Goal: Task Accomplishment & Management: Complete application form

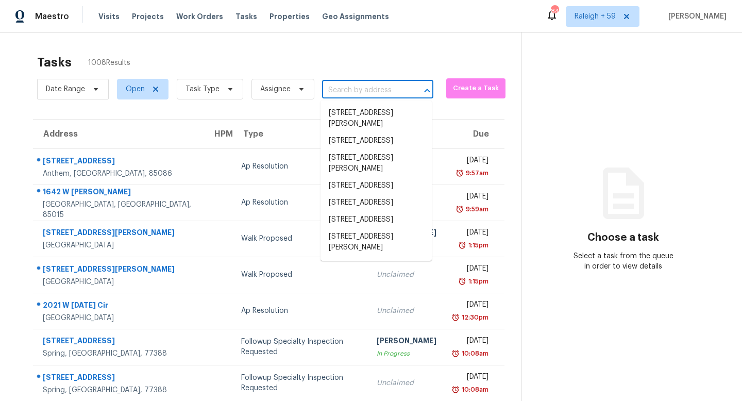
click at [352, 88] on input "text" at bounding box center [363, 90] width 82 height 16
paste input "8422 Members Dr Jonesboro, GA, 30236"
type input "8422 Members Dr Jonesboro, GA, 30236"
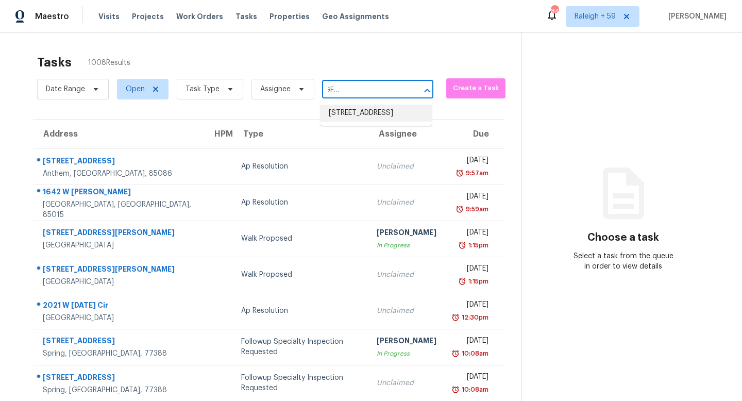
click at [338, 113] on li "8422 Members Dr, Jonesboro, GA 30236" at bounding box center [375, 113] width 111 height 17
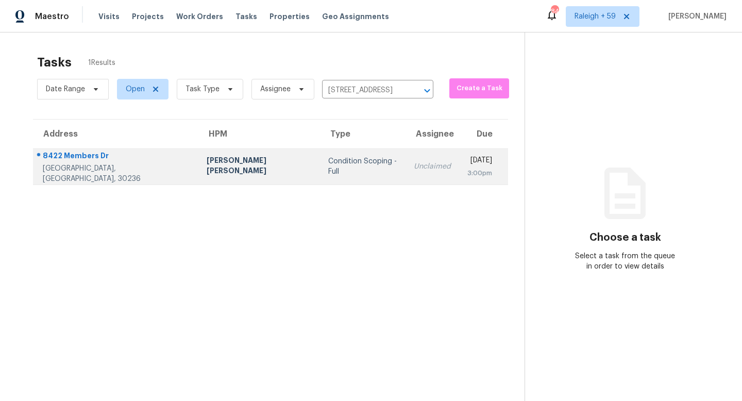
click at [405, 157] on td "Unclaimed" at bounding box center [432, 166] width 54 height 36
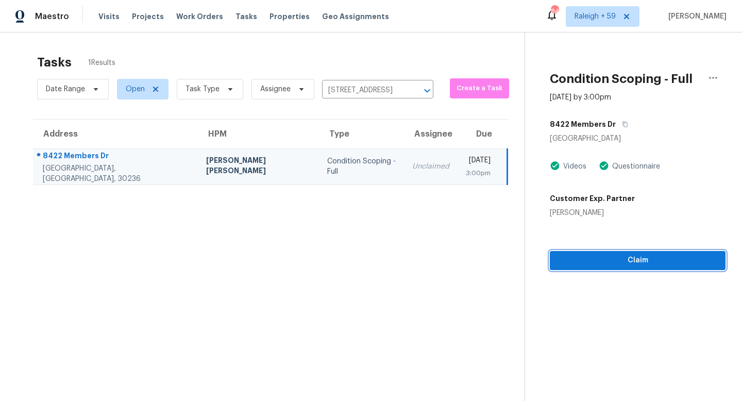
click at [589, 261] on span "Claim" at bounding box center [637, 260] width 159 height 13
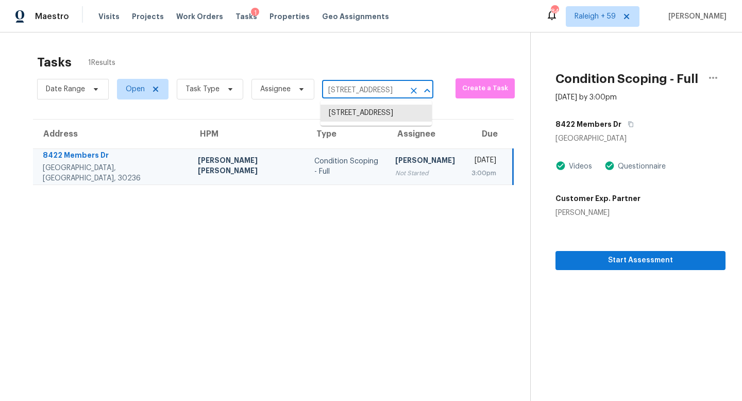
click at [358, 91] on input "[STREET_ADDRESS]" at bounding box center [363, 90] width 82 height 16
paste input "398 River Chase Dr Jonesboro, GA, 30238"
type input "398 River Chase Dr Jonesboro, GA, 30238"
click at [372, 116] on li "398 River Chase Dr, Jonesboro, GA 30238" at bounding box center [375, 113] width 111 height 17
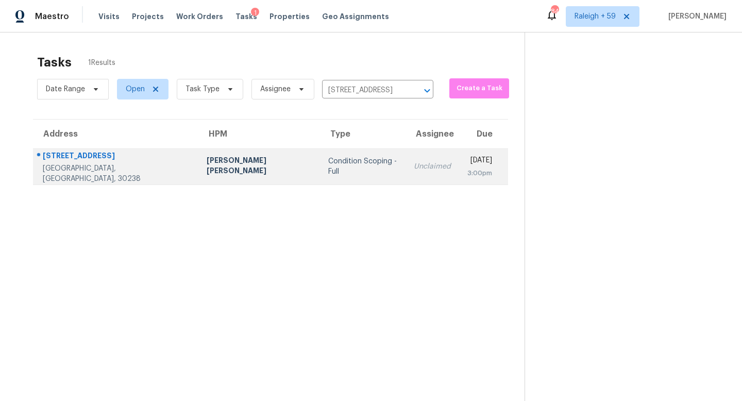
click at [405, 177] on td "Unclaimed" at bounding box center [432, 166] width 54 height 36
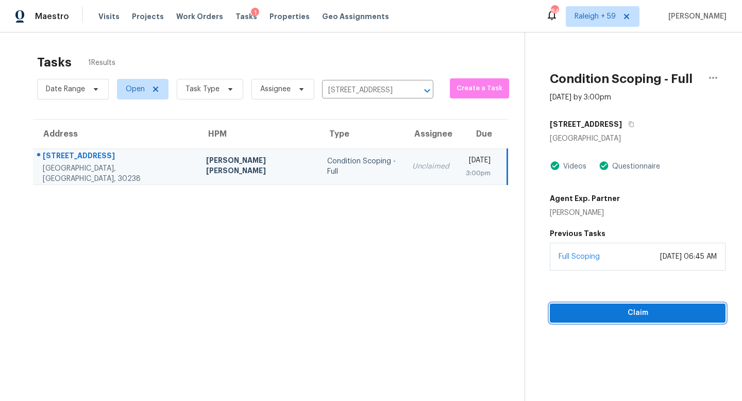
click at [614, 314] on span "Claim" at bounding box center [637, 312] width 159 height 13
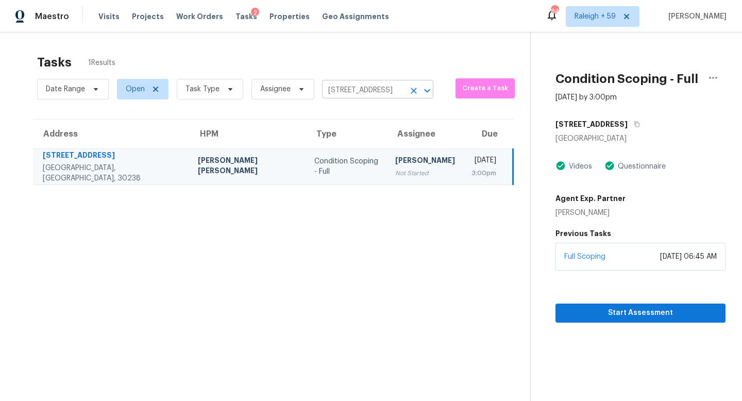
click at [379, 89] on input "398 River Chase Dr, Jonesboro, GA 30238" at bounding box center [363, 90] width 82 height 16
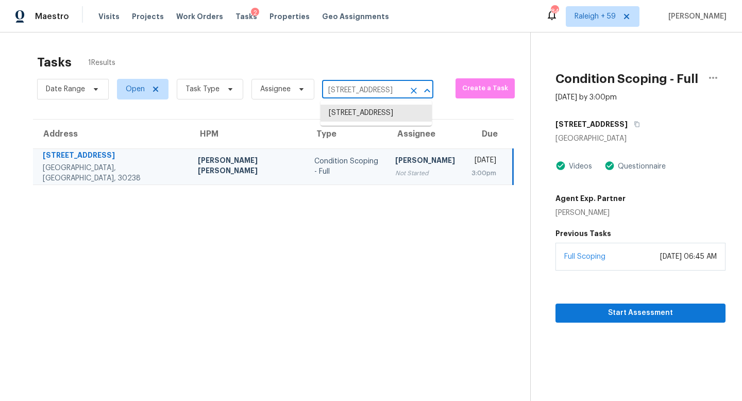
paste input "7 Cedar Dr Carrollton, GA, 30117"
type input "37 Cedar Dr Carrollton, GA, 30117"
click at [368, 116] on li "37 Cedar Dr, Carrollton, GA 30117" at bounding box center [375, 113] width 111 height 17
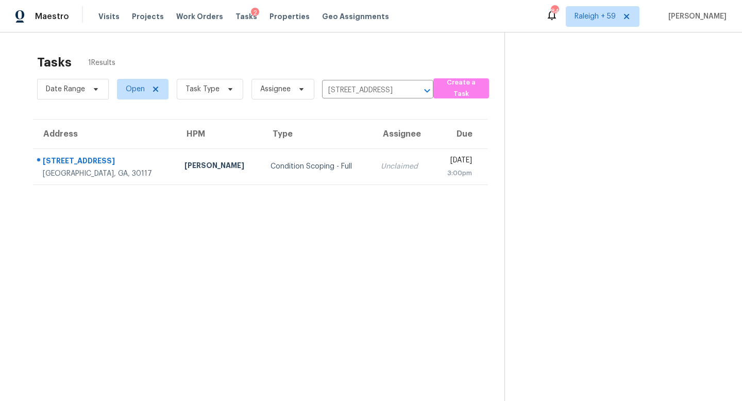
click at [372, 160] on td "Unclaimed" at bounding box center [402, 166] width 60 height 36
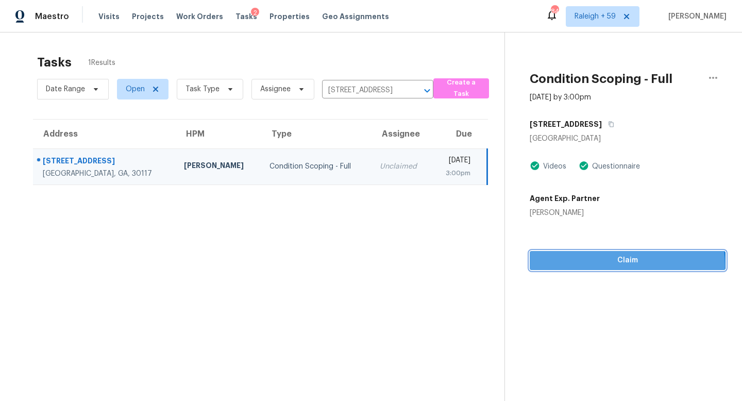
click at [602, 265] on span "Claim" at bounding box center [627, 260] width 179 height 13
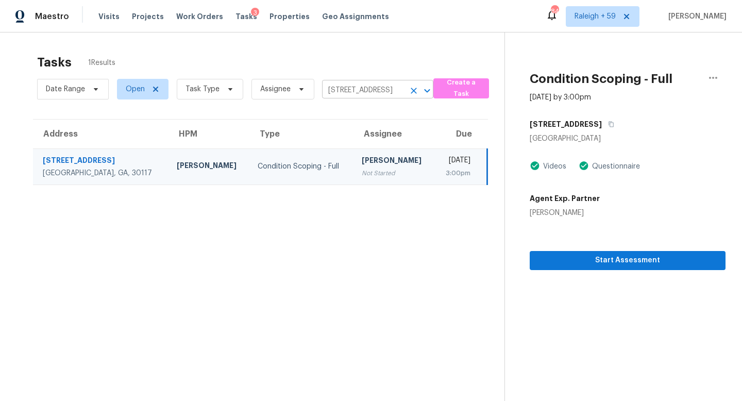
click at [370, 88] on input "37 Cedar Dr, Carrollton, GA 30117" at bounding box center [363, 90] width 82 height 16
paste input "60 Four Oaks Dr Newnan, GA, 30263"
type input "60 Four Oaks Dr Newnan, GA, 30263"
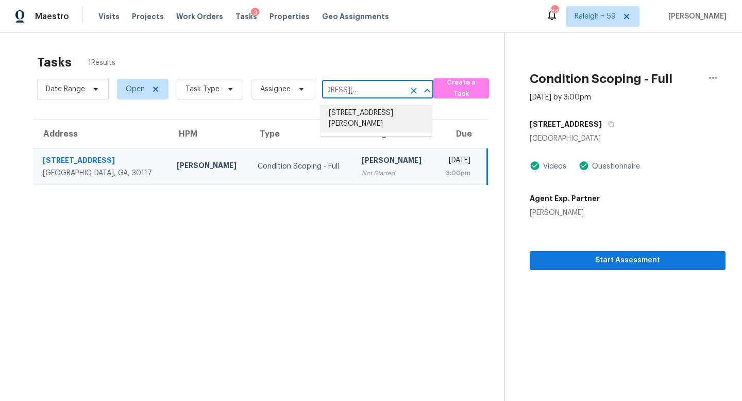
click at [370, 121] on li "60 Four Oaks Dr, Newnan, GA 30263" at bounding box center [375, 119] width 111 height 28
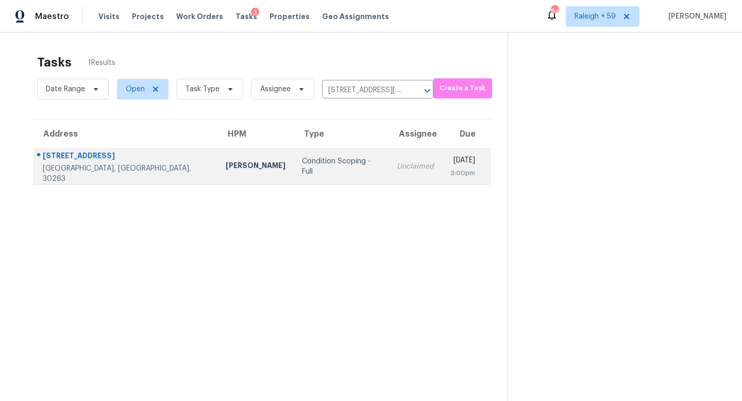
click at [397, 163] on div "Unclaimed" at bounding box center [415, 166] width 37 height 10
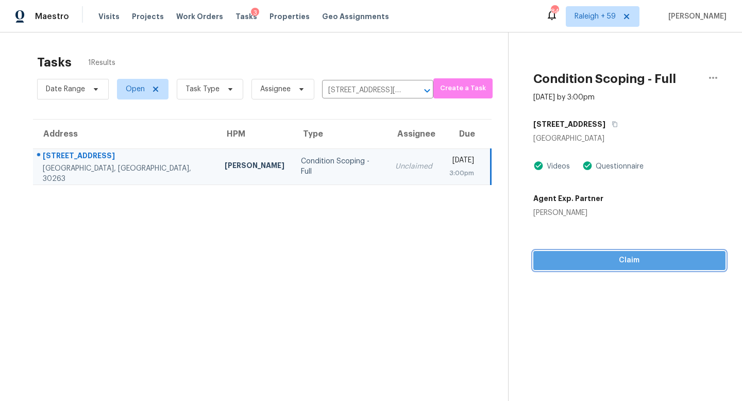
click at [561, 259] on span "Claim" at bounding box center [629, 260] width 176 height 13
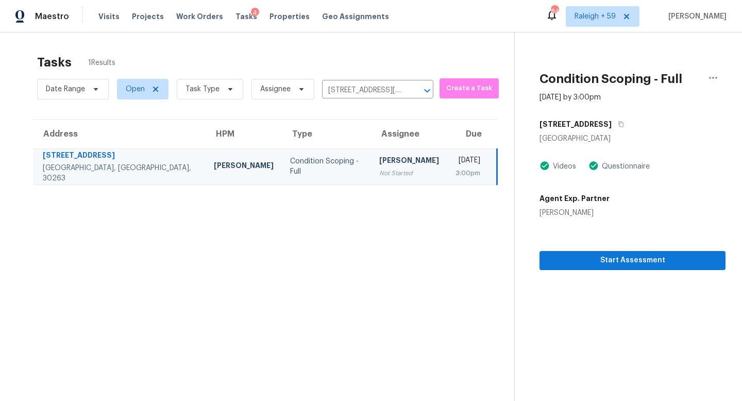
click at [360, 82] on div "Date Range Open Task Type Assignee 60 Four Oaks Dr, Newnan, GA 30263 ​" at bounding box center [235, 89] width 396 height 27
click at [359, 90] on input "60 Four Oaks Dr, Newnan, GA 30263" at bounding box center [363, 90] width 82 height 16
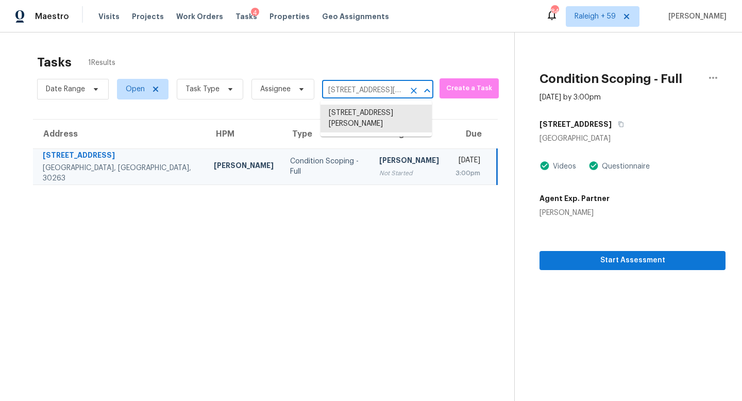
paste input "1148 Valerie Woods Dr Stone Mountain, GA, 3008"
type input "1148 Valerie Woods Dr Stone Mountain, GA, 30083"
click at [366, 125] on li "1148 Valerie Woods Dr, Stone Mountain, GA 30083" at bounding box center [375, 124] width 111 height 39
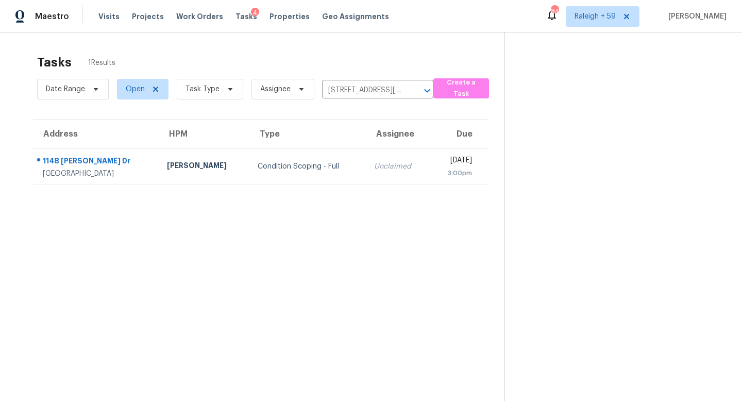
click at [374, 162] on div "Unclaimed" at bounding box center [397, 166] width 47 height 10
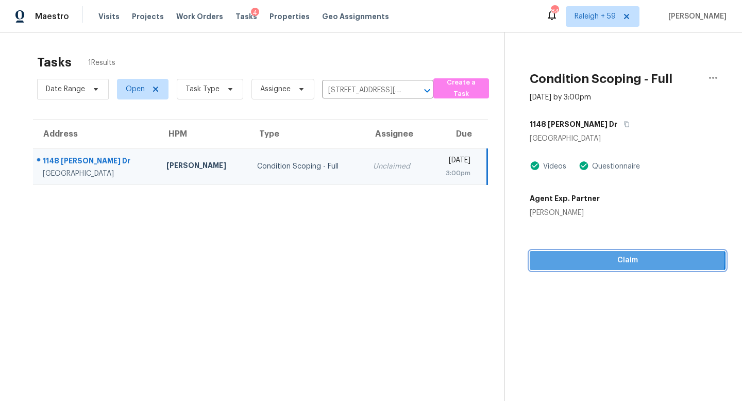
click at [606, 259] on span "Claim" at bounding box center [627, 260] width 179 height 13
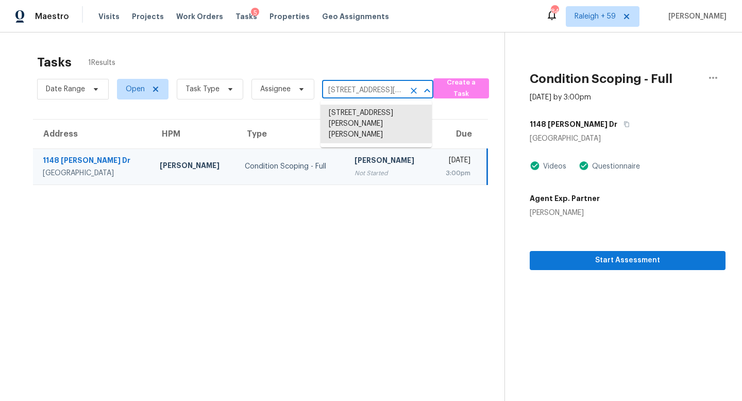
click at [338, 82] on input "1148 Valerie Woods Dr, Stone Mountain, GA 30083" at bounding box center [363, 90] width 82 height 16
paste input "11 South St Eustis, FL, 32726"
type input "1111 South St Eustis, FL, 32726"
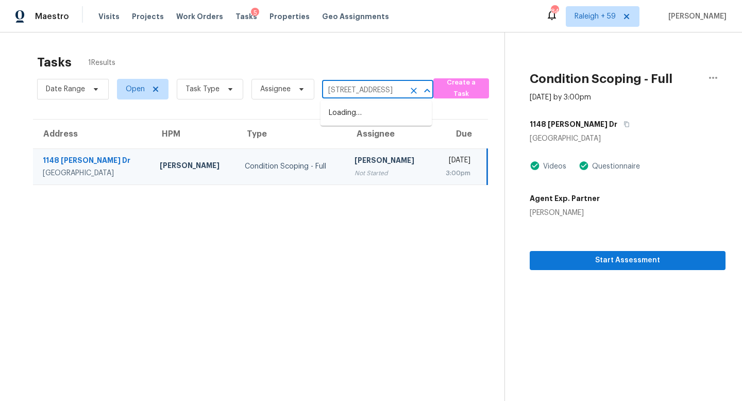
scroll to position [0, 24]
click at [355, 116] on li "1111 South St, Eustis, FL 32726" at bounding box center [375, 113] width 111 height 17
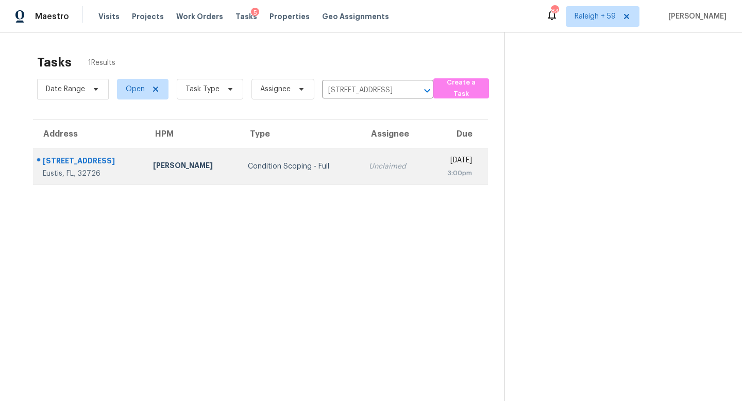
drag, startPoint x: 346, startPoint y: 169, endPoint x: 340, endPoint y: 169, distance: 5.7
click at [369, 169] on div "Unclaimed" at bounding box center [394, 166] width 50 height 10
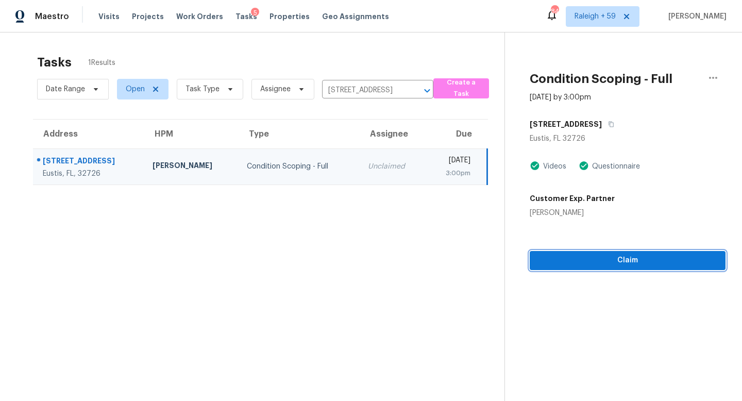
click at [571, 259] on span "Claim" at bounding box center [627, 260] width 179 height 13
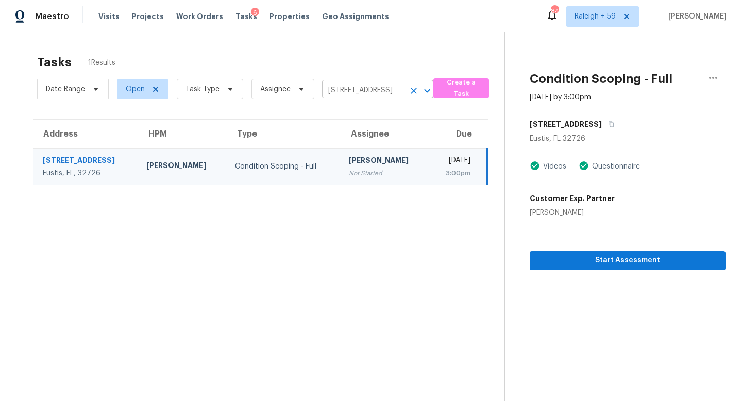
click at [391, 87] on input "1111 South St, Eustis, FL 32726" at bounding box center [363, 90] width 82 height 16
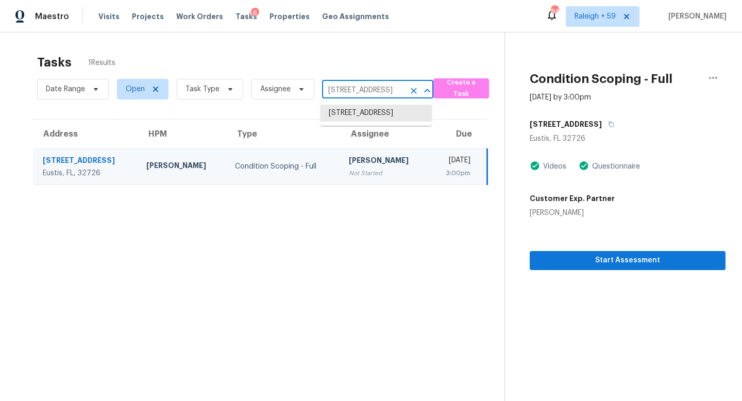
paste input "5385 Aeolus Way Orlando, FL, 32808"
type input "5385 Aeolus Way Orlando, FL, 32808"
click at [370, 119] on li "5385 Aeolus Way, Orlando, FL 32808" at bounding box center [375, 113] width 111 height 17
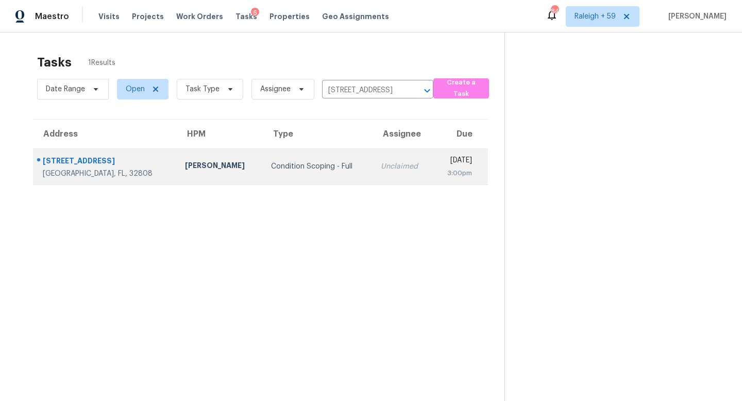
click at [433, 170] on td "Mon, Aug 18th 2025 3:00pm" at bounding box center [460, 166] width 55 height 36
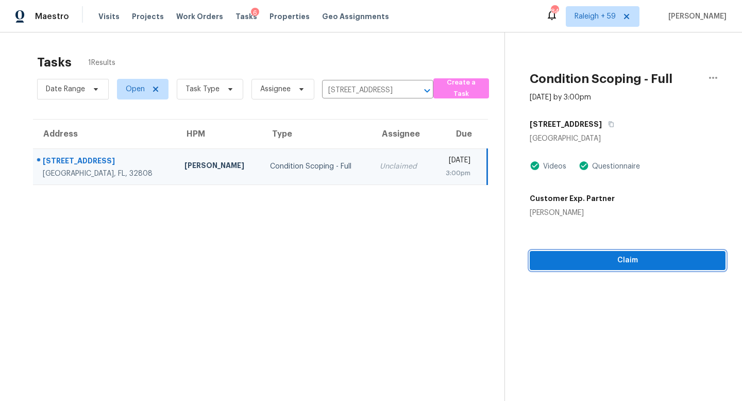
click at [584, 261] on span "Claim" at bounding box center [627, 260] width 179 height 13
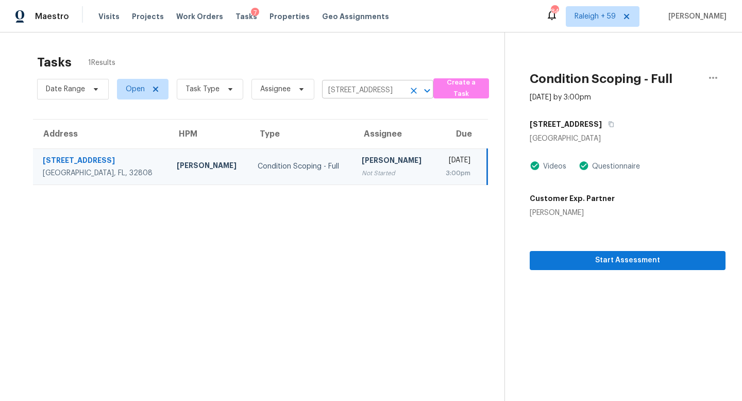
click at [342, 87] on input "5385 Aeolus Way, Orlando, FL 32808" at bounding box center [363, 90] width 82 height 16
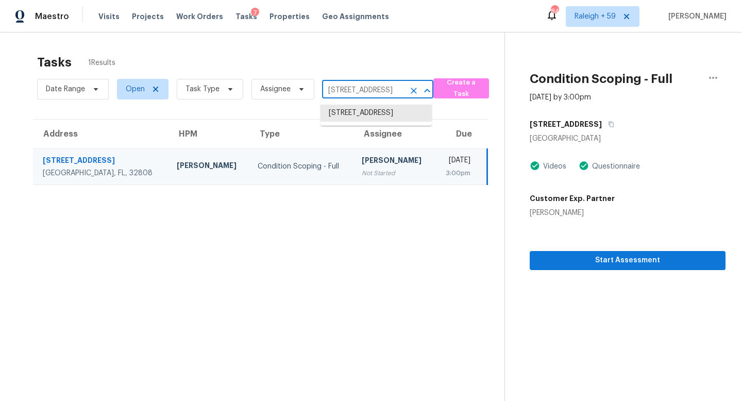
paste input "800 Orange Grove Dr Altamonte Springs, FL, 32701"
type input "800 Orange Grove Dr Altamonte Springs, FL, 32701"
click at [361, 122] on li "800 Orange Grove Dr, Altamonte Springs, FL 32701" at bounding box center [375, 113] width 111 height 17
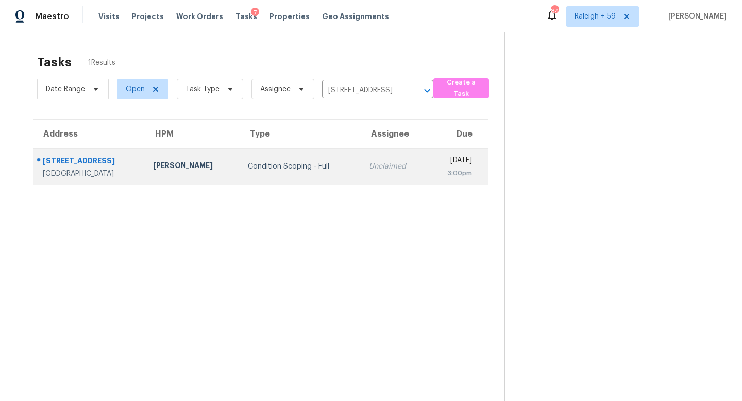
click at [361, 158] on td "Unclaimed" at bounding box center [394, 166] width 66 height 36
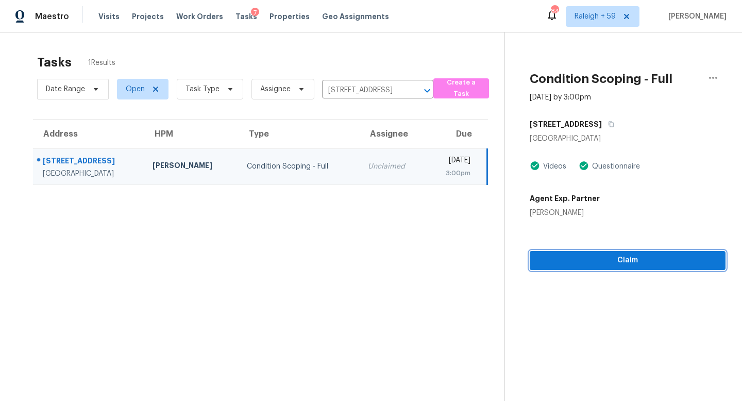
click at [550, 254] on span "Claim" at bounding box center [627, 260] width 179 height 13
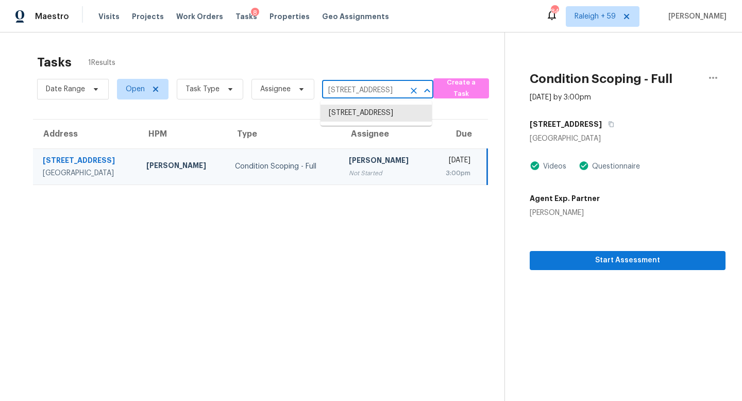
click at [364, 93] on input "800 Orange Grove Dr, Altamonte Springs, FL 32701" at bounding box center [363, 90] width 82 height 16
paste input "11386 Glenlaurel Oaks Cir Jacksonville, FL, 32257"
type input "11386 Glenlaurel Oaks Cir Jacksonville, FL, 32257"
click at [369, 116] on li "11386 Glenlaurel Oaks Cir, Jacksonville, FL 32257" at bounding box center [375, 113] width 111 height 17
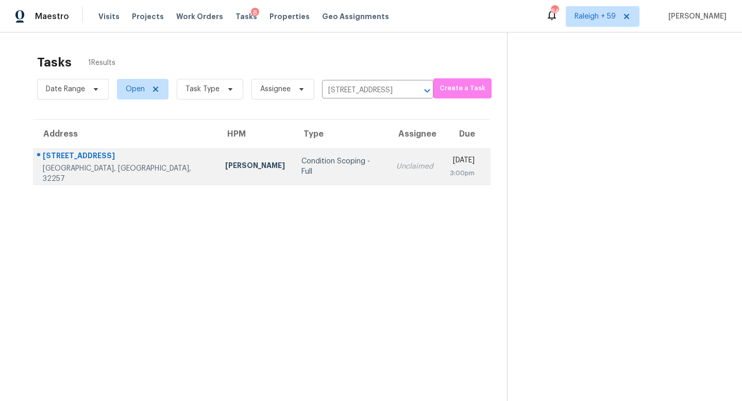
click at [388, 178] on td "Unclaimed" at bounding box center [415, 166] width 54 height 36
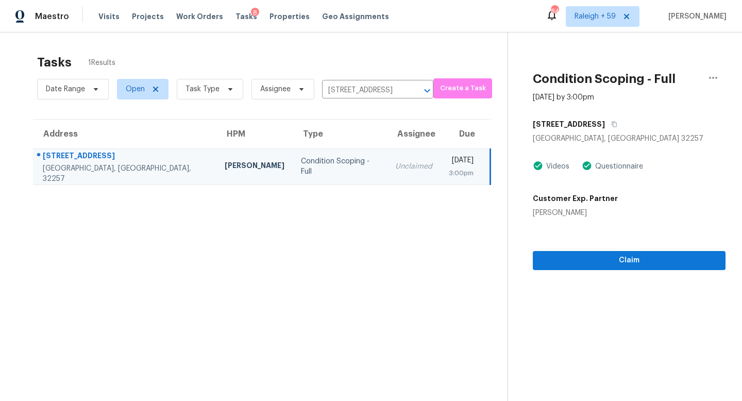
click at [387, 175] on td "Unclaimed" at bounding box center [414, 166] width 54 height 36
click at [573, 263] on span "Claim" at bounding box center [629, 260] width 176 height 13
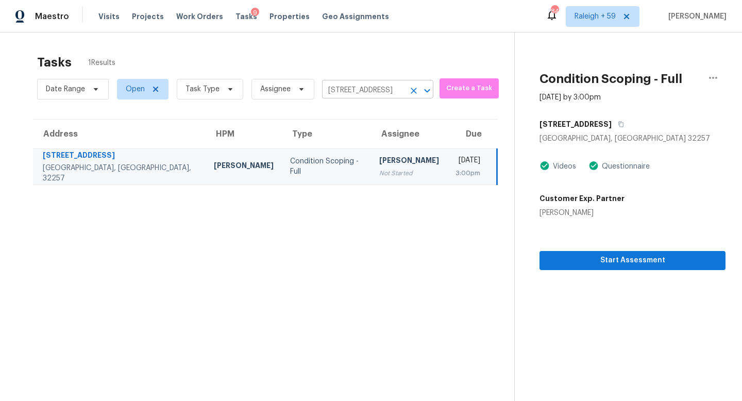
click at [362, 89] on input "11386 Glenlaurel Oaks Cir, Jacksonville, FL 32257" at bounding box center [363, 90] width 82 height 16
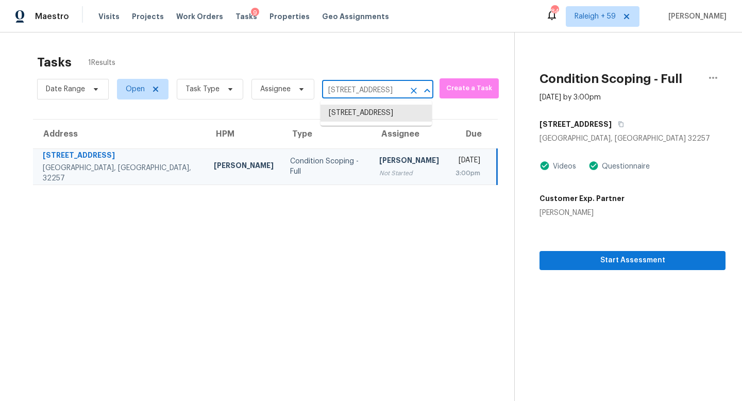
paste input "4032 Southern Vista Loop Saint Cloud, FL, 34772"
type input "4032 Southern Vista Loop Saint Cloud, FL, 34772"
click at [376, 114] on li "4032 Southern Vista Loop, Saint Cloud, FL 34772" at bounding box center [375, 113] width 111 height 17
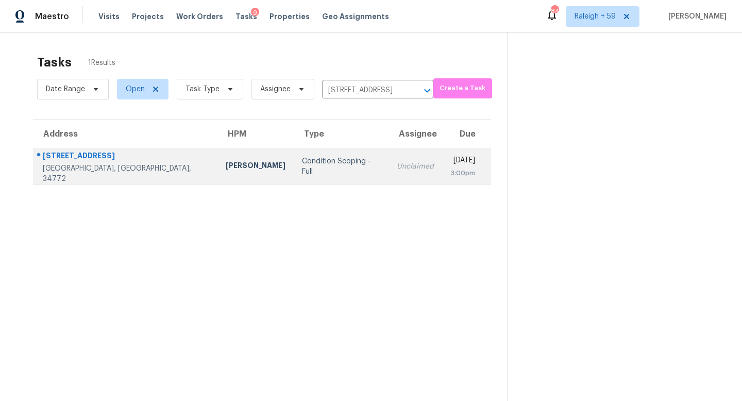
click at [388, 174] on td "Unclaimed" at bounding box center [415, 166] width 54 height 36
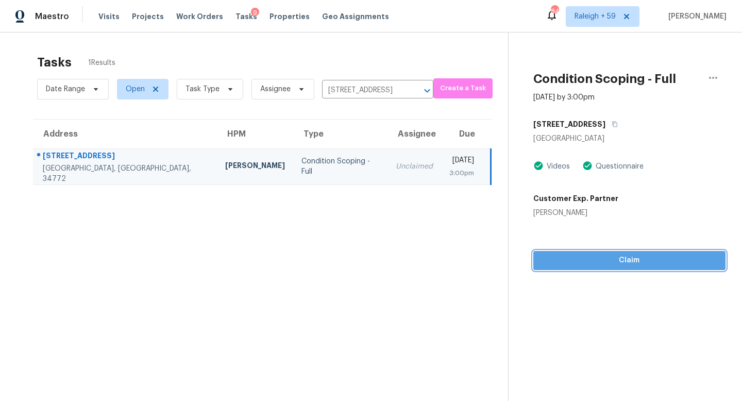
click at [599, 268] on button "Claim" at bounding box center [629, 260] width 192 height 19
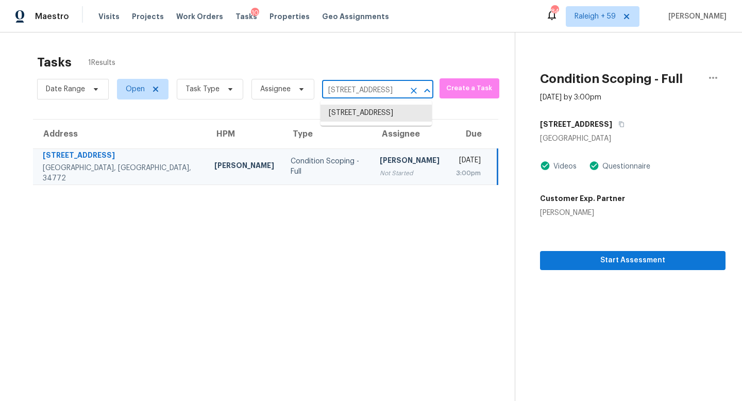
click at [353, 88] on input "4032 Southern Vista Loop, Saint Cloud, FL 34772" at bounding box center [363, 90] width 82 height 16
paste input "836 Park Brook Dr Fort Worth, TX, 76137"
type input "4836 Park Brook Dr Fort Worth, TX, 76137"
click at [359, 116] on li "4836 Park Brook Dr, Fort Worth, TX 76137" at bounding box center [375, 113] width 111 height 17
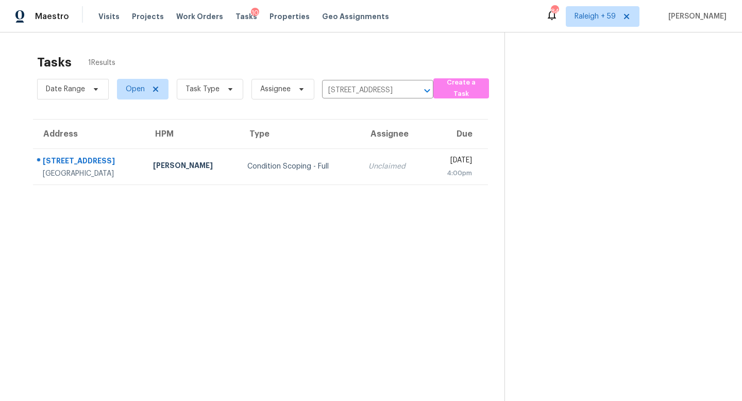
click at [368, 162] on div "Unclaimed" at bounding box center [393, 166] width 50 height 10
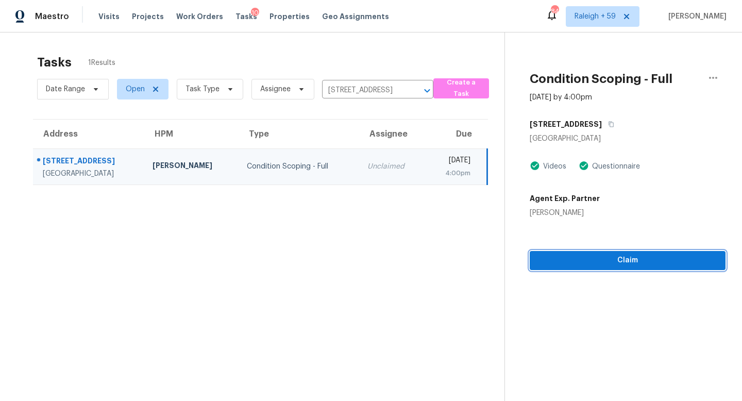
click at [585, 263] on span "Claim" at bounding box center [627, 260] width 179 height 13
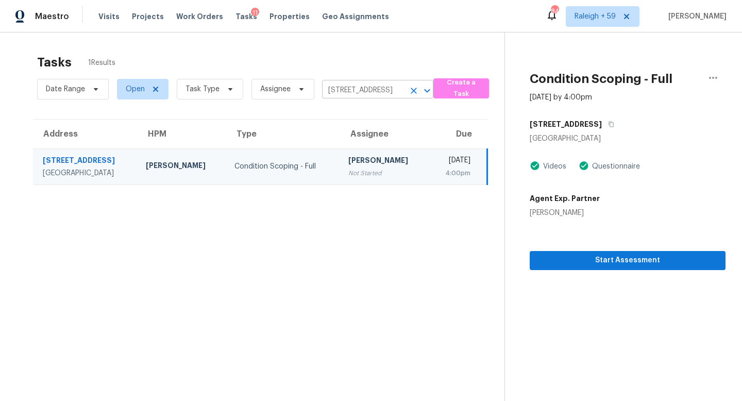
click at [361, 86] on input "4836 Park Brook Dr, Fort Worth, TX 76137" at bounding box center [363, 90] width 82 height 16
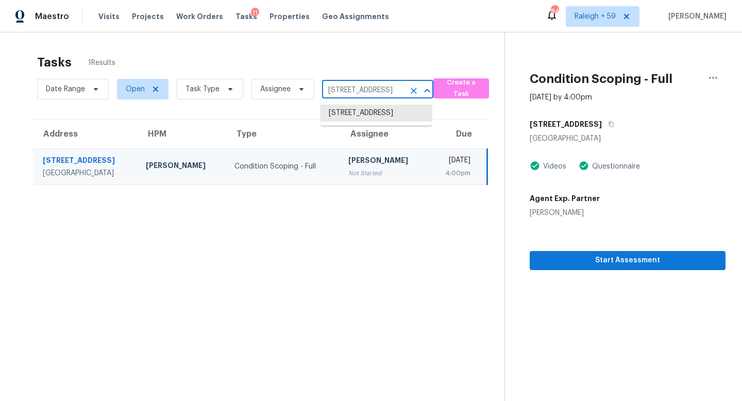
paste input "13643 Weald Green St Dallas, TX, 75240"
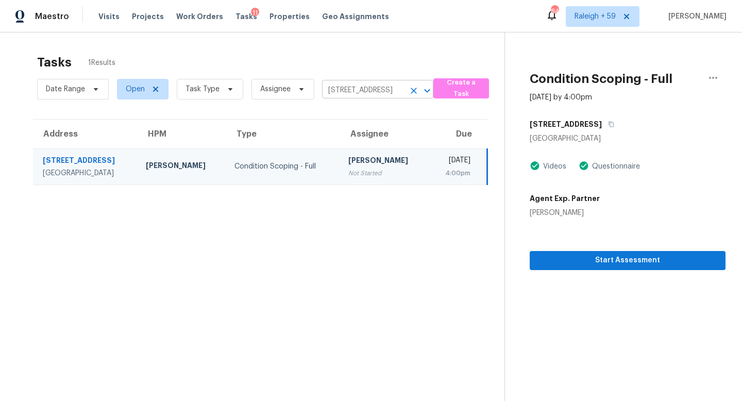
click at [372, 93] on input "4836 Park Brook Dr, Fort Worth, TX 76137" at bounding box center [363, 90] width 82 height 16
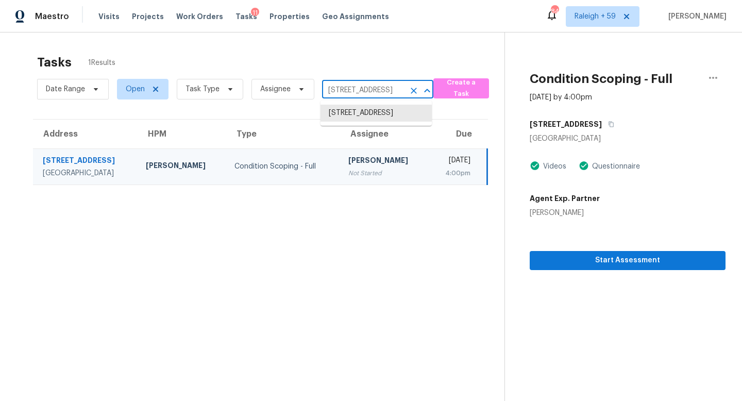
paste input "13643 Weald Green St Dallas, TX, 75240"
type input "13643 Weald Green St Dallas, TX, 75240"
click at [373, 112] on li "13643 Weald Green St, Dallas, TX 75240" at bounding box center [375, 113] width 111 height 17
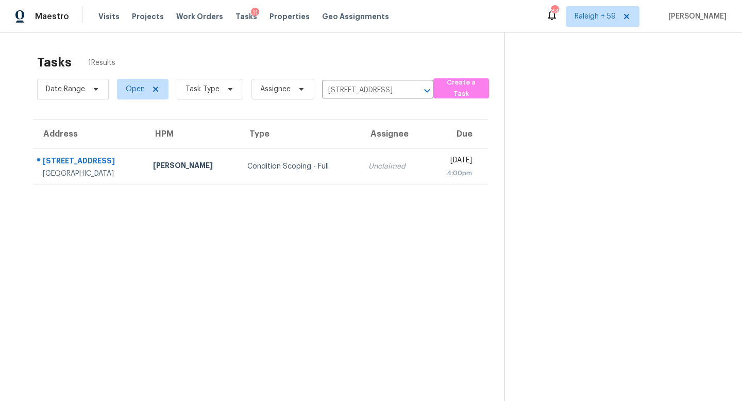
click at [378, 162] on td "Unclaimed" at bounding box center [393, 166] width 66 height 36
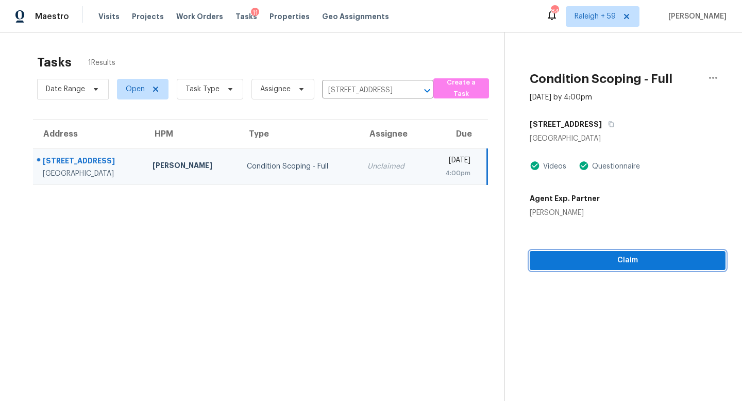
click at [624, 256] on span "Claim" at bounding box center [627, 260] width 179 height 13
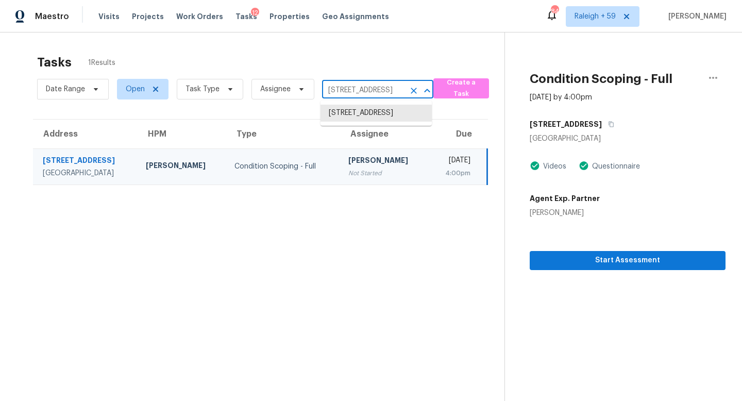
click at [355, 90] on input "13643 Weald Green St, Dallas, TX 75240" at bounding box center [363, 90] width 82 height 16
paste input "318 E Mona Ave Duncanville, TX, 75137"
type input "318 E Mona Ave Duncanville, TX, 75137"
click at [345, 116] on li "318 E Mona Ave, Duncanville, TX 75137" at bounding box center [375, 119] width 111 height 28
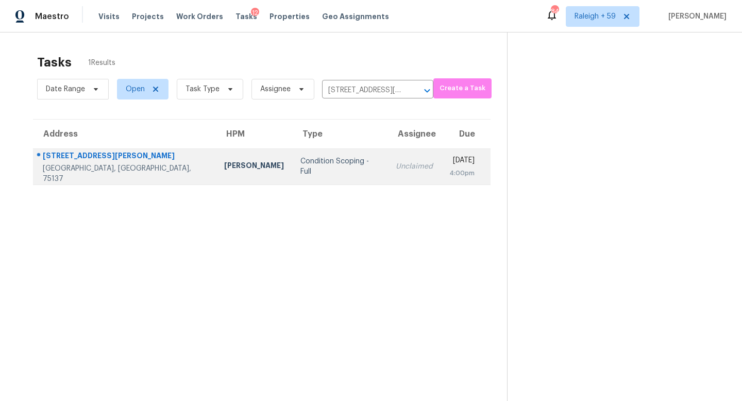
click at [387, 173] on td "Unclaimed" at bounding box center [414, 166] width 54 height 36
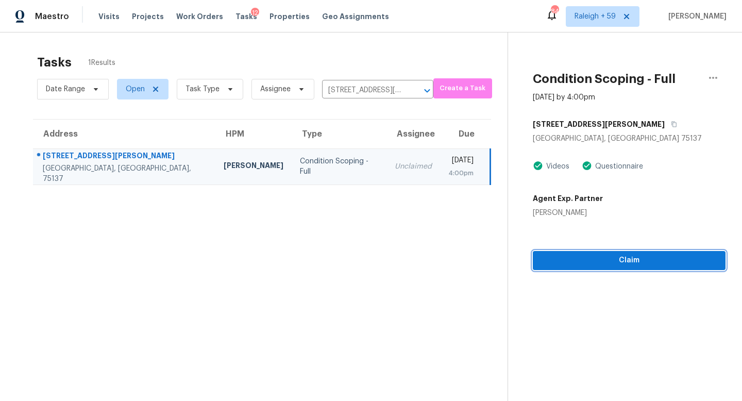
click at [568, 263] on span "Claim" at bounding box center [629, 260] width 176 height 13
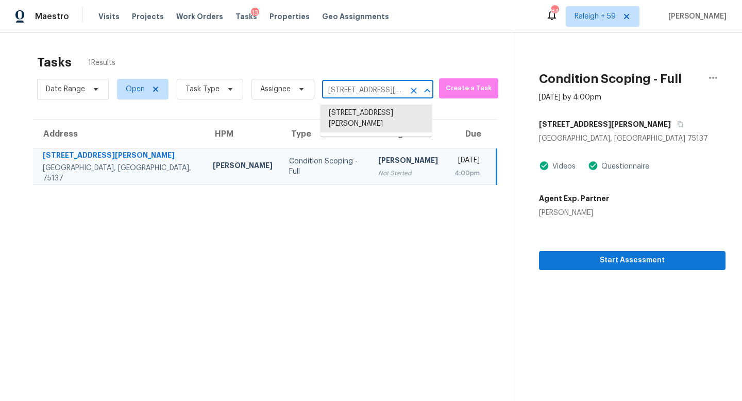
click at [387, 94] on input "318 E Mona Ave, Duncanville, TX 75137" at bounding box center [363, 90] width 82 height 16
paste input "2100 Grandview Dr Plano, TX, 75075"
type input "2100 Grandview Dr Plano, TX, 75075"
click at [388, 117] on li "2100 Grandview Dr, Plano, TX 75075" at bounding box center [375, 113] width 111 height 17
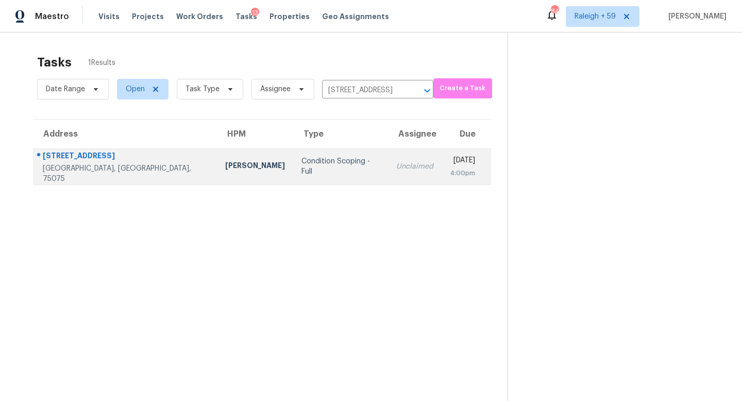
click at [388, 176] on td "Unclaimed" at bounding box center [415, 166] width 54 height 36
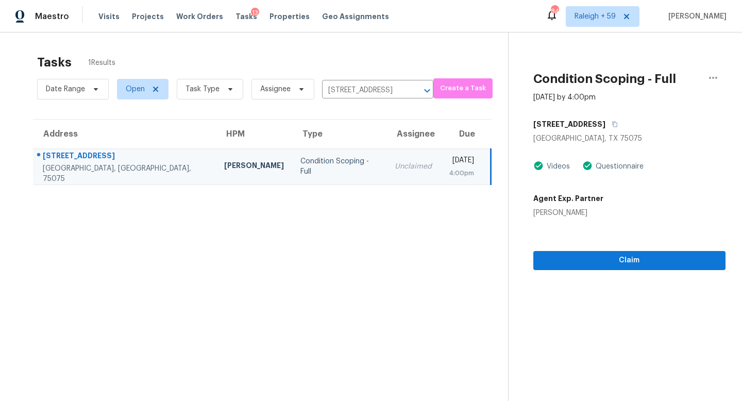
drag, startPoint x: 573, startPoint y: 246, endPoint x: 576, endPoint y: 252, distance: 7.4
click at [574, 247] on div "Claim" at bounding box center [629, 244] width 193 height 52
click at [587, 267] on button "Claim" at bounding box center [629, 260] width 193 height 19
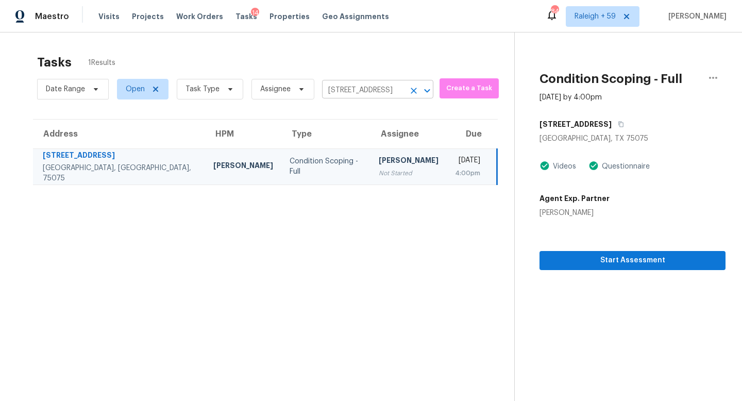
click at [357, 86] on input "2100 Grandview Dr, Plano, TX 75075" at bounding box center [363, 90] width 82 height 16
paste input "811 S Lamar St Weatherford, TX, 76086"
type input "811 S Lamar St Weatherford, TX, 76086"
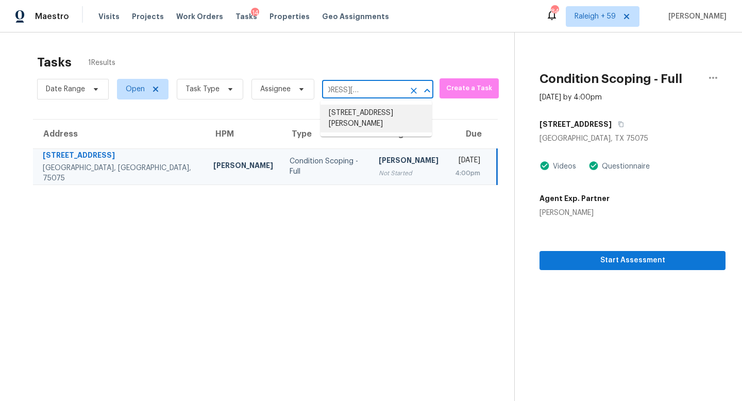
click at [368, 112] on li "811 S Lamar St, Weatherford, TX 76086" at bounding box center [375, 119] width 111 height 28
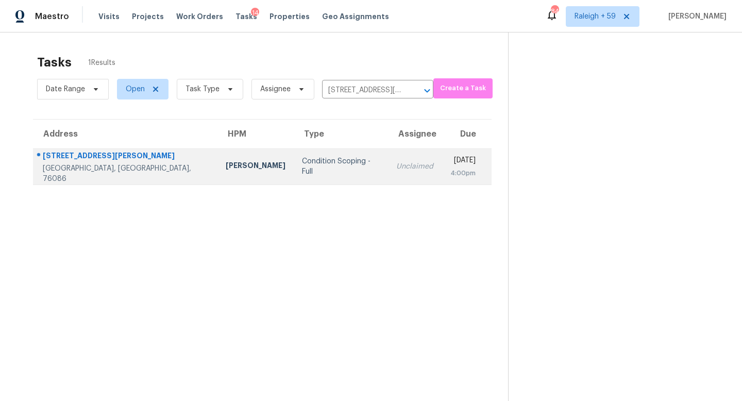
click at [396, 163] on div "Unclaimed" at bounding box center [414, 166] width 37 height 10
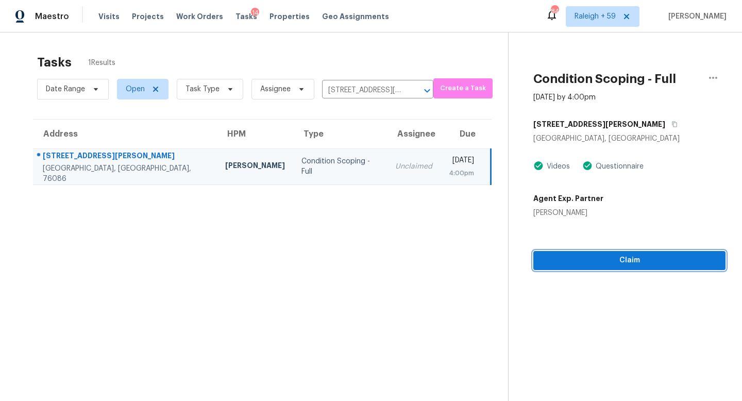
click at [587, 257] on span "Claim" at bounding box center [629, 260] width 176 height 13
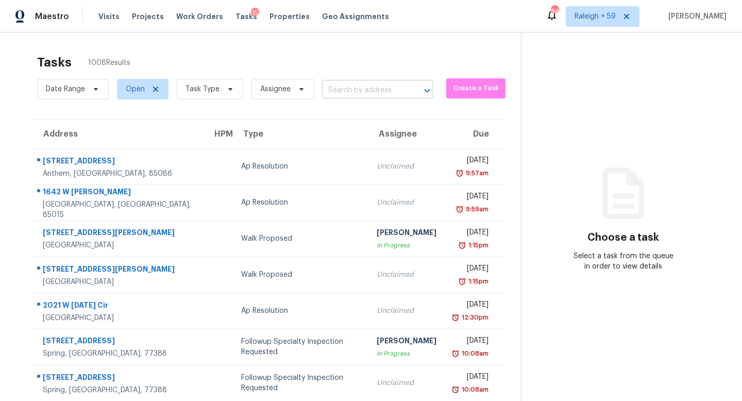
click at [334, 93] on input "text" at bounding box center [363, 90] width 82 height 16
paste input "[STREET_ADDRESS]"
type input "[STREET_ADDRESS]"
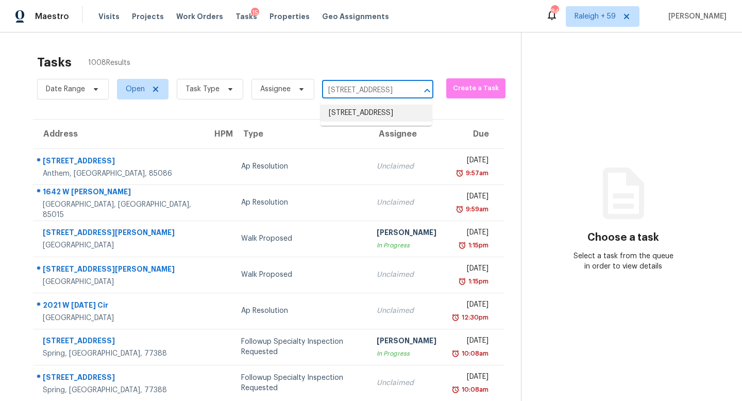
click at [352, 118] on li "[STREET_ADDRESS]" at bounding box center [375, 113] width 111 height 17
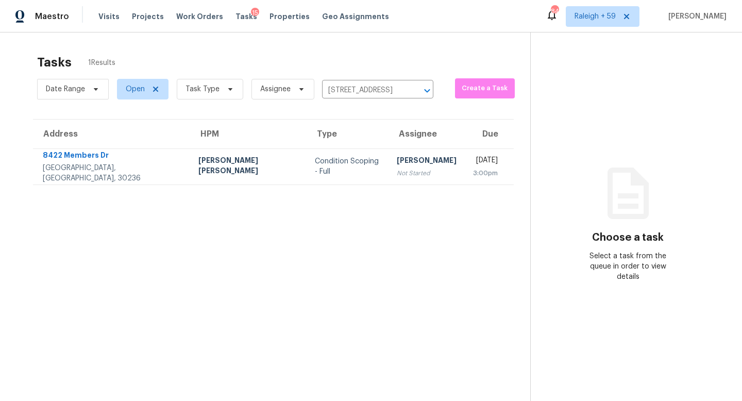
click at [397, 173] on div "Not Started" at bounding box center [427, 173] width 60 height 10
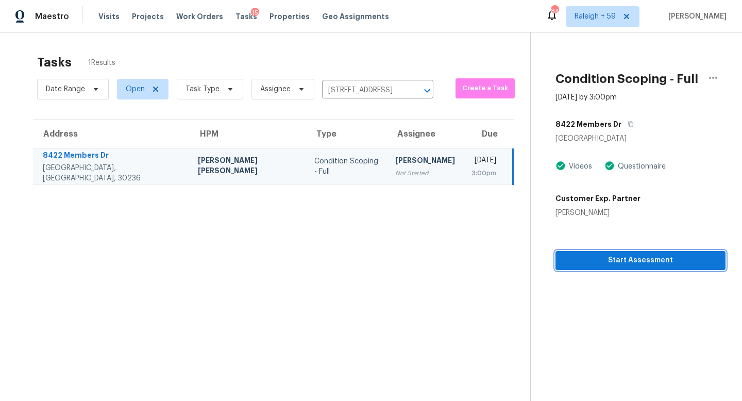
click at [581, 264] on span "Start Assessment" at bounding box center [640, 260] width 153 height 13
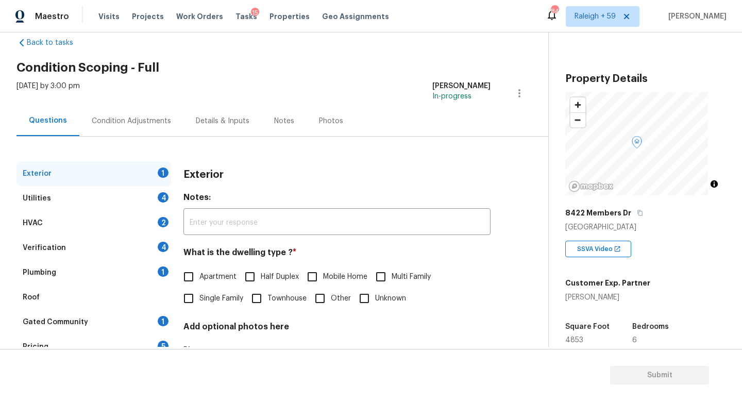
click at [213, 301] on span "Single Family" at bounding box center [221, 298] width 44 height 11
click at [199, 301] on input "Single Family" at bounding box center [189, 298] width 22 height 22
checkbox input "true"
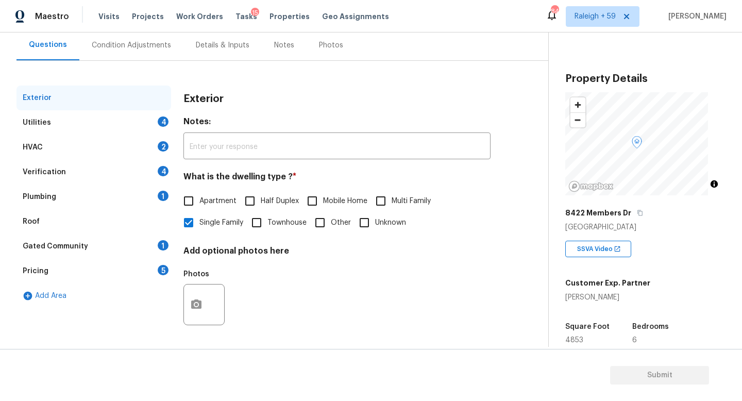
scroll to position [103, 0]
click at [156, 163] on div "Verification 4" at bounding box center [93, 172] width 155 height 25
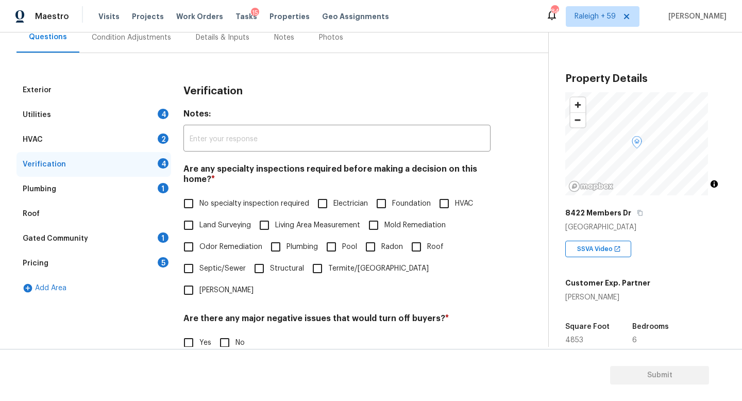
click at [224, 205] on span "No specialty inspection required" at bounding box center [254, 203] width 110 height 11
click at [199, 205] on input "No specialty inspection required" at bounding box center [189, 204] width 22 height 22
checkbox input "true"
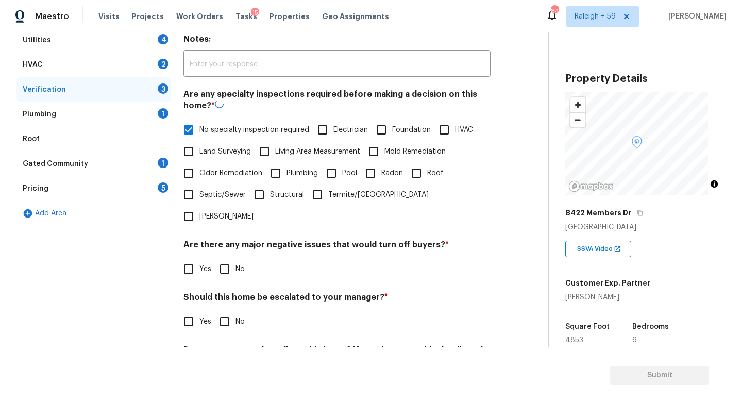
scroll to position [206, 0]
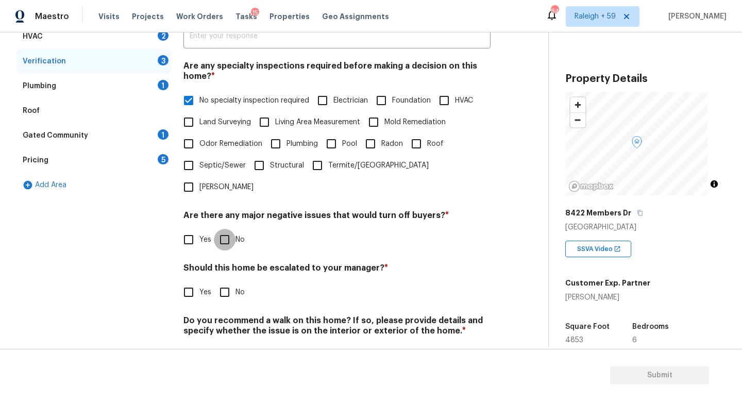
drag, startPoint x: 220, startPoint y: 245, endPoint x: 200, endPoint y: 282, distance: 41.7
click at [220, 245] on input "No" at bounding box center [225, 240] width 22 height 22
checkbox input "true"
click at [178, 305] on div "Exterior Utilities 4 HVAC 2 Verification 2 Plumbing 1 Roof Gated Community 1 Pr…" at bounding box center [269, 177] width 507 height 404
click at [192, 295] on input "Yes" at bounding box center [189, 292] width 22 height 22
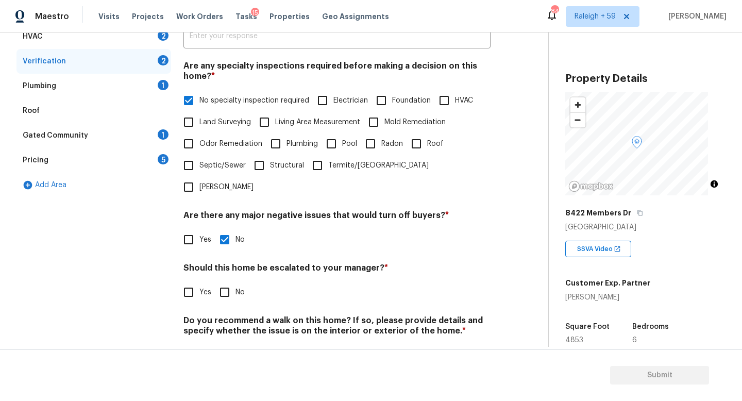
checkbox input "true"
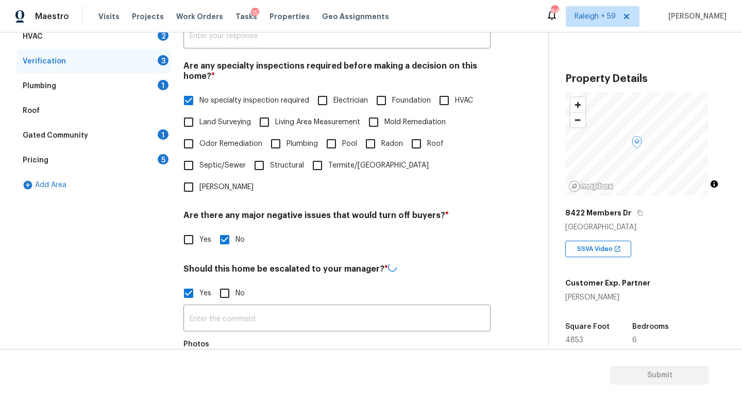
scroll to position [305, 0]
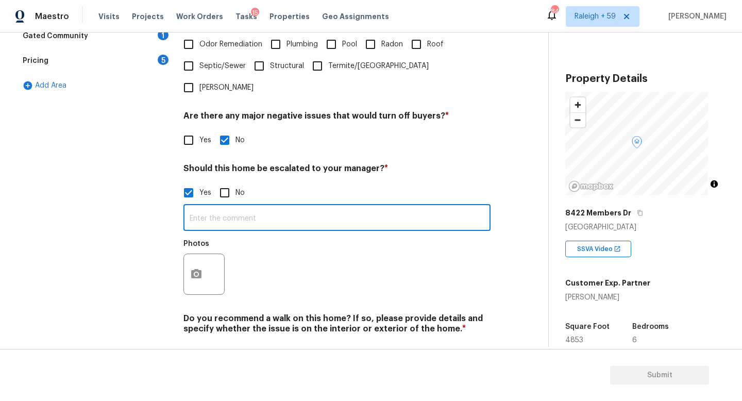
click at [240, 230] on input "text" at bounding box center [336, 219] width 307 height 24
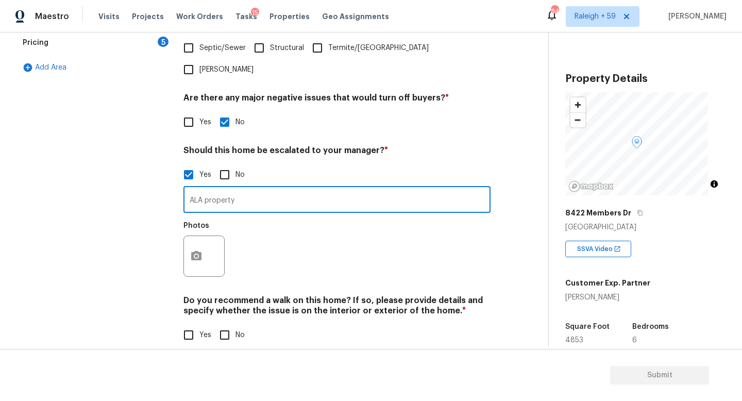
scroll to position [346, 0]
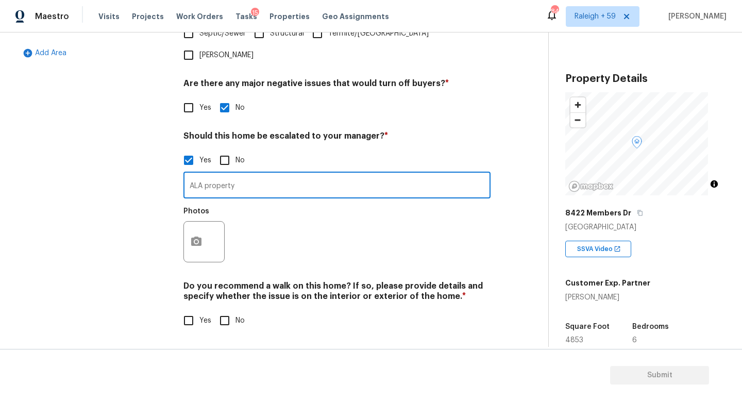
type input "ALA property"
click at [195, 226] on button "button" at bounding box center [196, 241] width 25 height 40
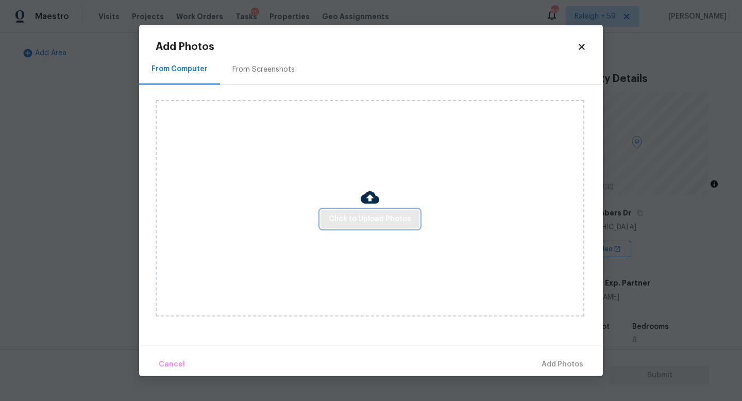
click at [353, 223] on span "Click to Upload Photos" at bounding box center [370, 219] width 82 height 13
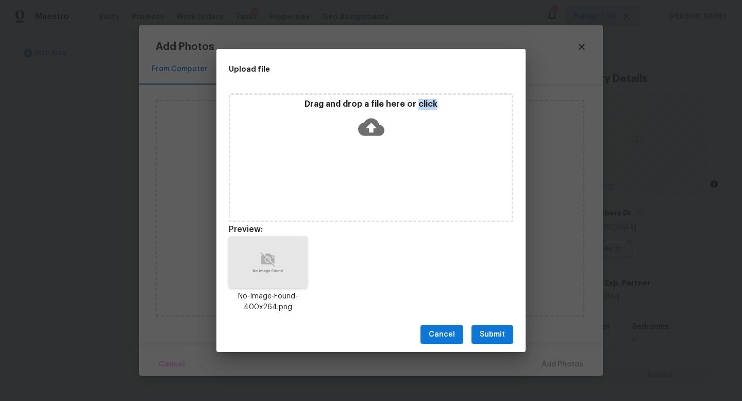
click at [505, 339] on button "Submit" at bounding box center [492, 334] width 42 height 19
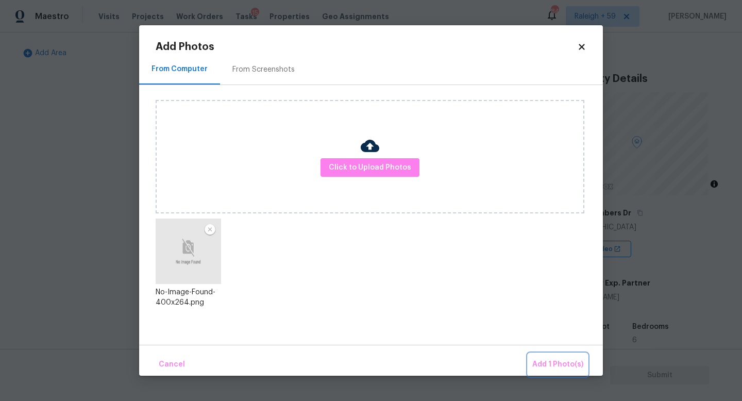
drag, startPoint x: 562, startPoint y: 360, endPoint x: 519, endPoint y: 355, distance: 43.5
click at [562, 360] on span "Add 1 Photo(s)" at bounding box center [557, 364] width 51 height 13
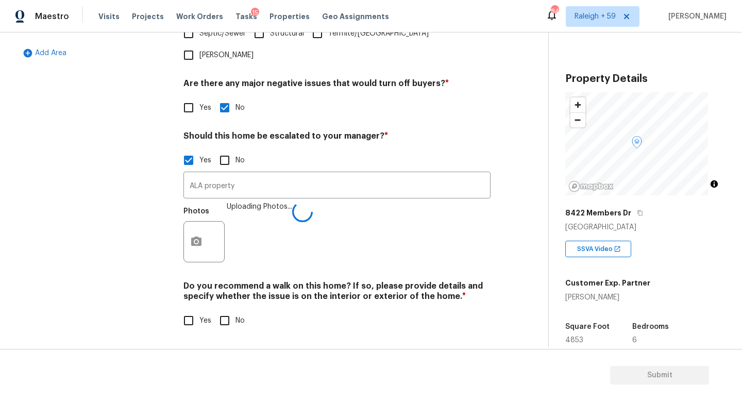
click at [230, 310] on input "No" at bounding box center [225, 321] width 22 height 22
checkbox input "true"
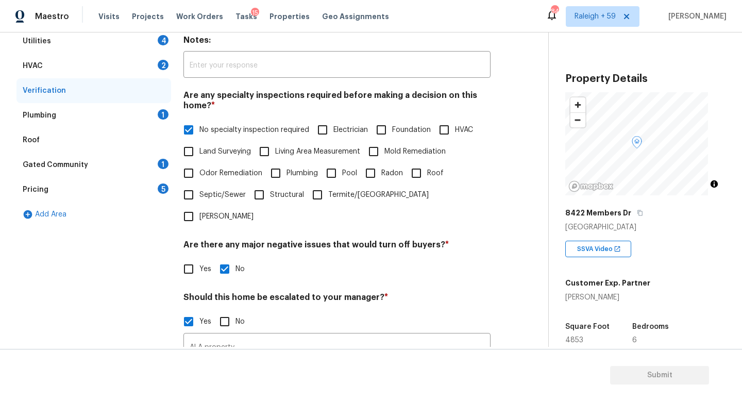
scroll to position [0, 0]
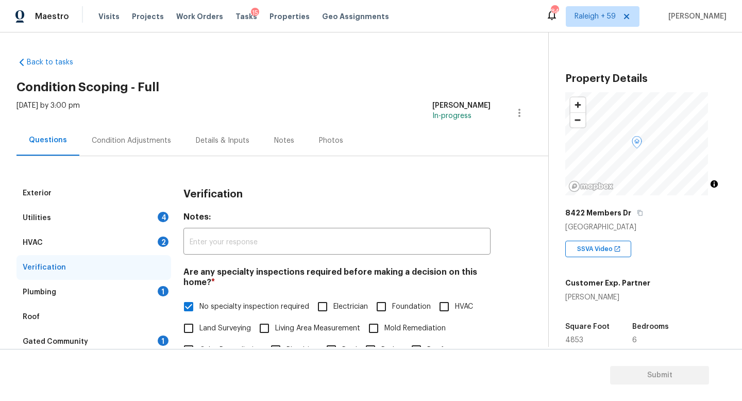
click at [140, 290] on div "Plumbing 1" at bounding box center [93, 292] width 155 height 25
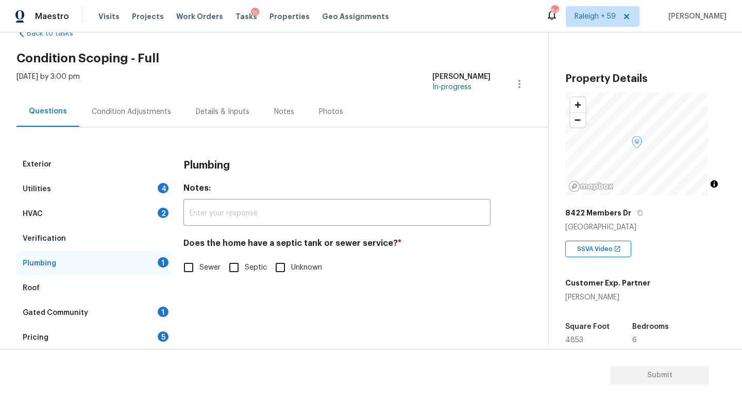
scroll to position [67, 0]
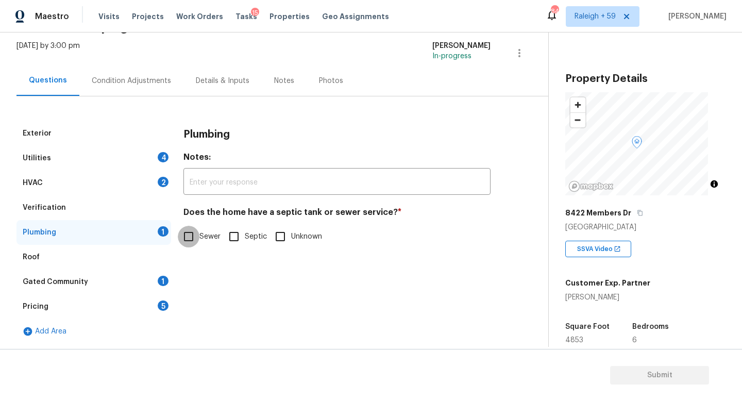
click at [196, 226] on input "Sewer" at bounding box center [189, 237] width 22 height 22
checkbox input "true"
click at [129, 276] on div "Gated Community 1" at bounding box center [93, 281] width 155 height 25
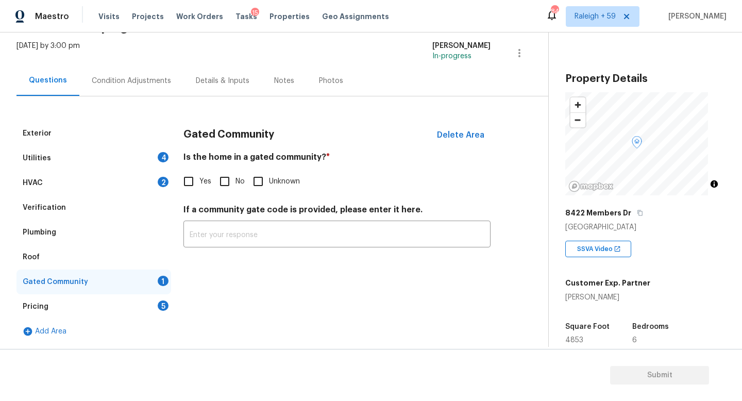
click at [221, 170] on input "No" at bounding box center [225, 181] width 22 height 22
checkbox input "true"
click at [245, 66] on div "Details & Inputs" at bounding box center [222, 80] width 78 height 30
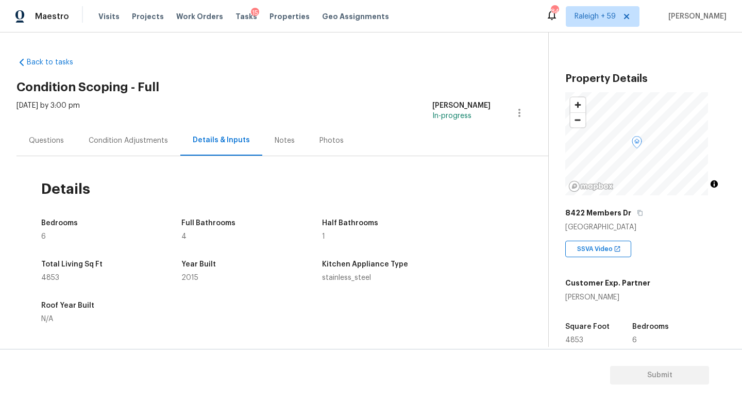
click at [50, 148] on div "Questions" at bounding box center [46, 140] width 60 height 30
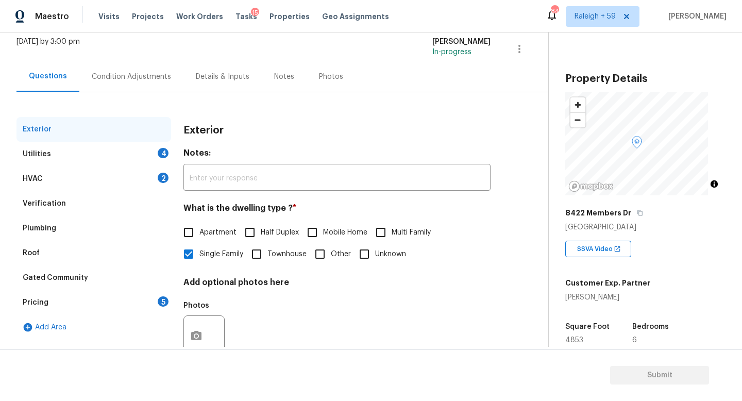
scroll to position [103, 0]
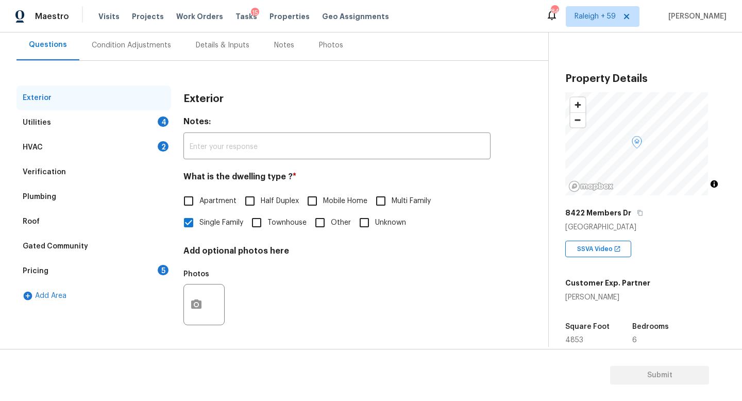
click at [141, 264] on div "Pricing 5" at bounding box center [93, 271] width 155 height 25
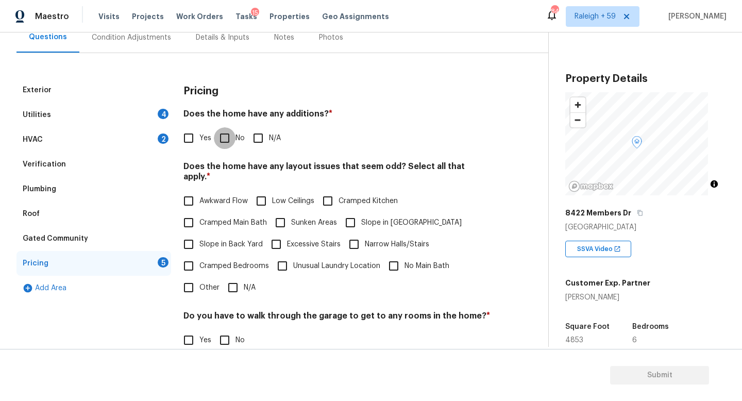
drag, startPoint x: 233, startPoint y: 139, endPoint x: 236, endPoint y: 178, distance: 39.3
click at [233, 139] on input "No" at bounding box center [225, 138] width 22 height 22
checkbox input "true"
click at [231, 284] on input "N/A" at bounding box center [233, 288] width 22 height 22
checkbox input "true"
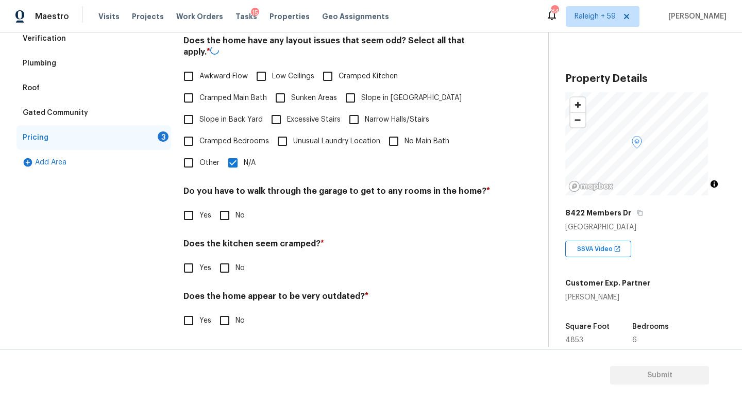
scroll to position [235, 0]
click at [232, 218] on input "No" at bounding box center [225, 215] width 22 height 22
checkbox input "true"
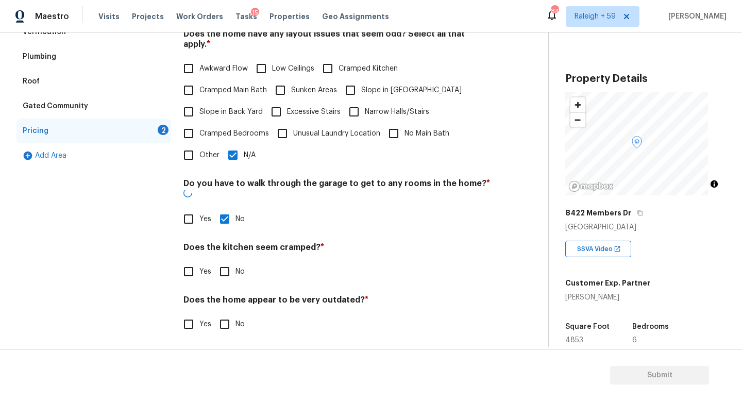
click at [231, 258] on div "Does the kitchen seem cramped? * Yes No" at bounding box center [336, 262] width 307 height 40
click at [231, 268] on input "No" at bounding box center [225, 272] width 22 height 22
checkbox input "true"
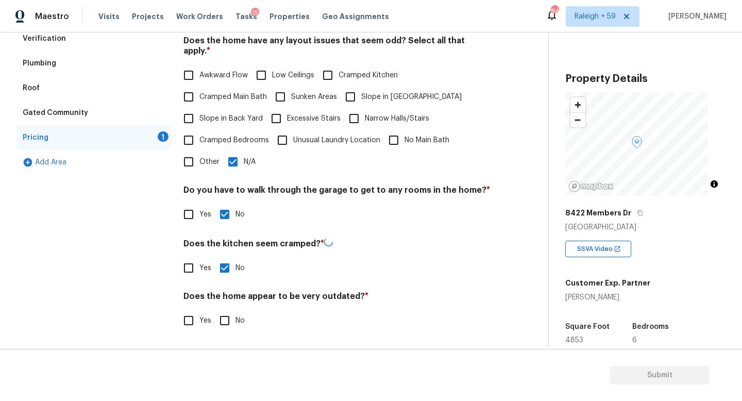
click at [231, 317] on input "No" at bounding box center [225, 321] width 22 height 22
checkbox input "true"
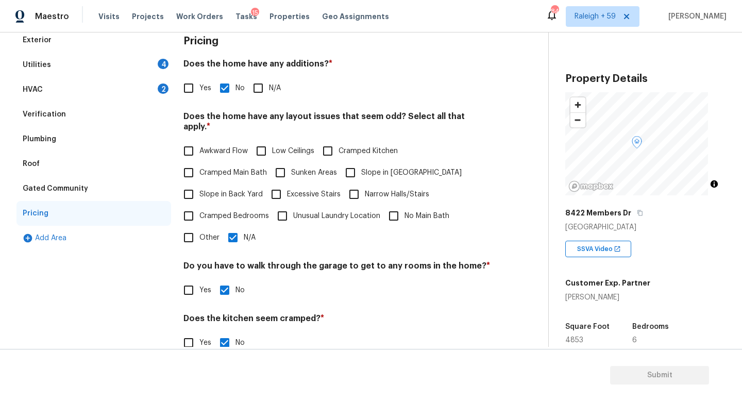
scroll to position [39, 0]
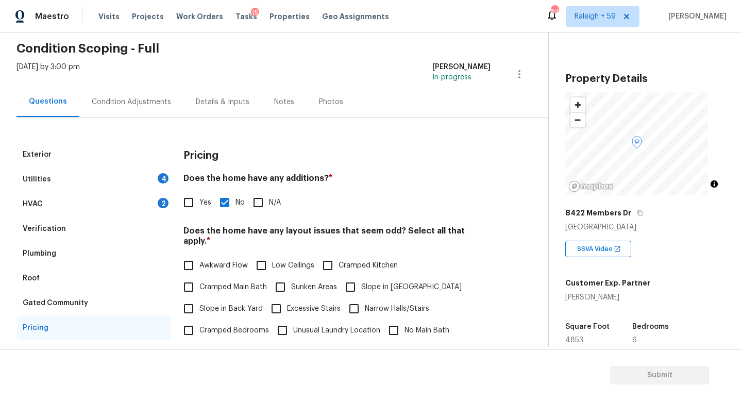
click at [144, 200] on div "HVAC 2" at bounding box center [93, 204] width 155 height 25
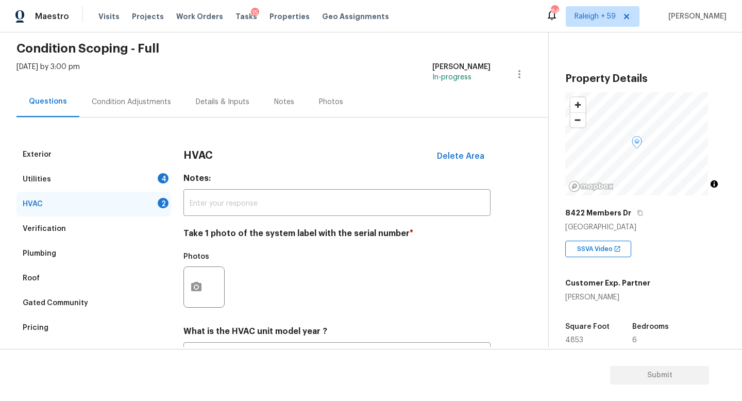
click at [155, 179] on div "Utilities 4" at bounding box center [93, 179] width 155 height 25
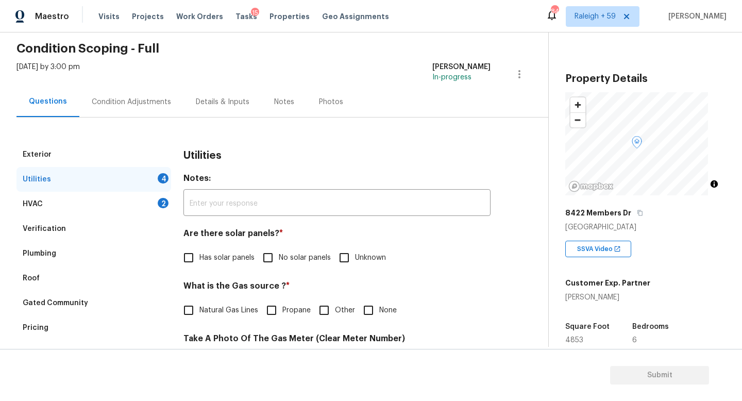
click at [286, 262] on span "No solar panels" at bounding box center [305, 257] width 52 height 11
click at [279, 262] on input "No solar panels" at bounding box center [268, 258] width 22 height 22
checkbox input "true"
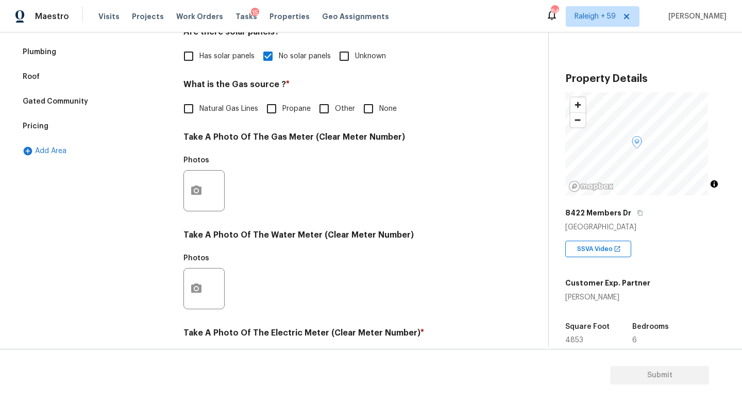
click at [221, 111] on span "Natural Gas Lines" at bounding box center [228, 109] width 59 height 11
click at [199, 111] on input "Natural Gas Lines" at bounding box center [189, 109] width 22 height 22
checkbox input "true"
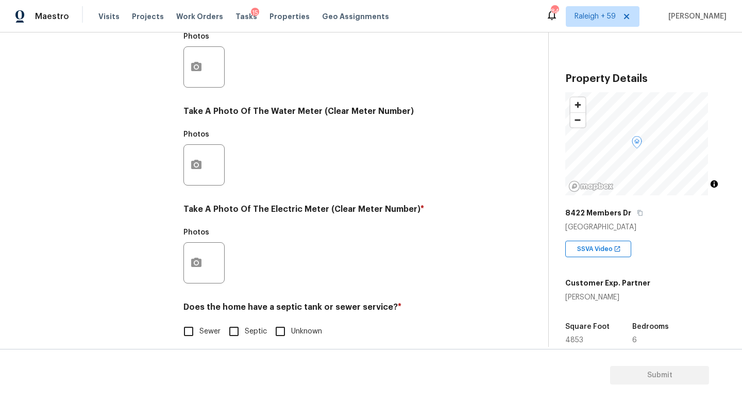
scroll to position [382, 0]
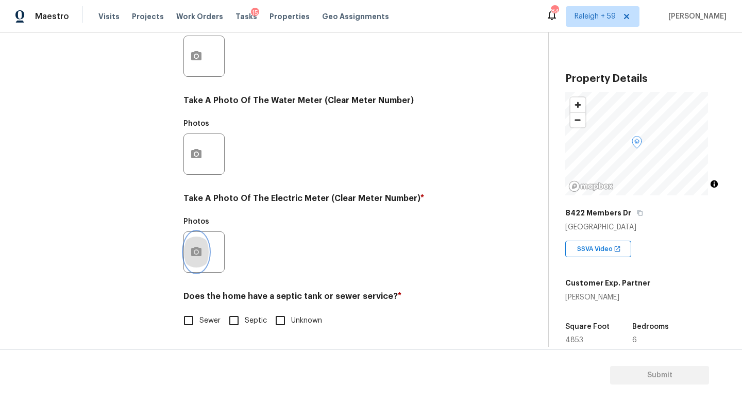
click at [194, 249] on icon "button" at bounding box center [196, 252] width 12 height 12
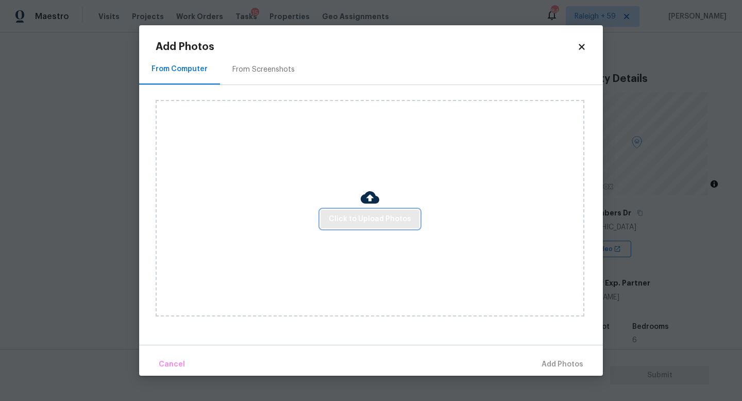
click at [323, 220] on button "Click to Upload Photos" at bounding box center [369, 219] width 99 height 19
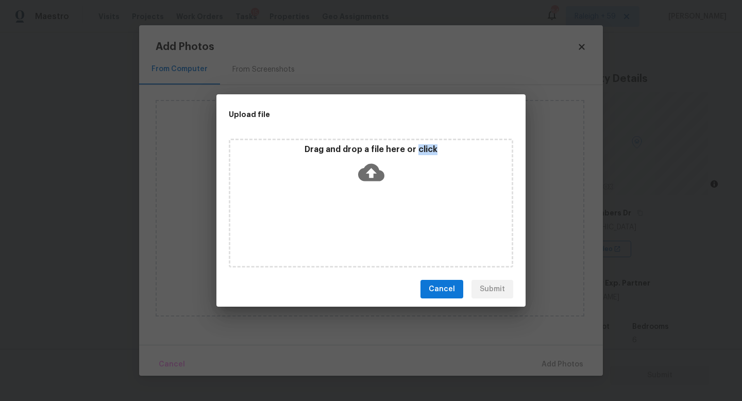
click at [324, 220] on div "Drag and drop a file here or click" at bounding box center [371, 203] width 284 height 129
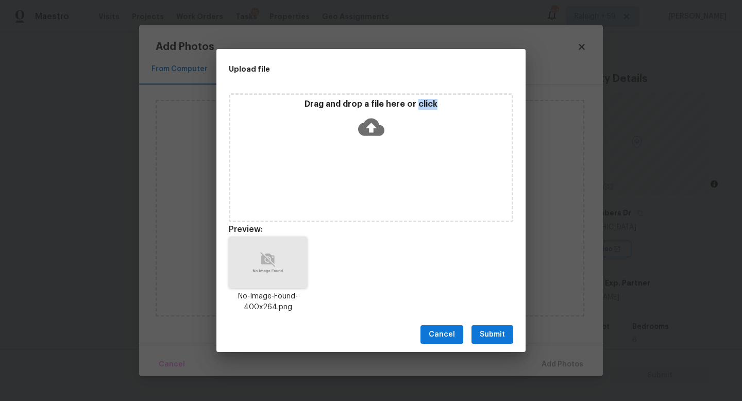
click at [492, 340] on span "Submit" at bounding box center [492, 334] width 25 height 13
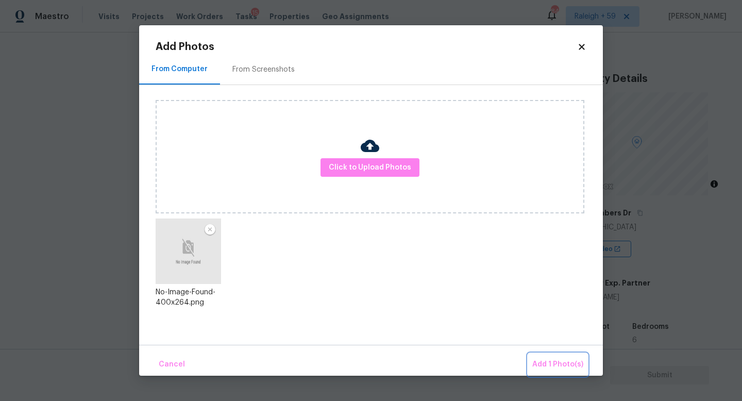
click at [530, 363] on button "Add 1 Photo(s)" at bounding box center [557, 364] width 59 height 22
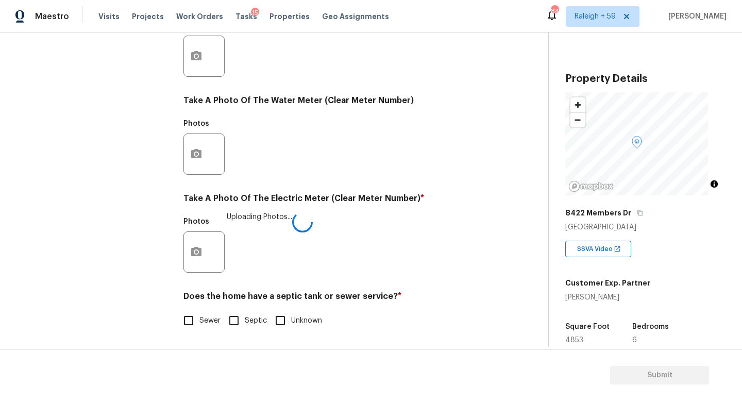
click at [184, 298] on div "Does the home have a septic tank or sewer service? * Sewer Septic Unknown" at bounding box center [336, 311] width 307 height 40
click at [199, 315] on span "Sewer" at bounding box center [209, 320] width 21 height 11
click at [199, 310] on input "Sewer" at bounding box center [189, 321] width 22 height 22
checkbox input "true"
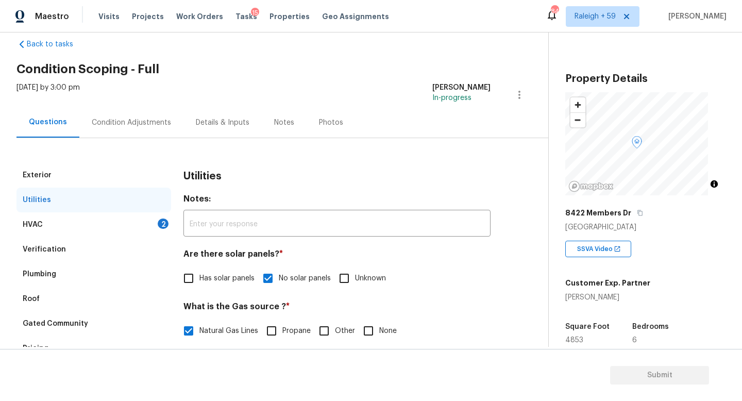
scroll to position [0, 0]
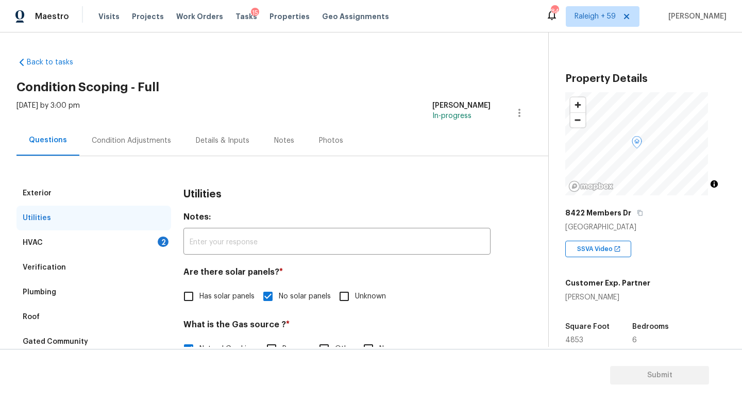
click at [214, 139] on div "Details & Inputs" at bounding box center [223, 140] width 54 height 10
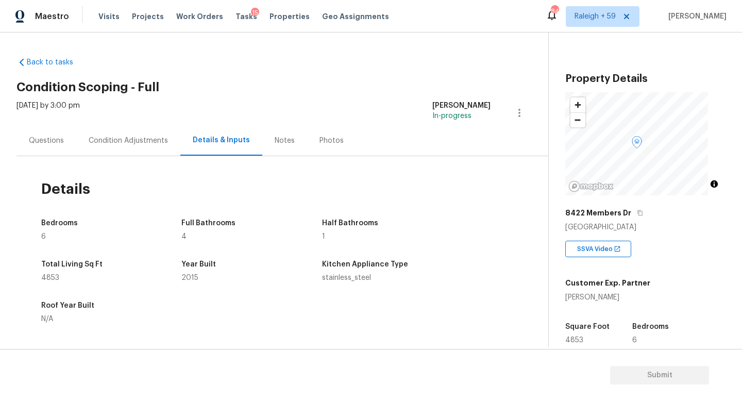
click at [60, 143] on div "Questions" at bounding box center [46, 140] width 35 height 10
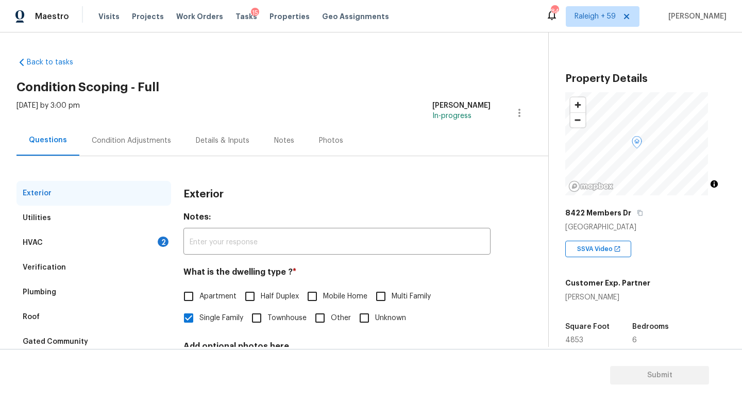
click at [146, 140] on div "Condition Adjustments" at bounding box center [131, 140] width 79 height 10
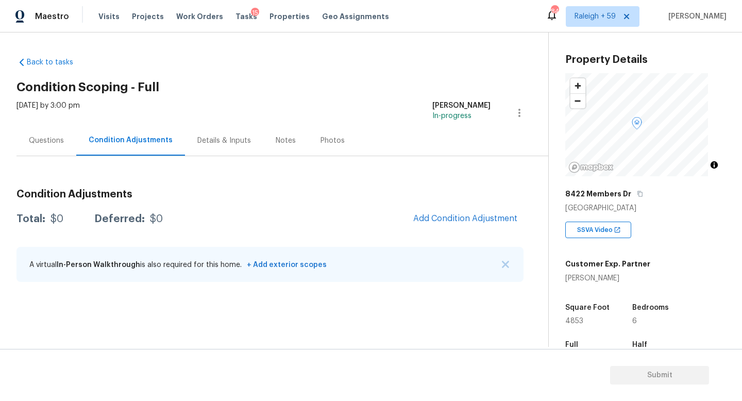
scroll to position [34, 0]
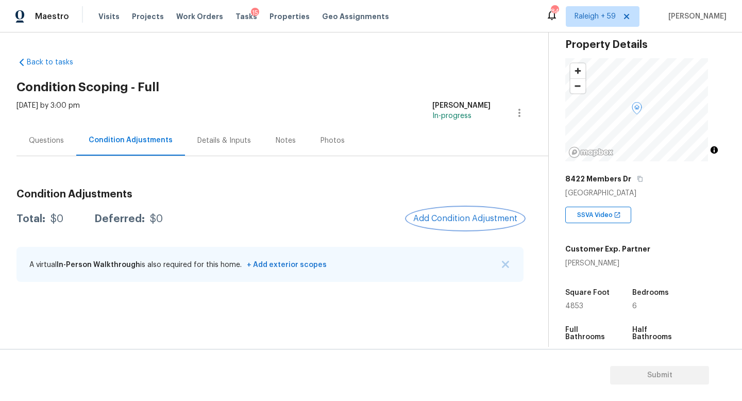
click at [438, 220] on span "Add Condition Adjustment" at bounding box center [465, 218] width 104 height 9
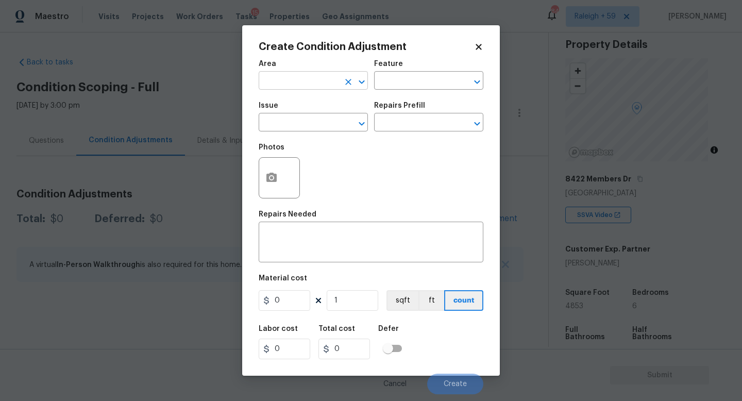
click at [290, 84] on input "text" at bounding box center [299, 82] width 80 height 16
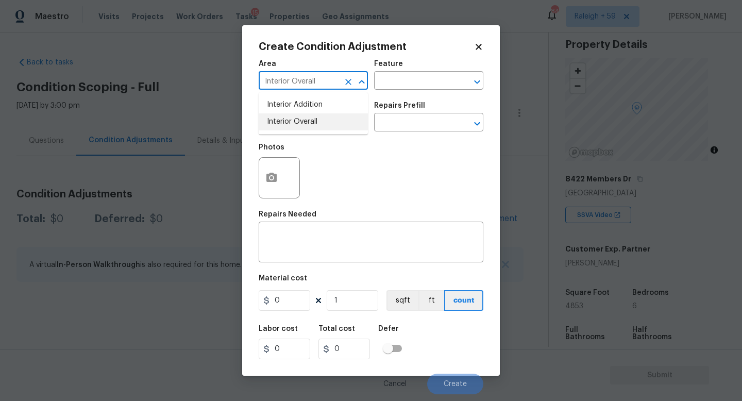
type input "Interior Overall"
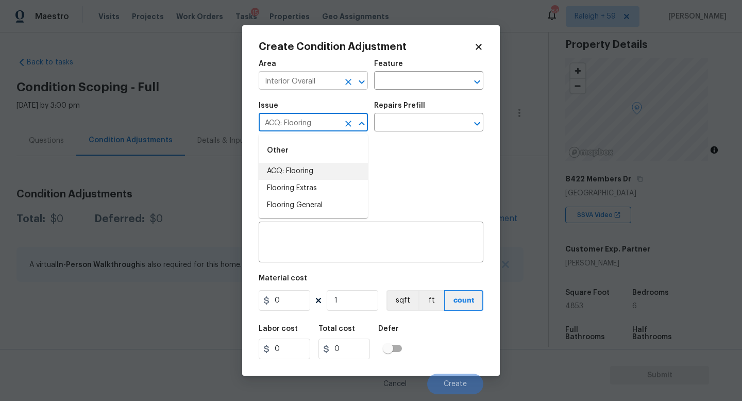
type input "ACQ: Flooring"
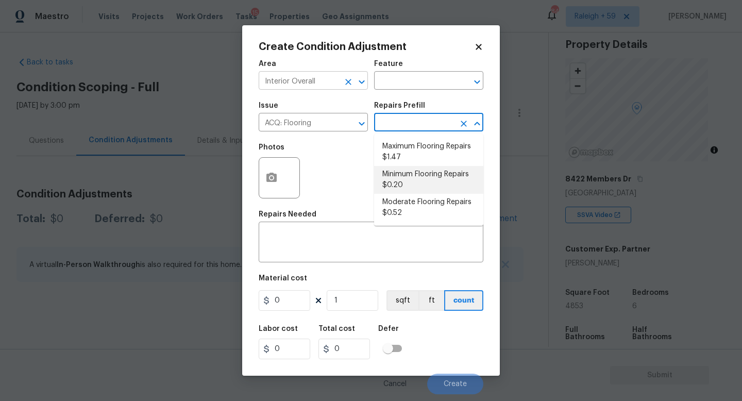
type input "Acquisition"
type textarea "Acquisition Scope: Minimum flooring repairs"
type input "0.2"
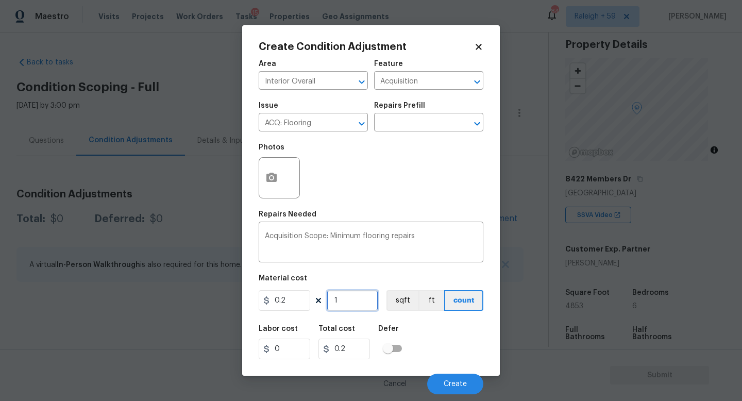
click at [344, 295] on input "1" at bounding box center [353, 300] width 52 height 21
type input "0"
type input "4"
type input "0.8"
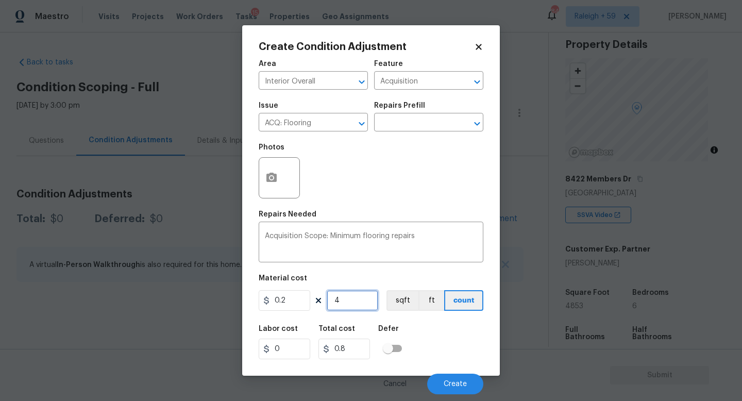
type input "48"
type input "9.6"
type input "485"
type input "97"
type input "4853"
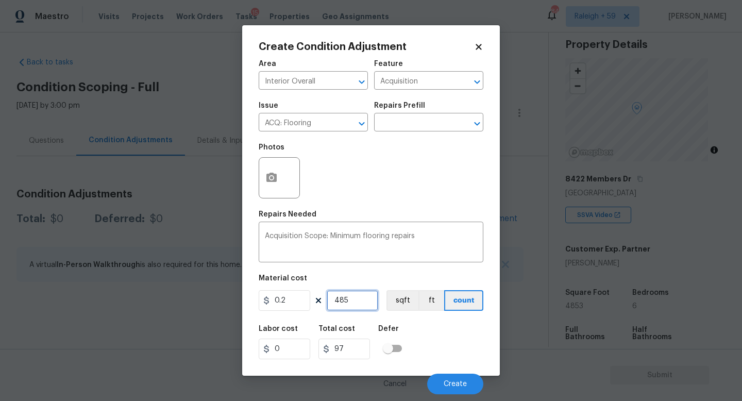
type input "970.6"
type input "4853"
click at [449, 386] on span "Create" at bounding box center [455, 384] width 23 height 8
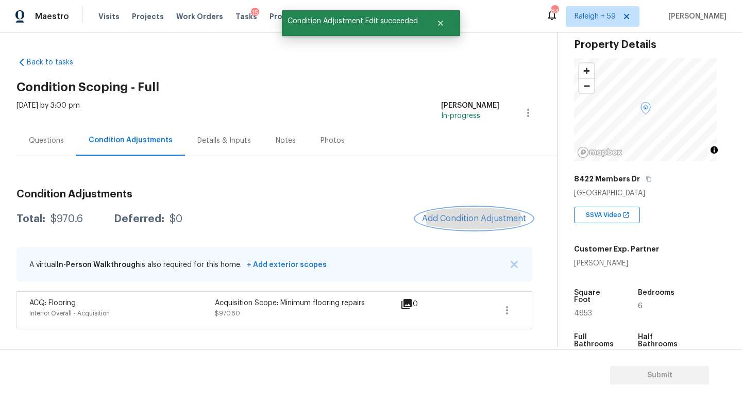
click at [469, 212] on button "Add Condition Adjustment" at bounding box center [474, 219] width 116 height 22
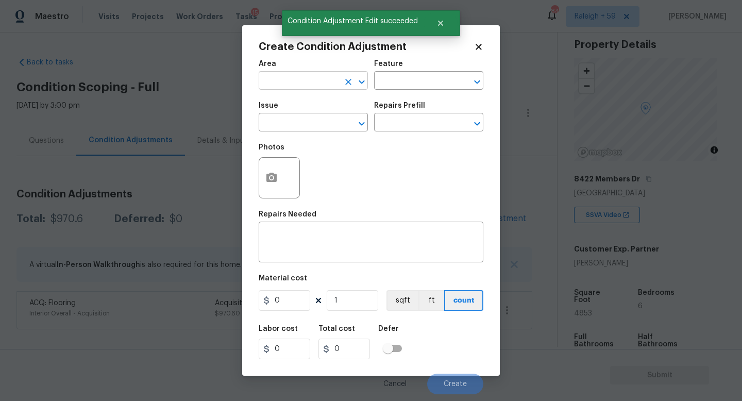
click at [302, 88] on input "text" at bounding box center [299, 82] width 80 height 16
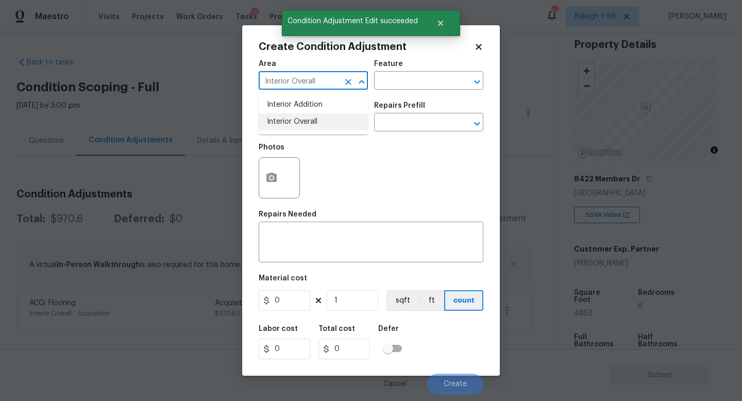
type input "Interior Overall"
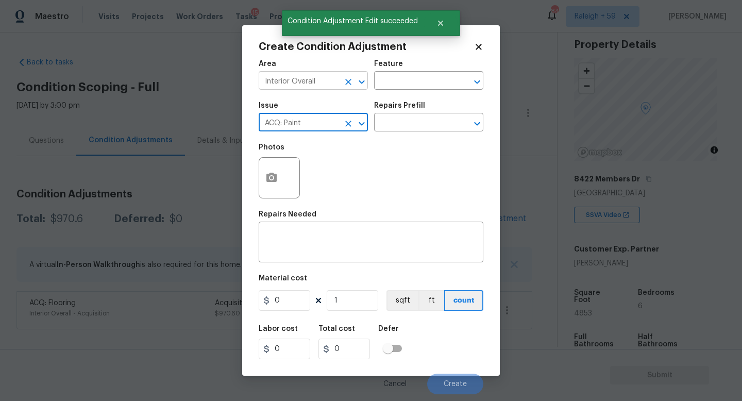
type input "ACQ: Paint"
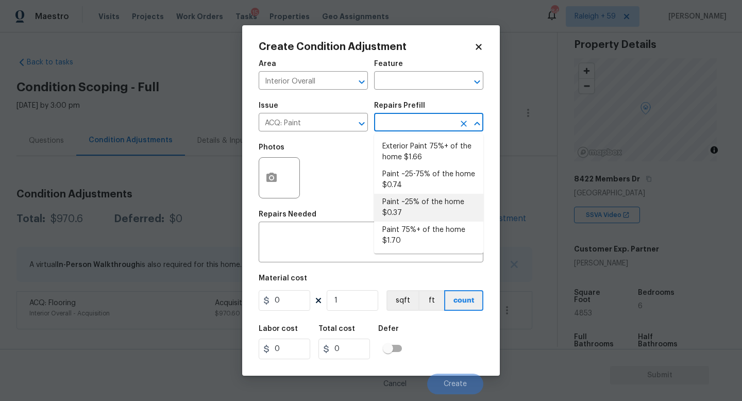
click at [394, 200] on li "Paint ~25% of the home $0.37" at bounding box center [428, 208] width 109 height 28
type input "Acquisition"
type textarea "Acquisition Scope: ~25% of the home needs interior paint"
type input "0.37"
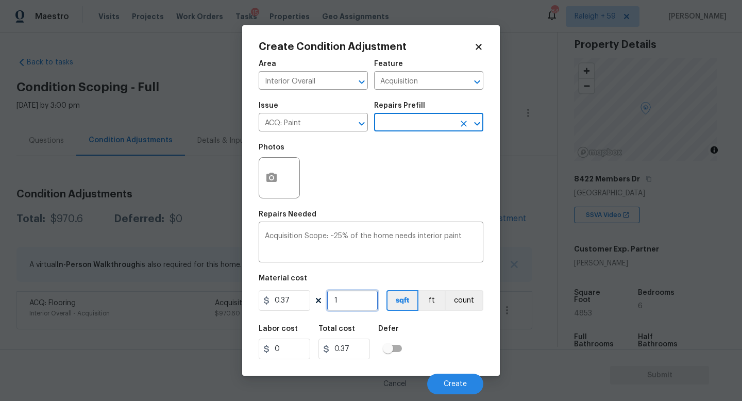
click at [365, 308] on input "1" at bounding box center [353, 300] width 52 height 21
type input "0"
type input "4"
type input "1.48"
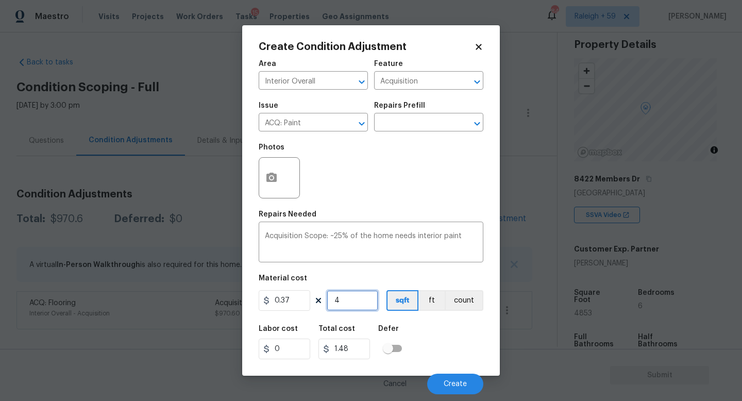
type input "48"
type input "17.76"
type input "485"
type input "179.45"
type input "4853"
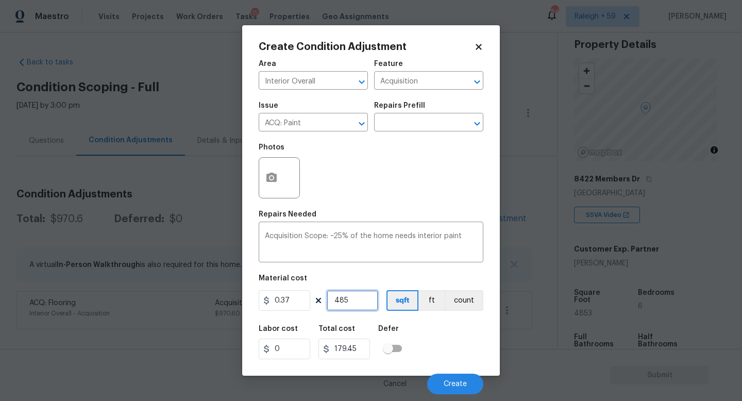
type input "1795.61"
type input "4853"
click at [446, 377] on button "Create" at bounding box center [455, 383] width 56 height 21
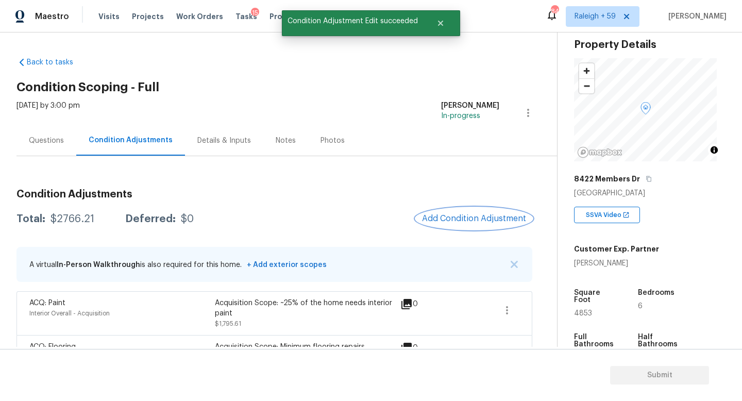
click at [453, 222] on span "Add Condition Adjustment" at bounding box center [474, 218] width 104 height 9
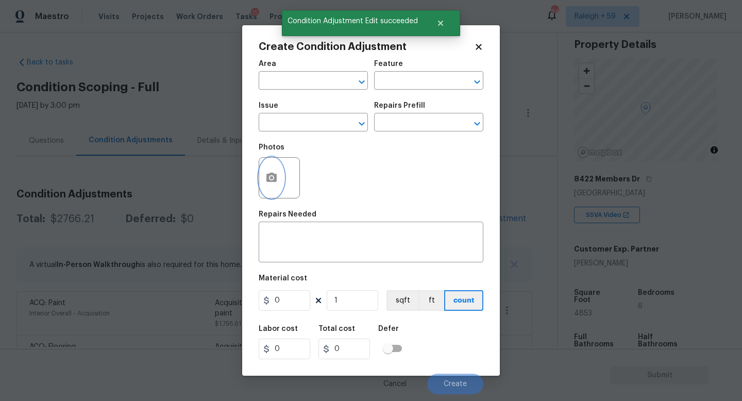
click at [276, 176] on icon "button" at bounding box center [271, 177] width 10 height 9
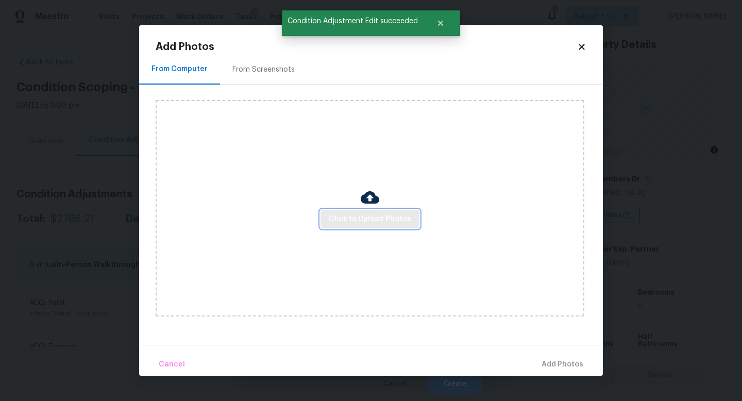
click at [369, 224] on span "Click to Upload Photos" at bounding box center [370, 219] width 82 height 13
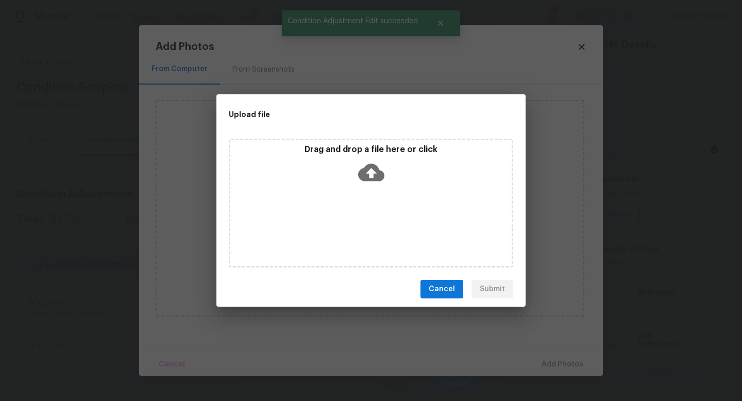
click at [369, 224] on div "Drag and drop a file here or click" at bounding box center [371, 203] width 284 height 129
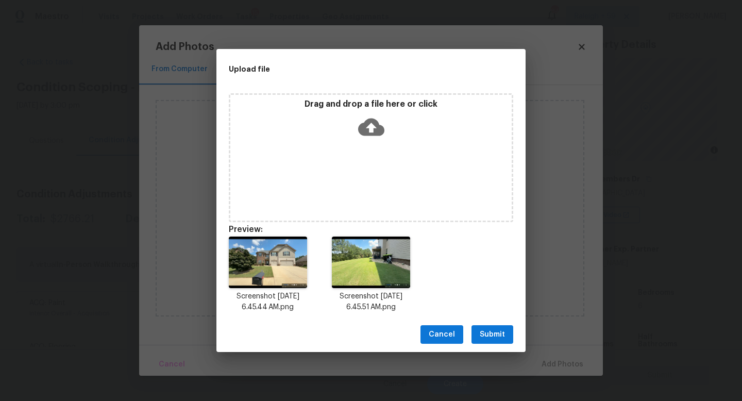
click at [493, 343] on button "Submit" at bounding box center [492, 334] width 42 height 19
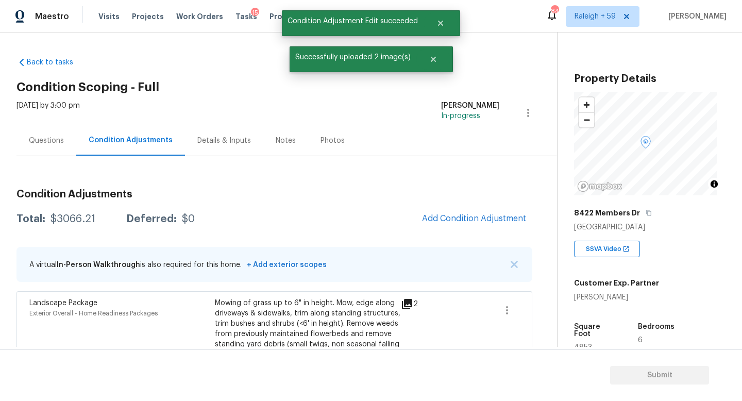
scroll to position [34, 0]
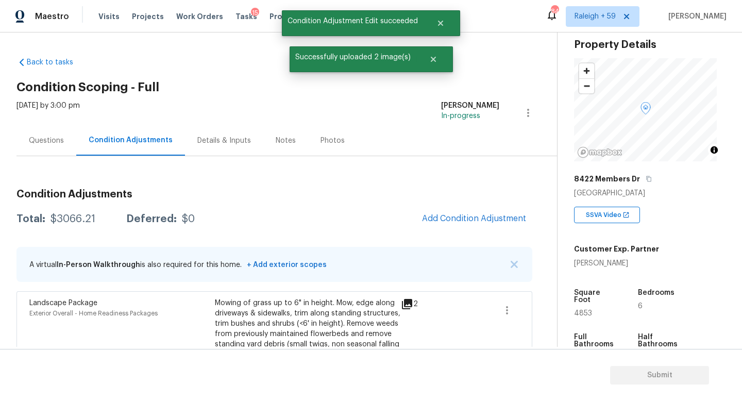
click at [464, 224] on button "Add Condition Adjustment" at bounding box center [474, 219] width 116 height 22
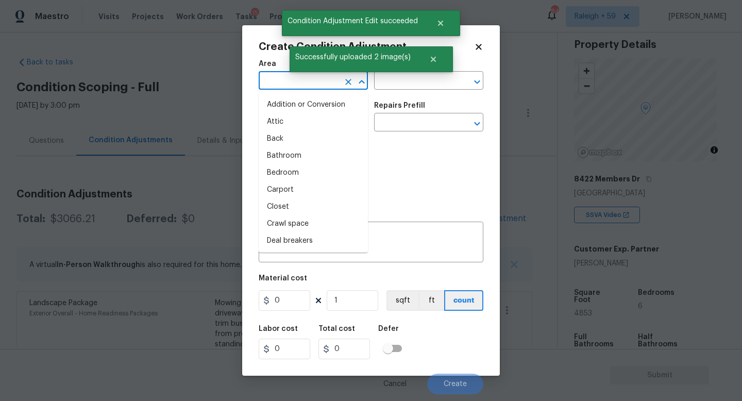
click at [295, 74] on input "text" at bounding box center [299, 82] width 80 height 16
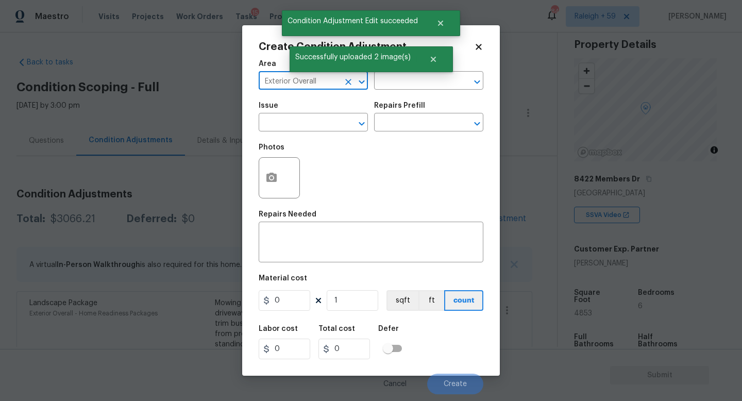
type input "Exterior Overall"
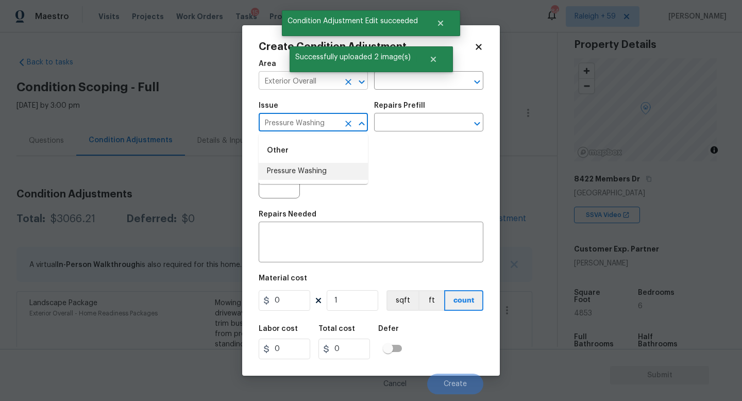
type input "Pressure Washing"
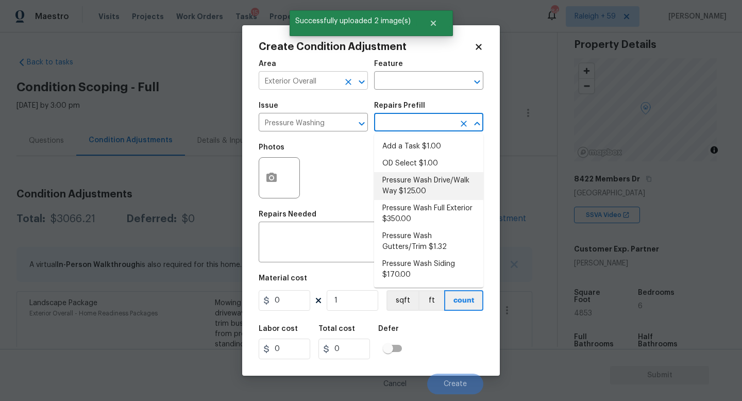
type input "Siding"
type textarea "Pressure wash the driveways/walkways as directed by the PM. Ensure that all deb…"
type input "125"
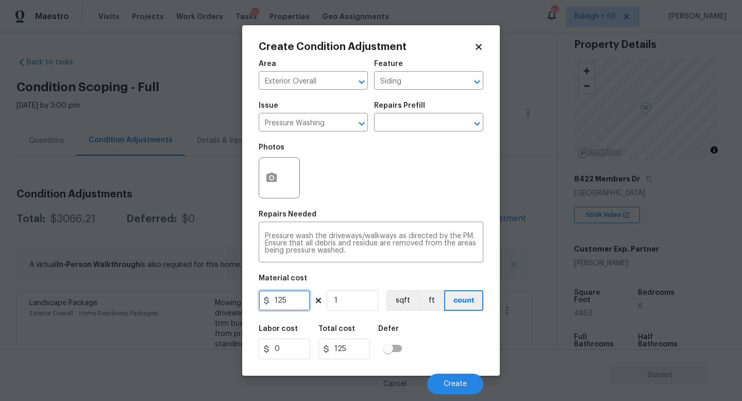
drag, startPoint x: 296, startPoint y: 303, endPoint x: 260, endPoint y: 299, distance: 36.8
click at [260, 300] on input "125" at bounding box center [285, 300] width 52 height 21
type input "200"
click at [466, 382] on span "Create" at bounding box center [455, 384] width 23 height 8
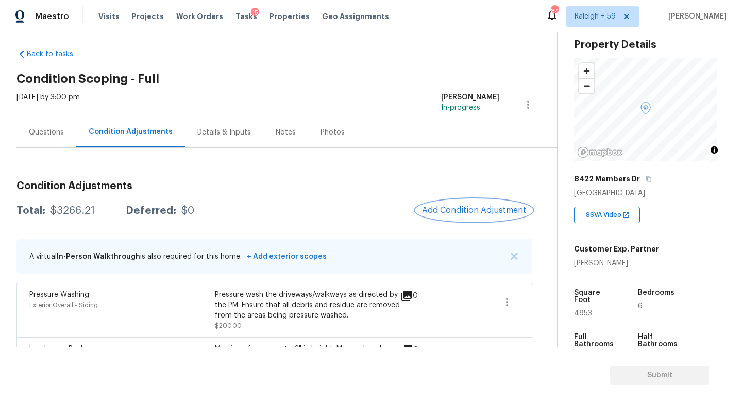
scroll to position [0, 0]
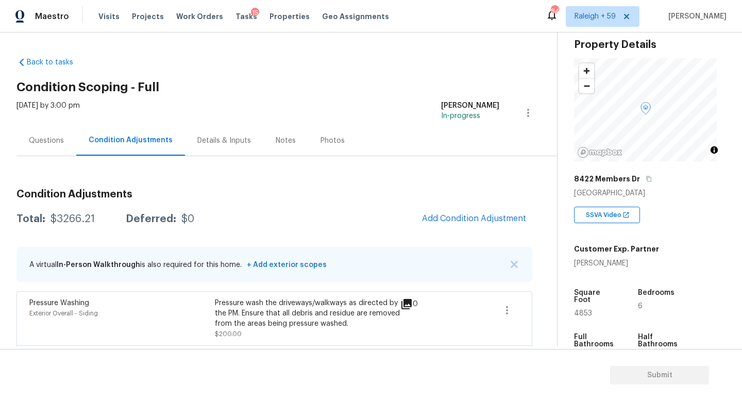
click at [71, 148] on div "Questions" at bounding box center [46, 140] width 60 height 30
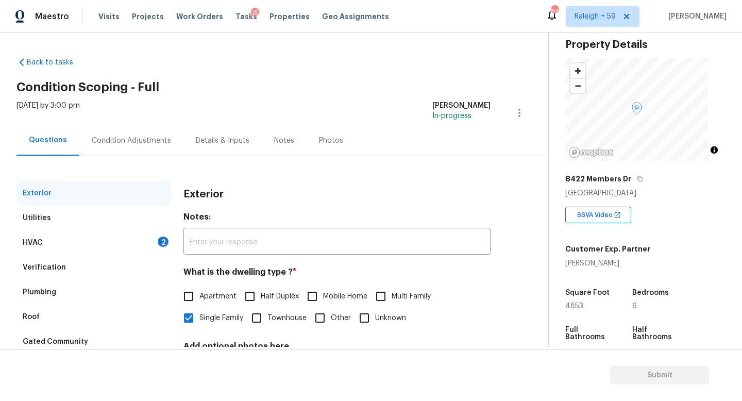
click at [124, 144] on div "Condition Adjustments" at bounding box center [131, 140] width 79 height 10
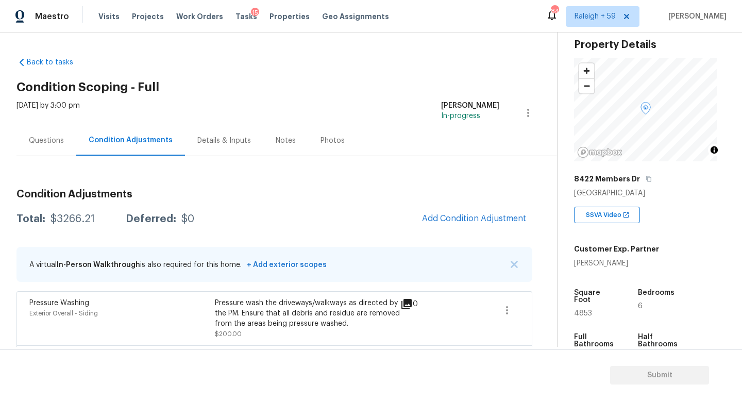
click at [126, 148] on div "Condition Adjustments" at bounding box center [130, 140] width 109 height 30
click at [56, 145] on div "Questions" at bounding box center [46, 140] width 35 height 10
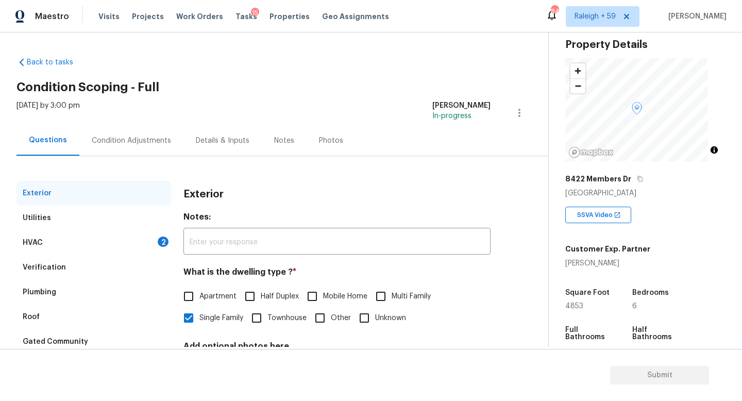
click at [138, 248] on div "HVAC 2" at bounding box center [93, 242] width 155 height 25
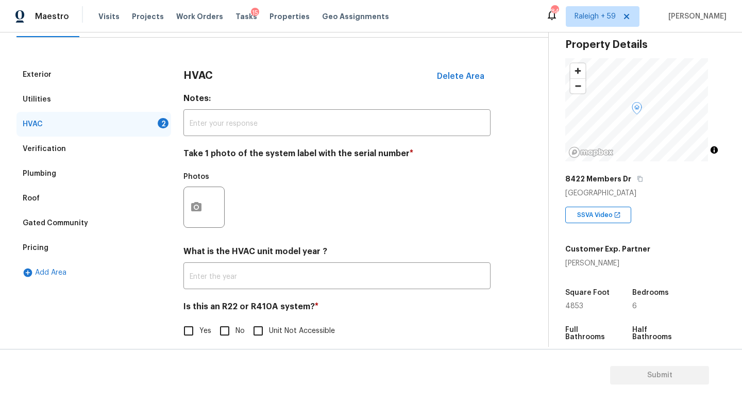
scroll to position [137, 0]
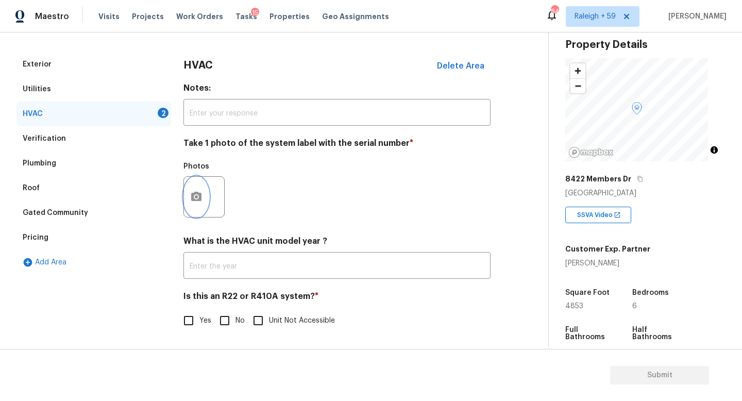
click at [192, 197] on button "button" at bounding box center [196, 197] width 25 height 40
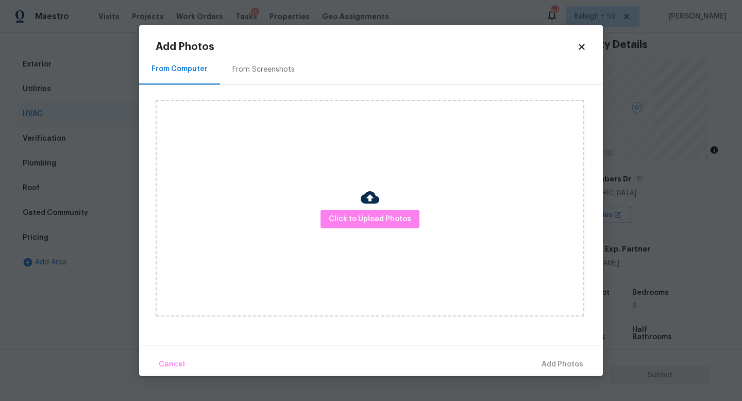
click at [122, 216] on body "Maestro Visits Projects Work Orders Tasks 15 Properties Geo Assignments 846 Ral…" at bounding box center [371, 200] width 742 height 401
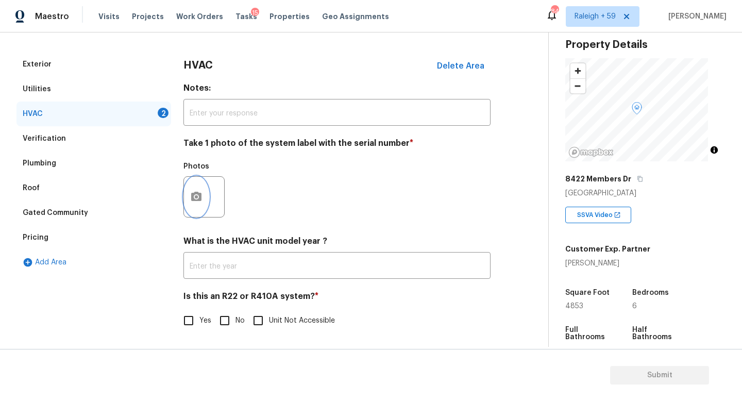
click at [202, 191] on icon "button" at bounding box center [196, 197] width 12 height 12
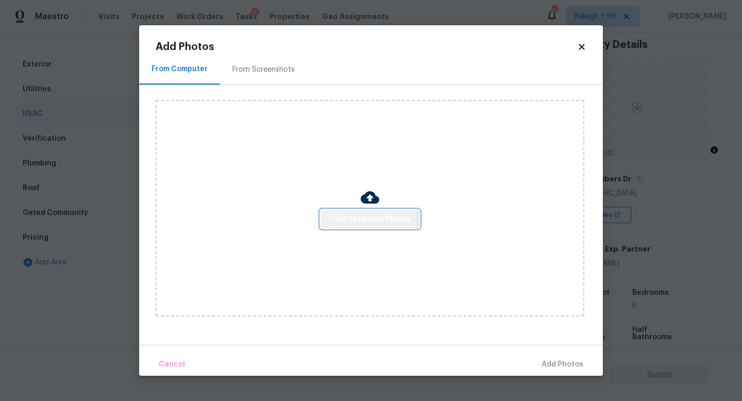
click at [351, 219] on span "Click to Upload Photos" at bounding box center [370, 219] width 82 height 13
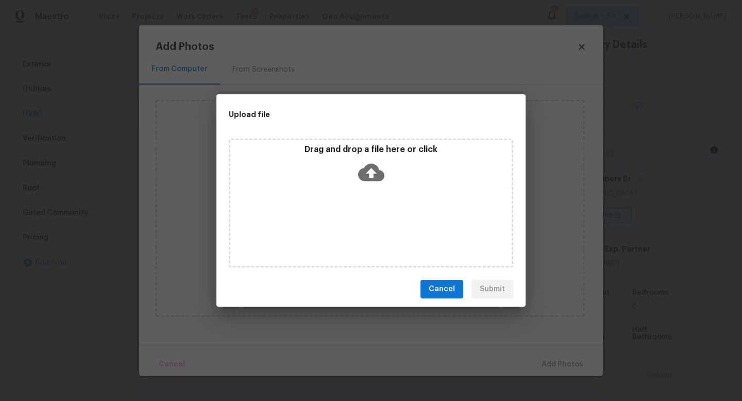
click at [351, 219] on div "Drag and drop a file here or click" at bounding box center [371, 203] width 284 height 129
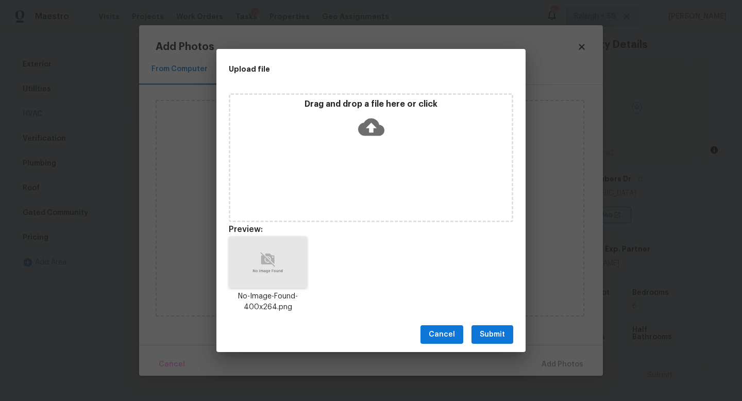
click at [490, 331] on span "Submit" at bounding box center [492, 334] width 25 height 13
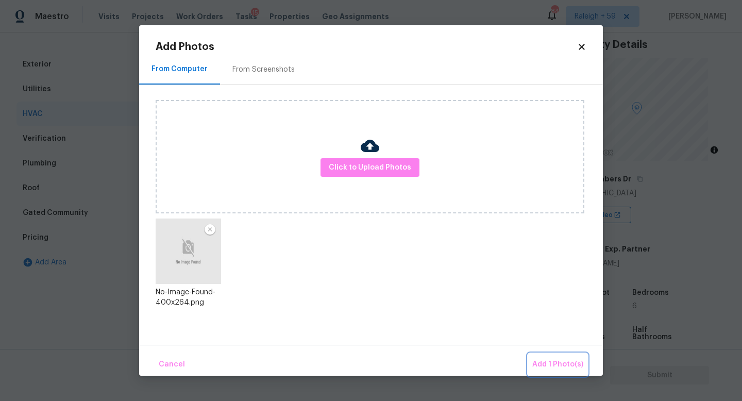
click at [557, 365] on span "Add 1 Photo(s)" at bounding box center [557, 364] width 51 height 13
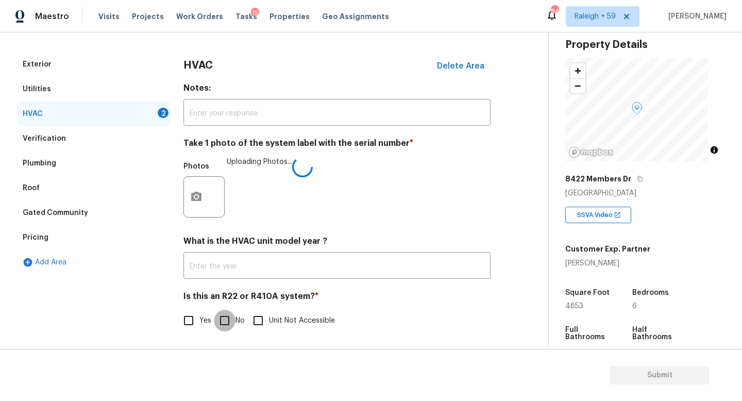
click at [228, 310] on input "No" at bounding box center [225, 321] width 22 height 22
checkbox input "true"
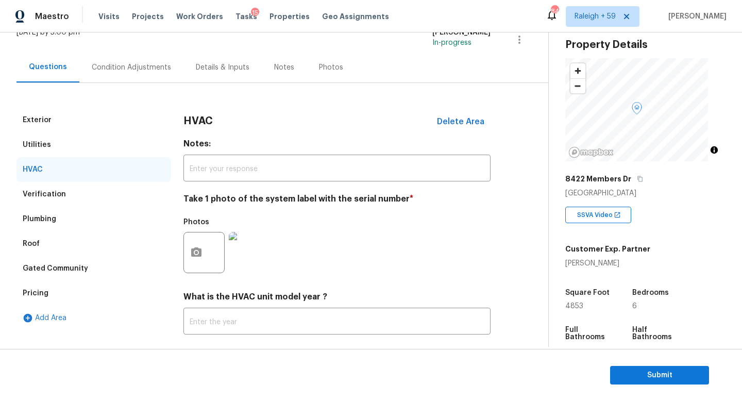
scroll to position [0, 0]
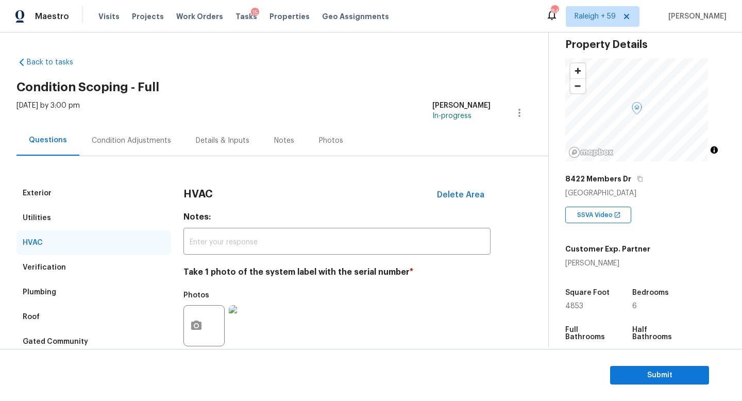
click at [95, 126] on div "Condition Adjustments" at bounding box center [131, 140] width 104 height 30
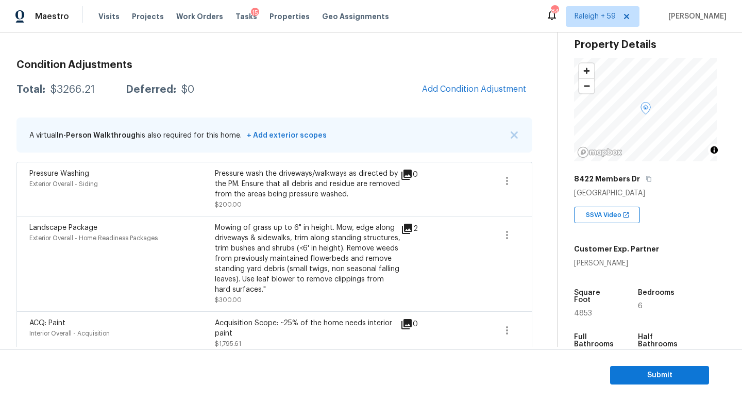
scroll to position [101, 0]
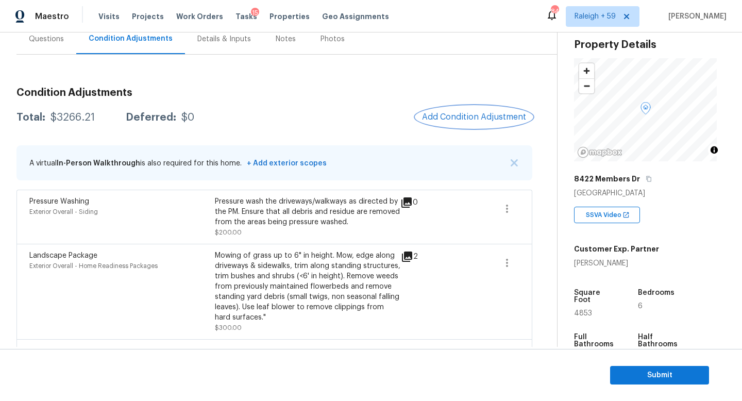
click at [451, 115] on span "Add Condition Adjustment" at bounding box center [474, 116] width 104 height 9
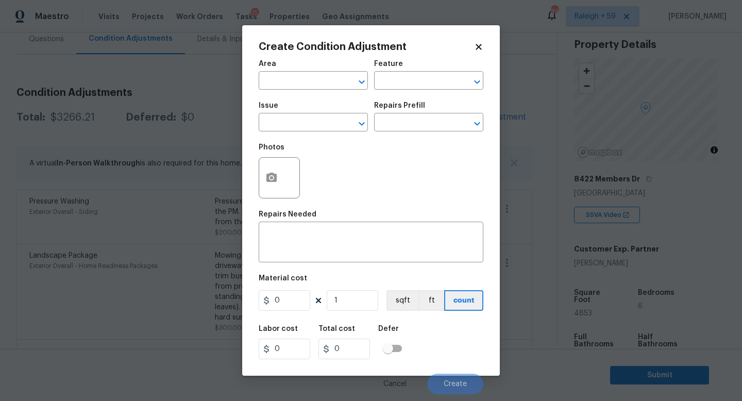
click at [216, 144] on body "Maestro Visits Projects Work Orders Tasks 15 Properties Geo Assignments 845 Ral…" at bounding box center [371, 200] width 742 height 401
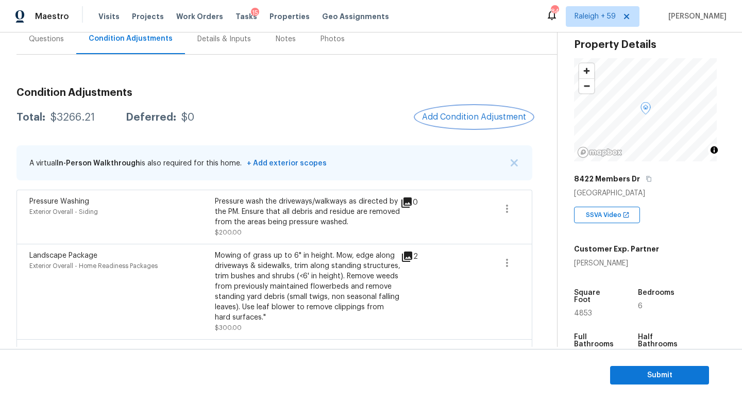
click at [212, 45] on div "Details & Inputs" at bounding box center [224, 39] width 78 height 30
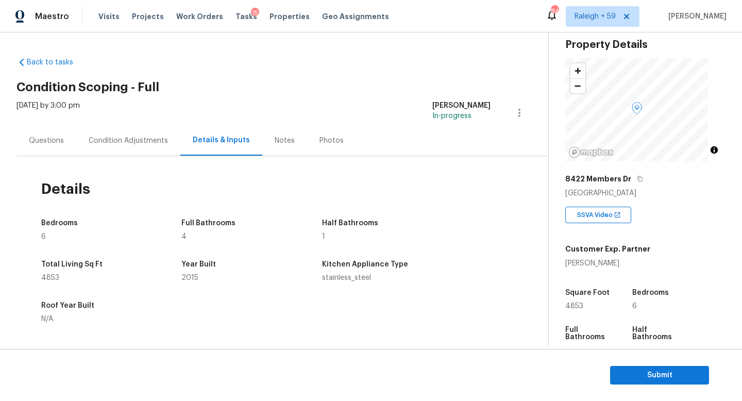
click at [134, 141] on div "Condition Adjustments" at bounding box center [128, 140] width 79 height 10
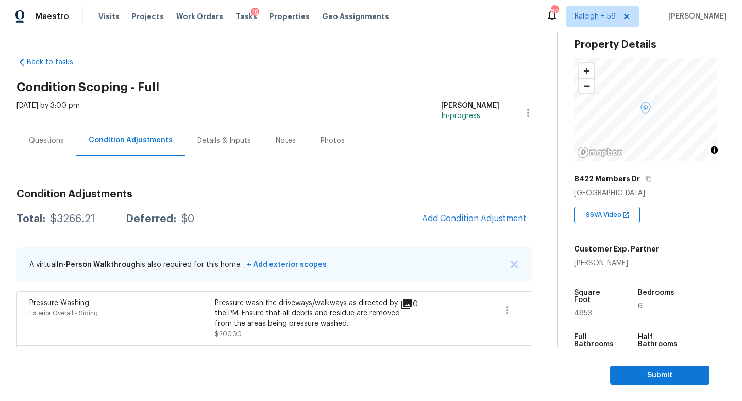
click at [438, 205] on div "Condition Adjustments Total: $3266.21 Deferred: $0 Add Condition Adjustment A v…" at bounding box center [274, 352] width 516 height 342
click at [439, 217] on span "Add Condition Adjustment" at bounding box center [474, 218] width 104 height 9
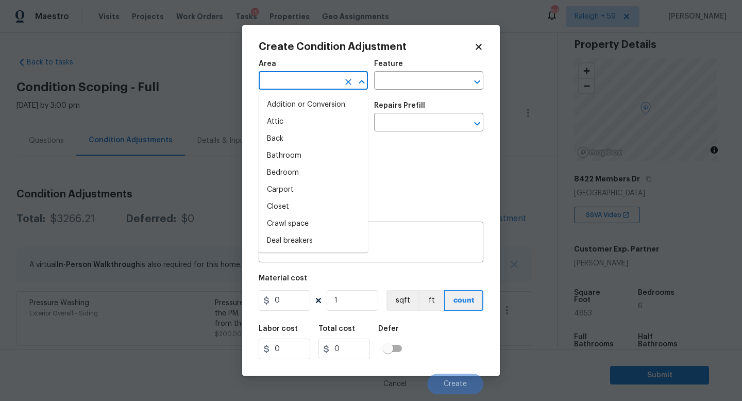
click at [304, 88] on input "text" at bounding box center [299, 82] width 80 height 16
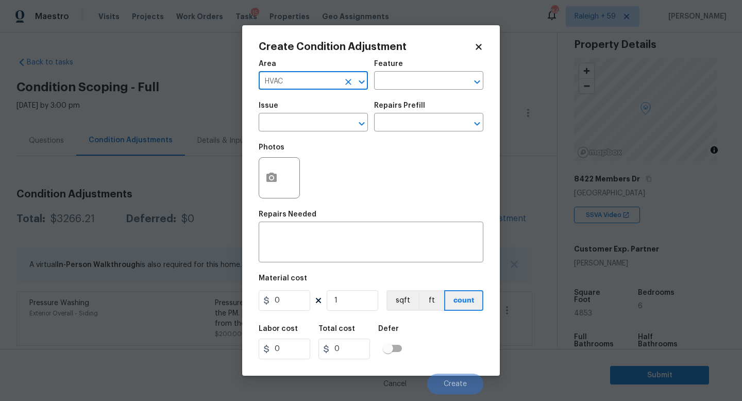
type input "HVAC"
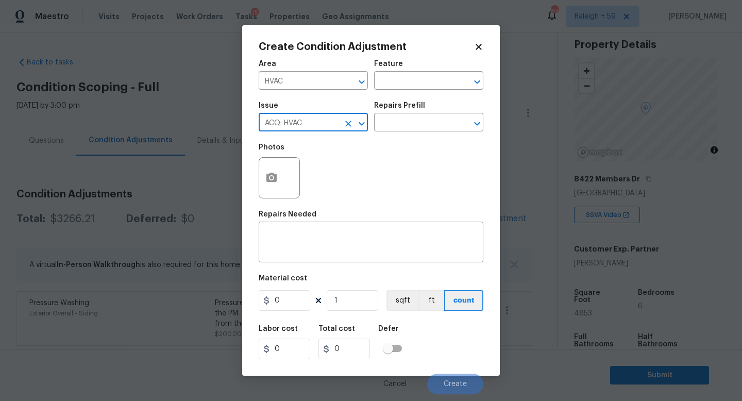
type input "ACQ: HVAC"
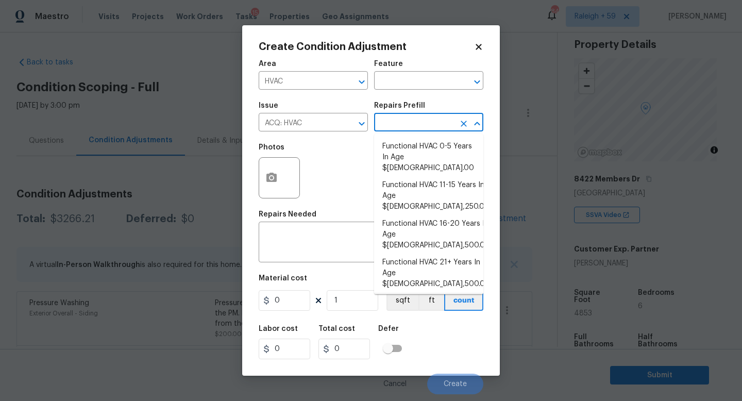
click at [429, 293] on li "Functional HVAC 6-10 Years In Age $500.00" at bounding box center [428, 307] width 109 height 28
type input "Acquisition"
type textarea "Acquisition Scope: Functional HVAC 6-10 years"
type input "500"
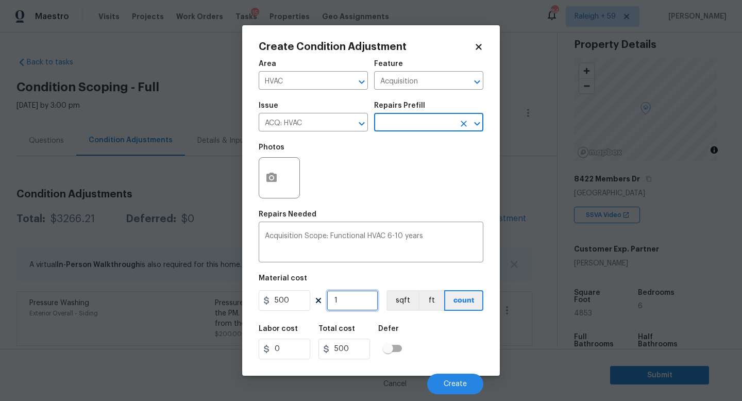
click at [355, 311] on input "1" at bounding box center [353, 300] width 52 height 21
type input "0"
type input "3"
type input "1500"
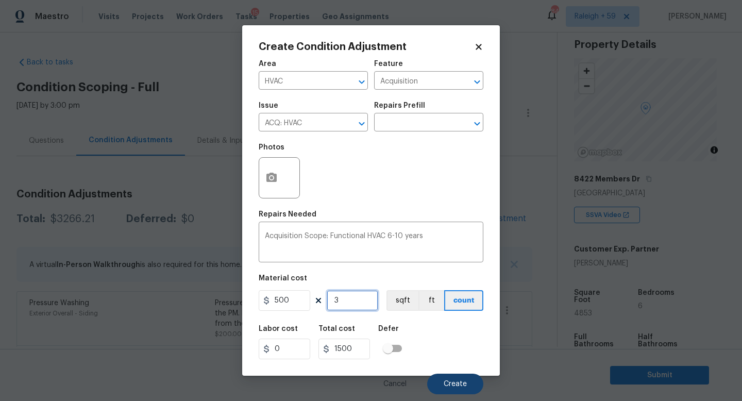
type input "3"
click at [452, 382] on span "Create" at bounding box center [455, 384] width 23 height 8
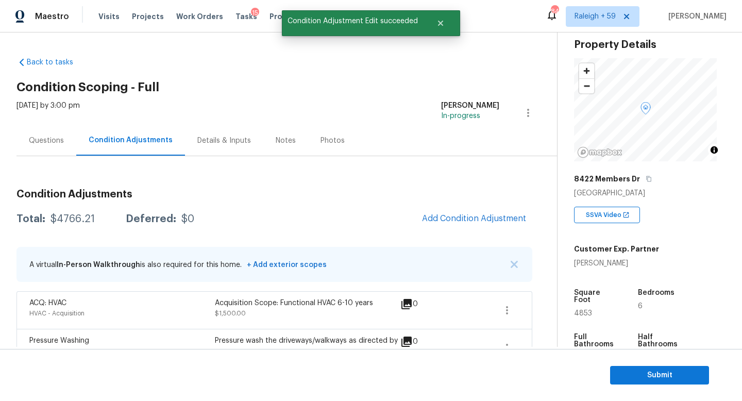
click at [229, 136] on div "Details & Inputs" at bounding box center [224, 140] width 54 height 10
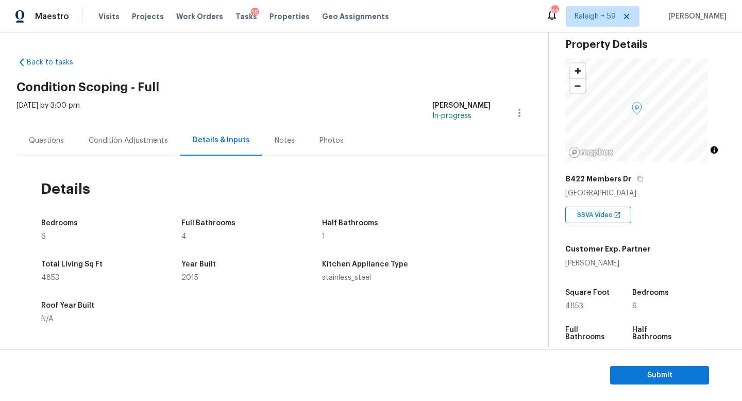
click at [149, 151] on div "Condition Adjustments" at bounding box center [128, 140] width 104 height 30
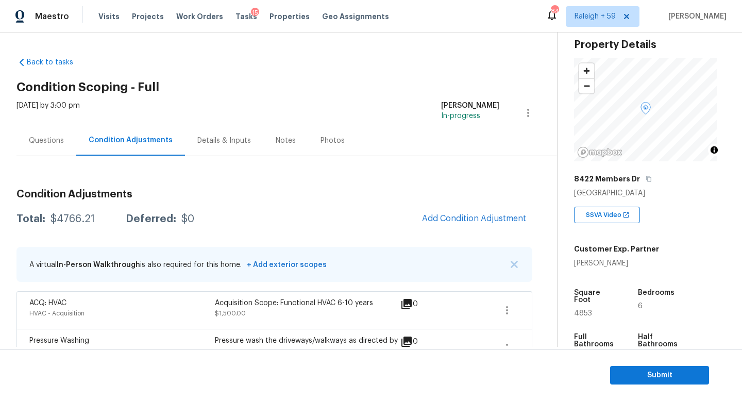
click at [462, 204] on div "Condition Adjustments Total: $4766.21 Deferred: $0 Add Condition Adjustment A v…" at bounding box center [274, 370] width 516 height 379
click at [460, 212] on button "Add Condition Adjustment" at bounding box center [474, 219] width 116 height 22
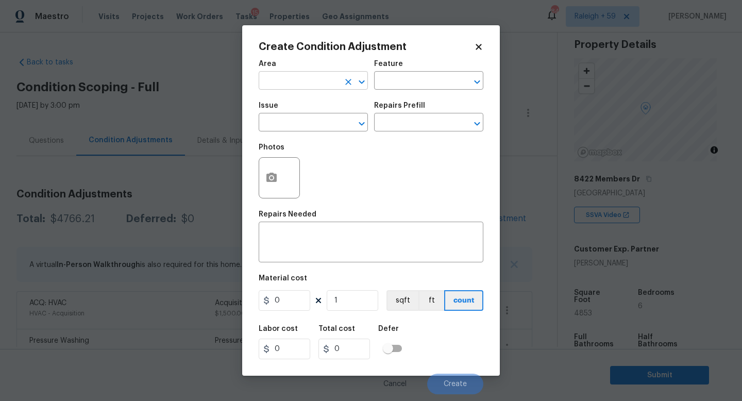
click at [287, 88] on input "text" at bounding box center [299, 82] width 80 height 16
type input "Roof"
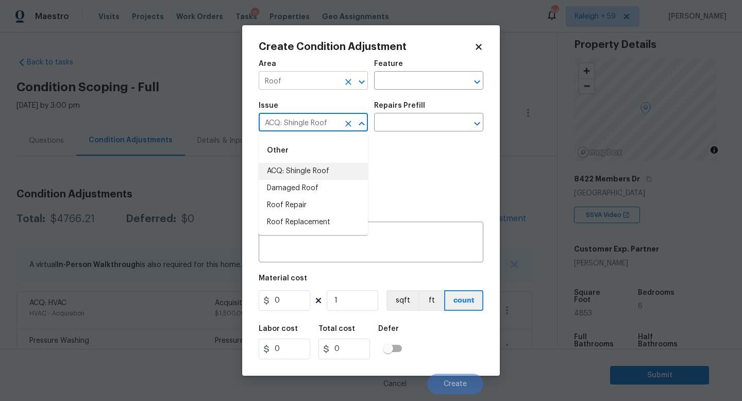
type input "ACQ: Shingle Roof"
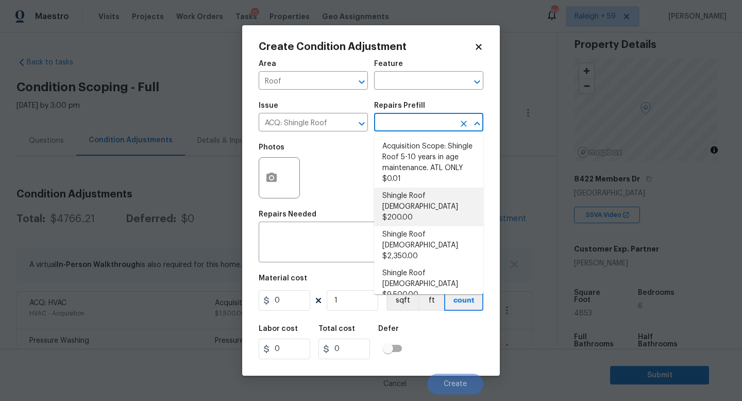
click at [395, 196] on li "Shingle Roof 0-10 Years Old $200.00" at bounding box center [428, 206] width 109 height 39
type input "Acquisition"
type textarea "Acquisition Scope: Shingle Roof 0-10 years in age maintenance."
type input "200"
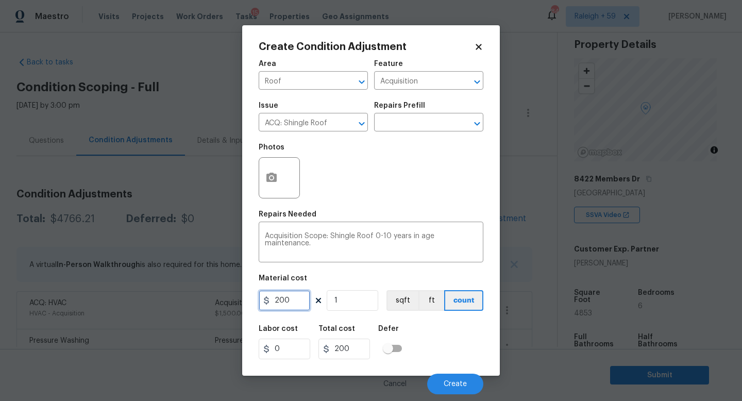
drag, startPoint x: 298, startPoint y: 310, endPoint x: 236, endPoint y: 307, distance: 61.9
click at [236, 308] on div "Create Condition Adjustment Area Roof ​ Feature Acquisition ​ Issue ACQ: Shingl…" at bounding box center [371, 200] width 742 height 401
type input "500"
click at [459, 385] on span "Create" at bounding box center [455, 384] width 23 height 8
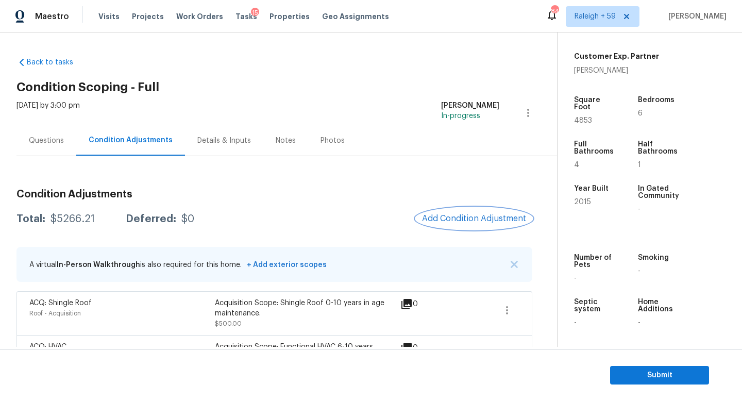
click at [469, 214] on span "Add Condition Adjustment" at bounding box center [474, 218] width 104 height 9
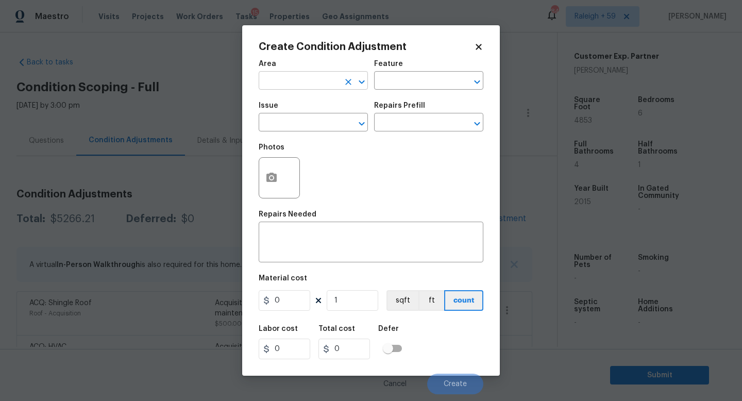
click at [303, 82] on input "text" at bounding box center [299, 82] width 80 height 16
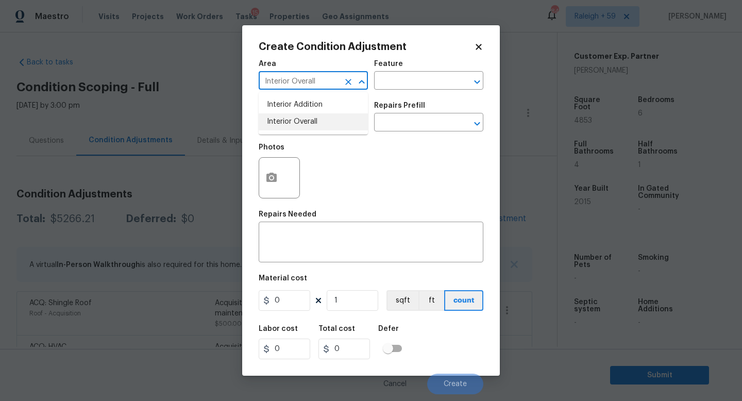
type input "Interior Overall"
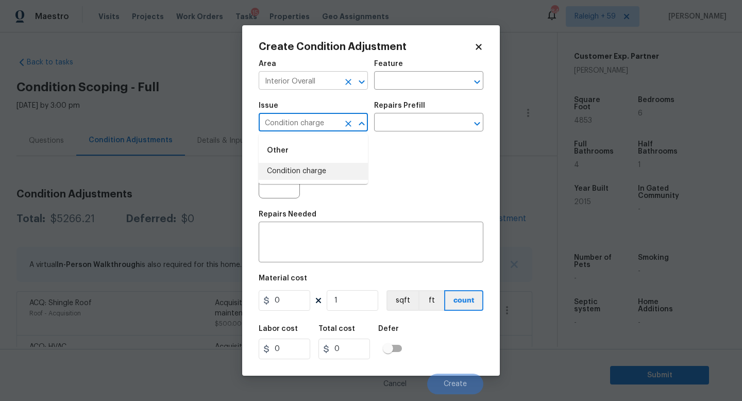
type input "Condition charge"
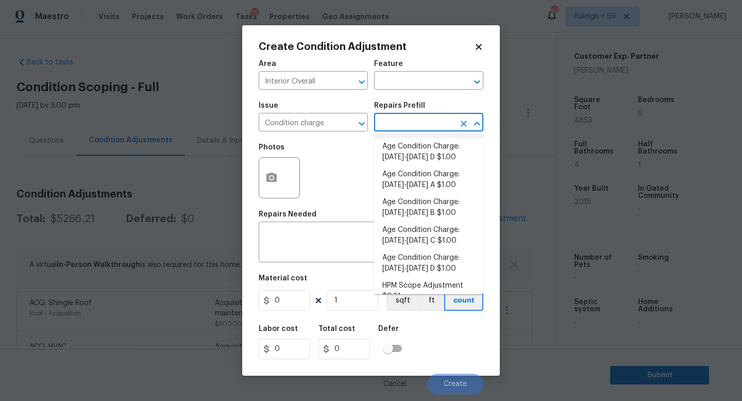
scroll to position [338, 0]
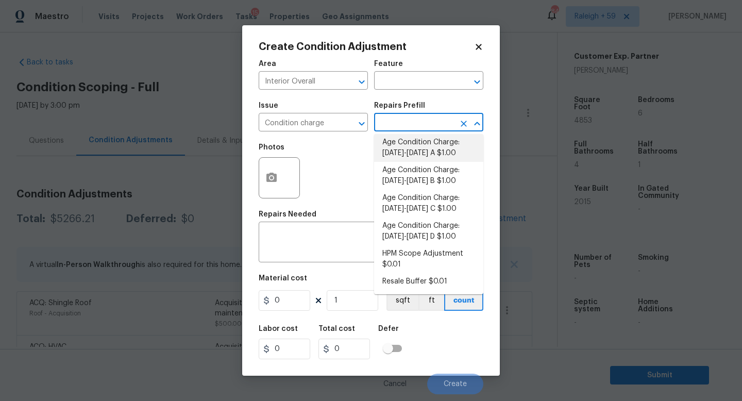
click at [433, 156] on li "Age Condition Charge: 2009-2023 A $1.00" at bounding box center [428, 148] width 109 height 28
type input "Home Readiness Packages"
type textarea "Age Condition Charge: 2009-2023 A"
type input "1"
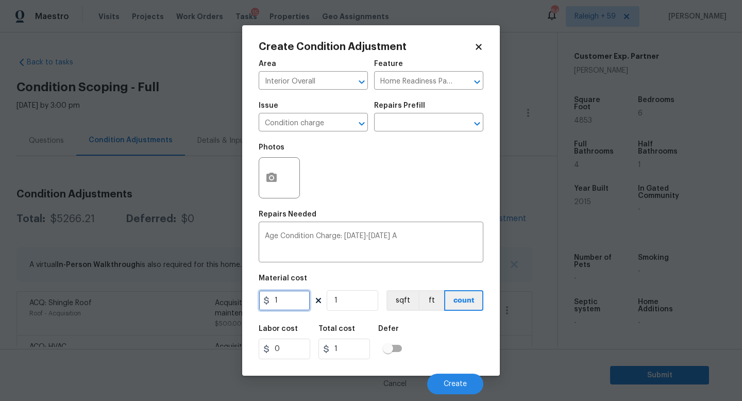
click at [293, 296] on input "1" at bounding box center [285, 300] width 52 height 21
type input "2000"
click at [459, 379] on button "Create" at bounding box center [455, 383] width 56 height 21
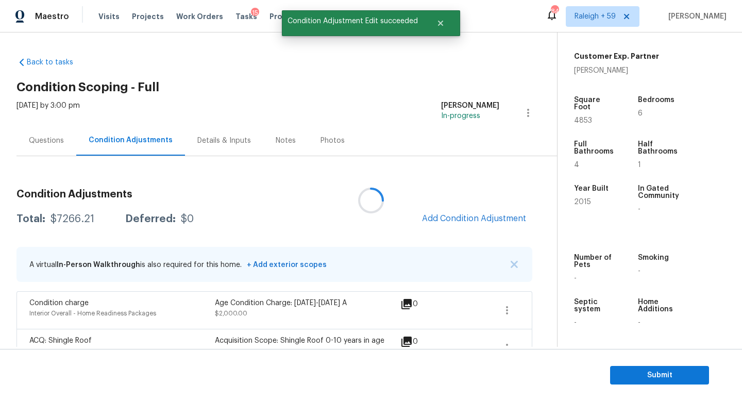
click at [48, 146] on div "Questions" at bounding box center [46, 140] width 60 height 30
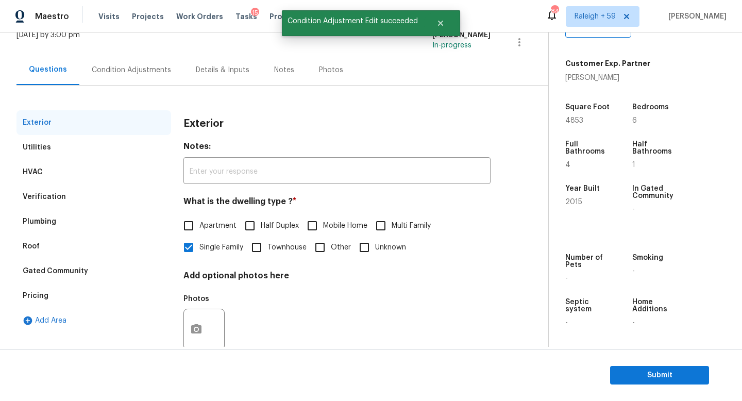
scroll to position [103, 0]
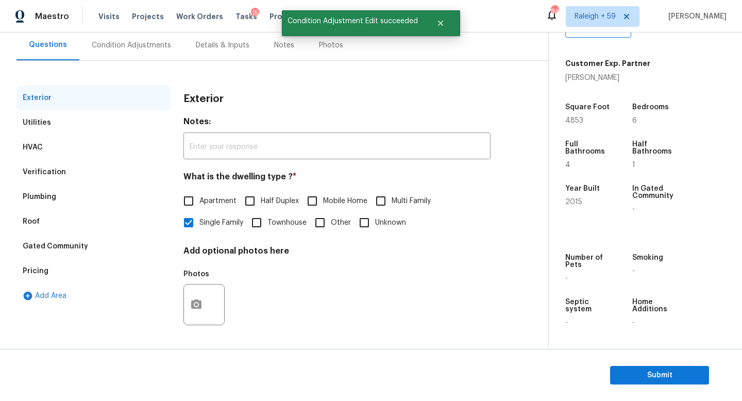
click at [75, 259] on div "Pricing" at bounding box center [93, 271] width 155 height 25
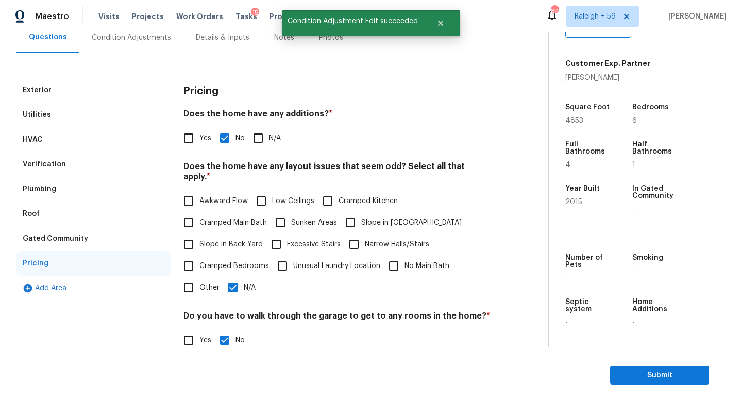
click at [189, 134] on input "Yes" at bounding box center [189, 138] width 22 height 22
checkbox input "true"
checkbox input "false"
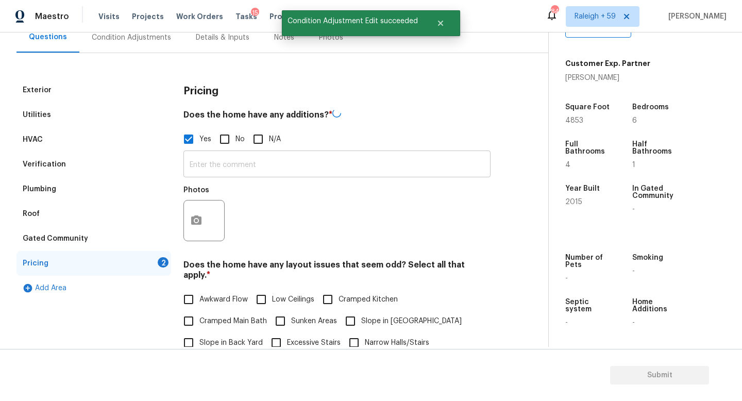
click at [219, 162] on input "text" at bounding box center [336, 165] width 307 height 24
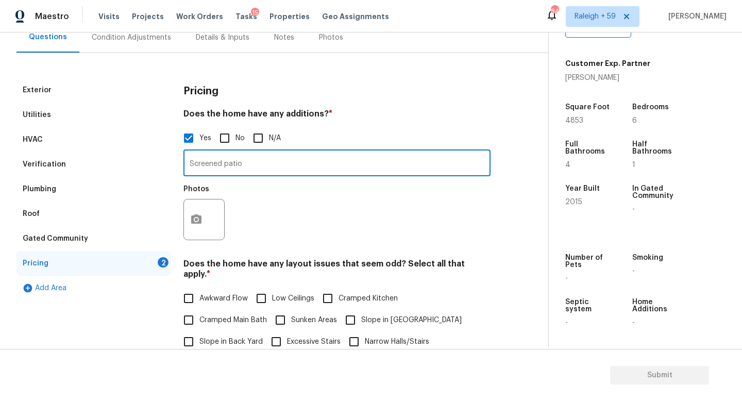
type input "Screened patio"
click at [191, 213] on button "button" at bounding box center [196, 219] width 25 height 40
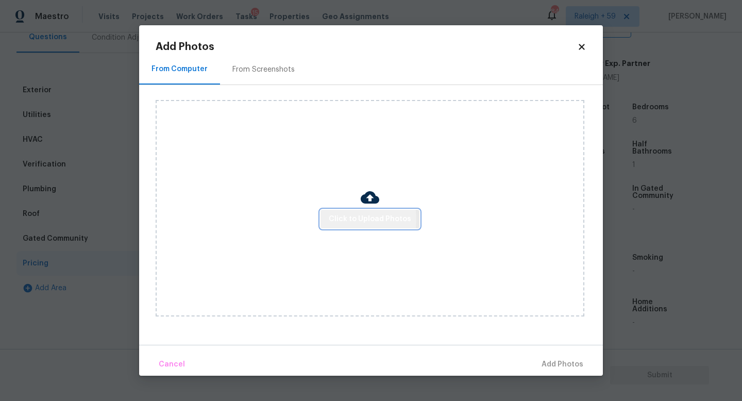
click at [350, 219] on span "Click to Upload Photos" at bounding box center [370, 219] width 82 height 13
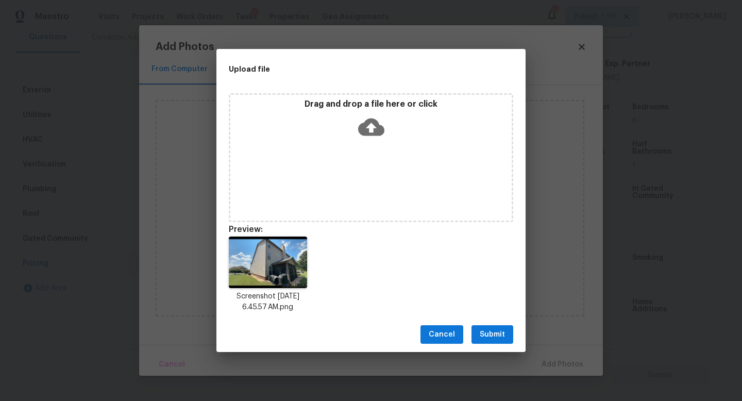
click at [494, 339] on span "Submit" at bounding box center [492, 334] width 25 height 13
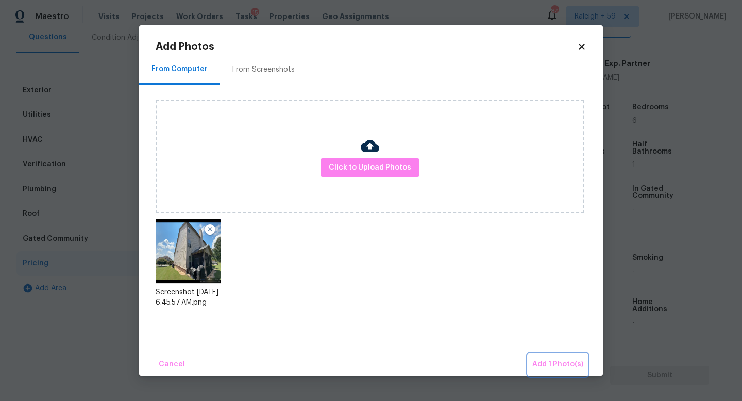
click at [554, 366] on span "Add 1 Photo(s)" at bounding box center [557, 364] width 51 height 13
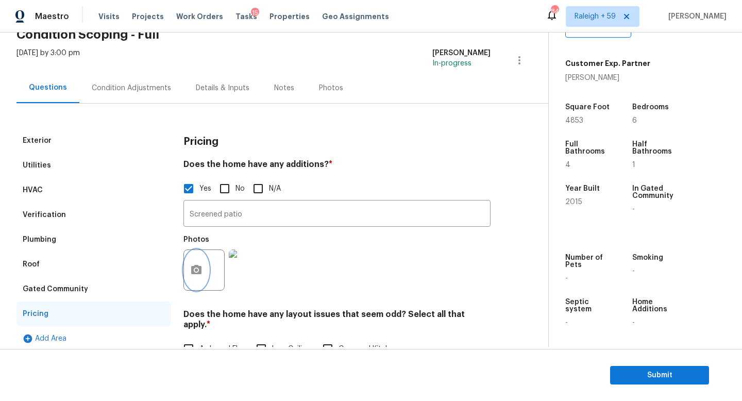
scroll to position [0, 0]
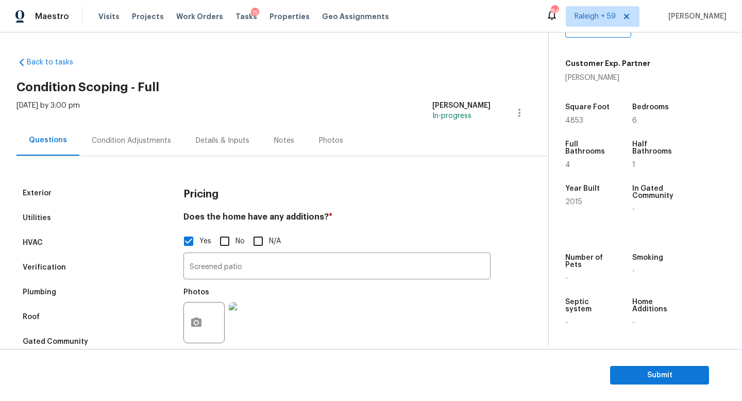
click at [132, 153] on div "Condition Adjustments" at bounding box center [131, 140] width 104 height 30
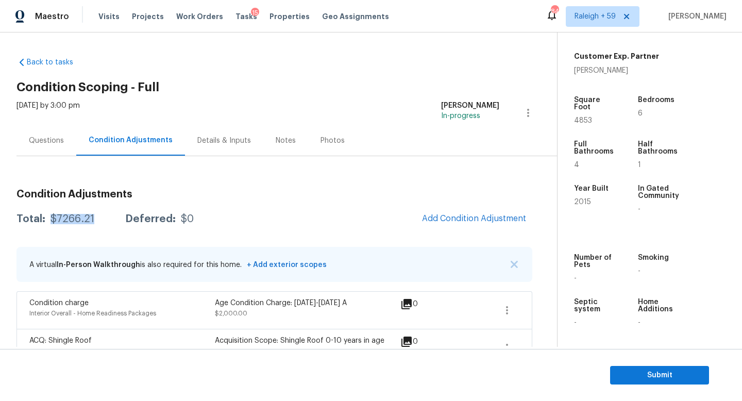
drag, startPoint x: 94, startPoint y: 218, endPoint x: 48, endPoint y: 221, distance: 45.9
click at [48, 221] on div "Total: $7266.21 Deferred: $0" at bounding box center [104, 219] width 177 height 10
copy div "$7266.21"
click at [220, 146] on div "Details & Inputs" at bounding box center [224, 140] width 78 height 30
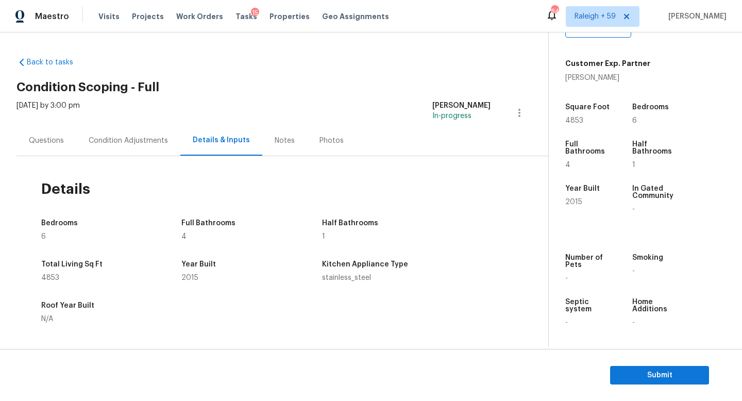
click at [146, 140] on div "Condition Adjustments" at bounding box center [128, 140] width 79 height 10
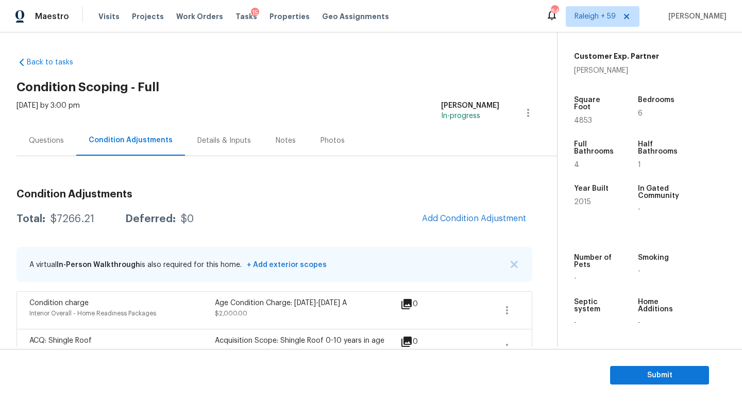
click at [49, 142] on div "Questions" at bounding box center [46, 140] width 35 height 10
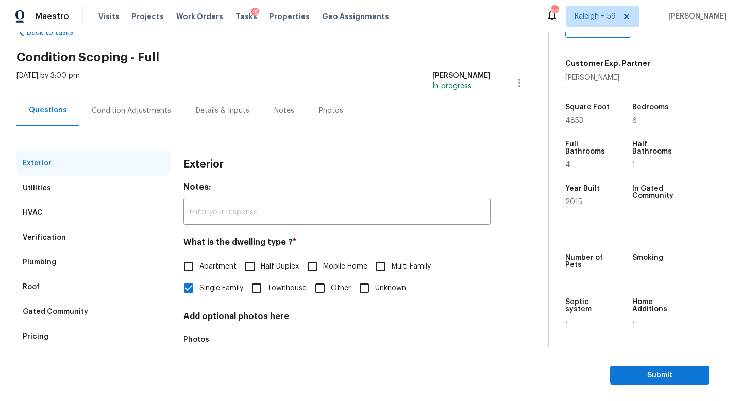
scroll to position [81, 0]
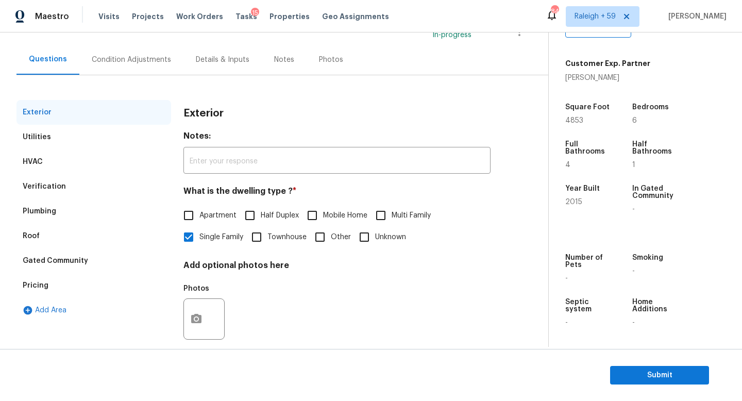
click at [144, 63] on div "Condition Adjustments" at bounding box center [131, 60] width 79 height 10
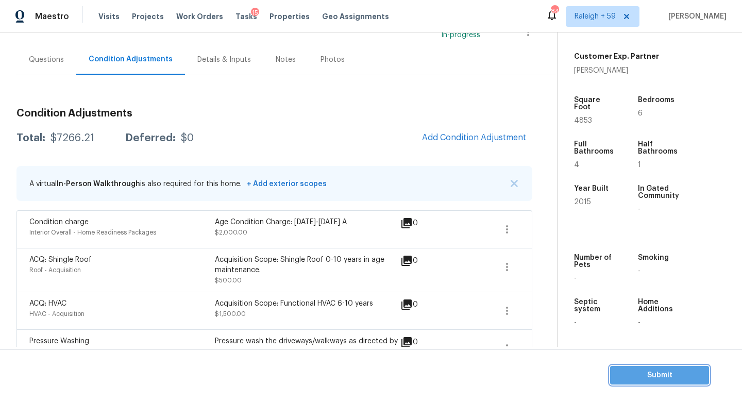
click at [626, 374] on span "Submit" at bounding box center [659, 375] width 82 height 13
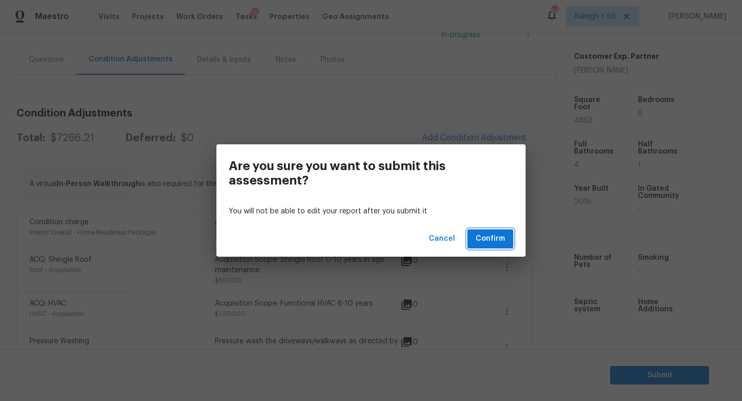
click at [497, 240] on span "Confirm" at bounding box center [489, 238] width 29 height 13
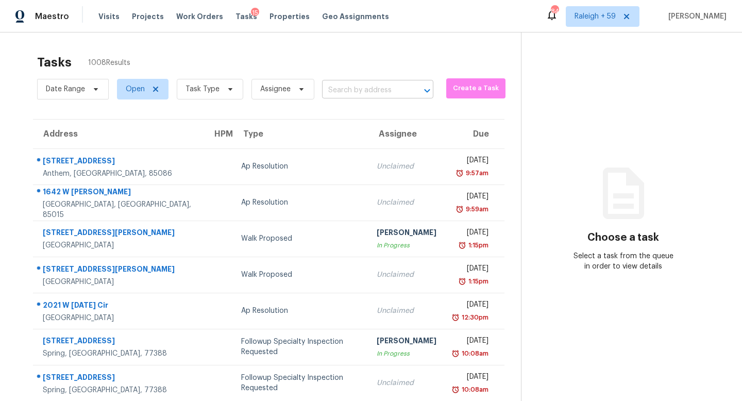
click at [373, 89] on input "text" at bounding box center [363, 90] width 82 height 16
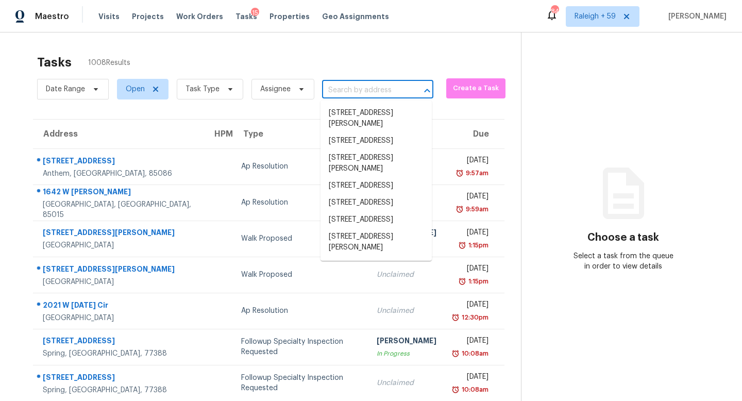
paste input "398 River Chase Dr Jonesboro, GA, 30238"
type input "398 River Chase Dr Jonesboro, GA, 30238"
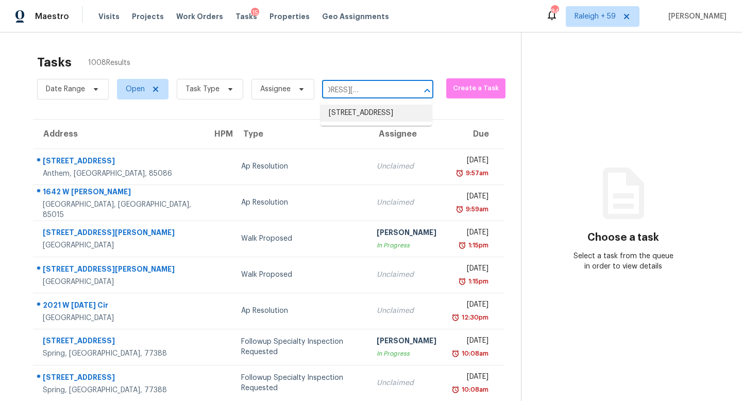
click at [373, 117] on li "398 River Chase Dr, Jonesboro, GA 30238" at bounding box center [375, 113] width 111 height 17
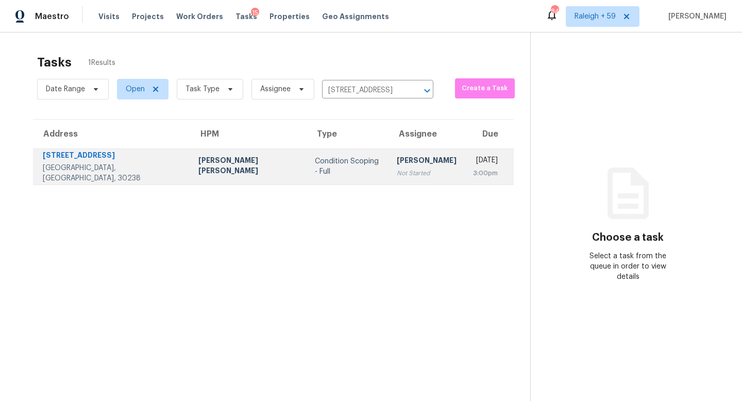
click at [397, 173] on div "Not Started" at bounding box center [427, 173] width 60 height 10
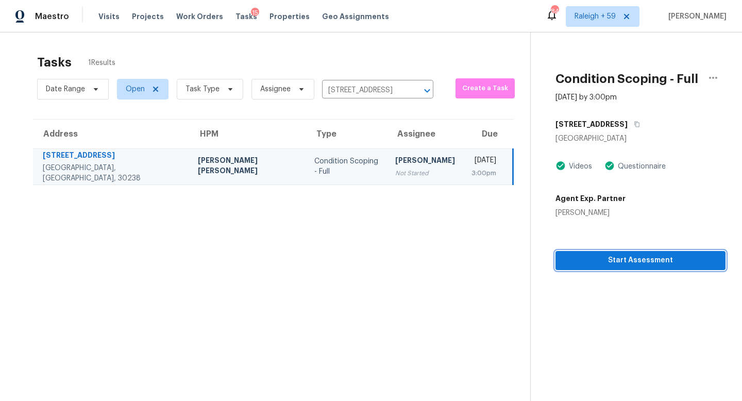
click at [602, 261] on div "Condition Scoping - Full Aug 18th 2025 by 3:00pm 398 River Chase Dr Jonesboro, …" at bounding box center [628, 150] width 195 height 237
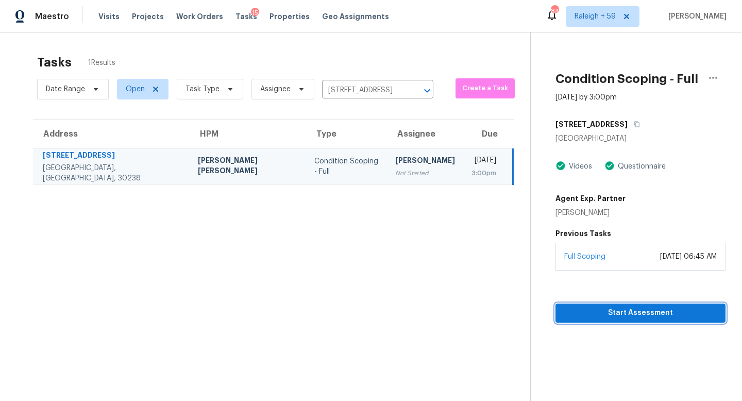
click at [579, 306] on span "Start Assessment" at bounding box center [640, 312] width 153 height 13
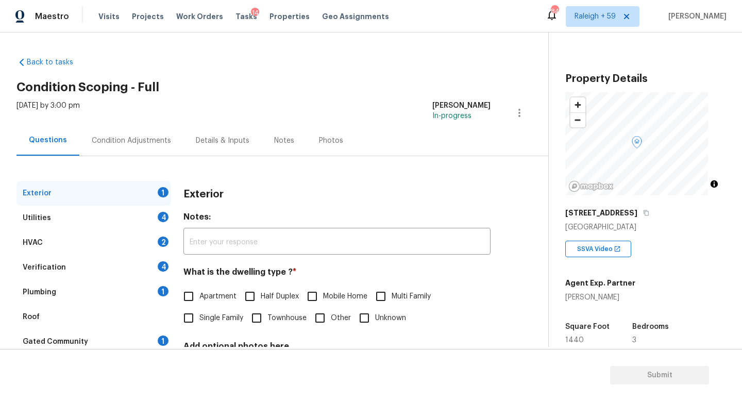
click at [222, 318] on span "Single Family" at bounding box center [221, 318] width 44 height 11
click at [199, 318] on input "Single Family" at bounding box center [189, 318] width 22 height 22
checkbox input "true"
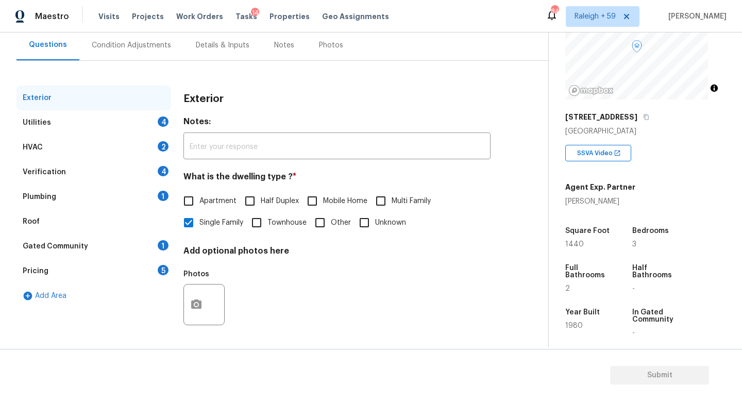
click at [163, 191] on div "1" at bounding box center [163, 196] width 11 height 10
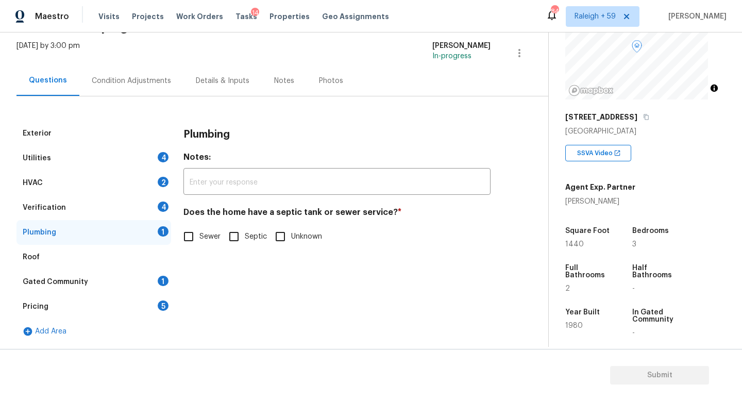
scroll to position [67, 0]
click at [215, 231] on span "Sewer" at bounding box center [209, 236] width 21 height 11
click at [199, 230] on input "Sewer" at bounding box center [189, 237] width 22 height 22
checkbox input "true"
click at [142, 278] on div "Gated Community 1" at bounding box center [93, 281] width 155 height 25
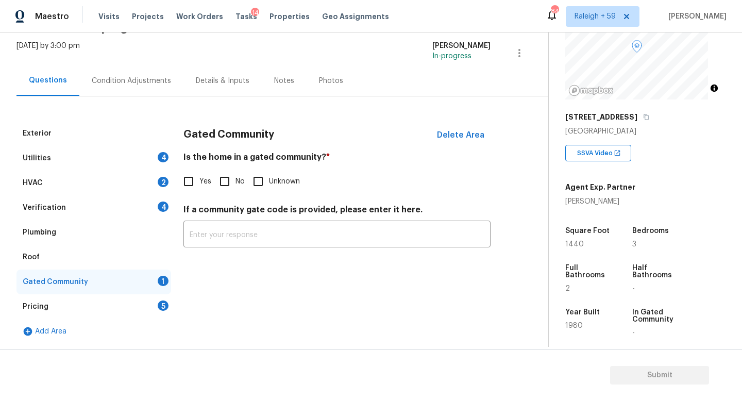
click at [242, 176] on span "No" at bounding box center [239, 181] width 9 height 11
click at [235, 172] on input "No" at bounding box center [225, 181] width 22 height 22
checkbox input "true"
click at [219, 79] on div "Details & Inputs" at bounding box center [222, 80] width 78 height 30
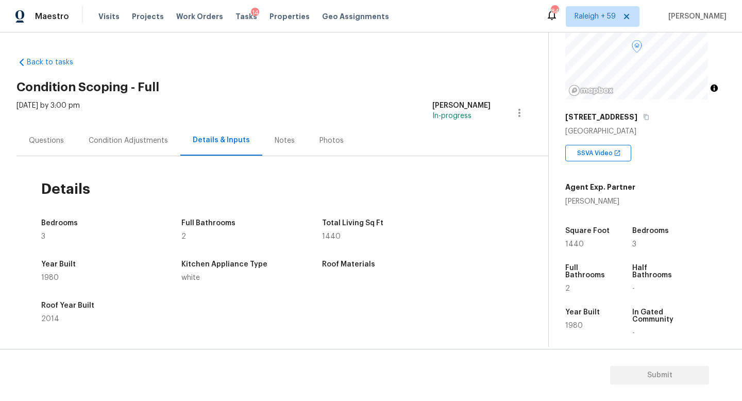
click at [36, 142] on div "Questions" at bounding box center [46, 140] width 35 height 10
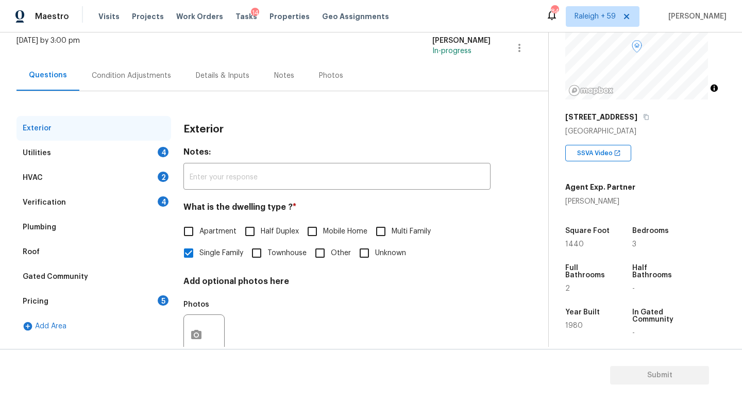
scroll to position [103, 0]
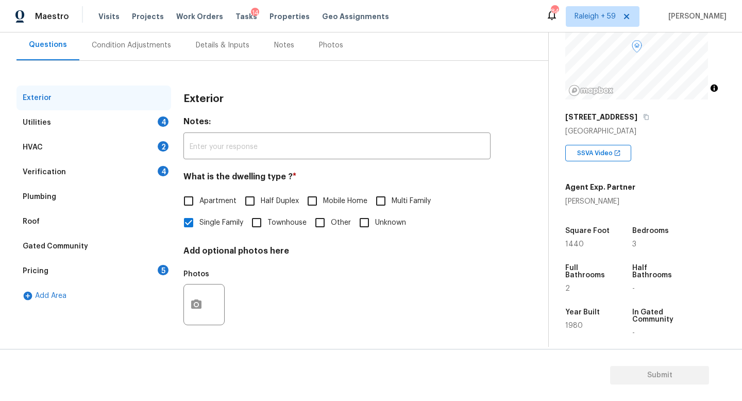
click at [137, 168] on div "Verification 4" at bounding box center [93, 172] width 155 height 25
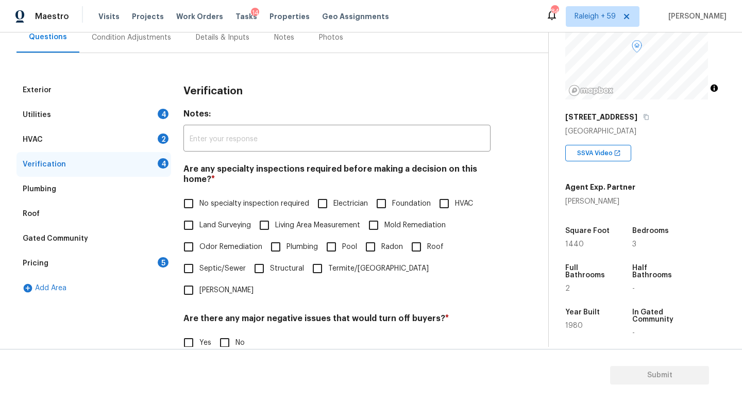
click at [217, 204] on span "No specialty inspection required" at bounding box center [254, 203] width 110 height 11
click at [199, 204] on input "No specialty inspection required" at bounding box center [189, 204] width 22 height 22
checkbox input "true"
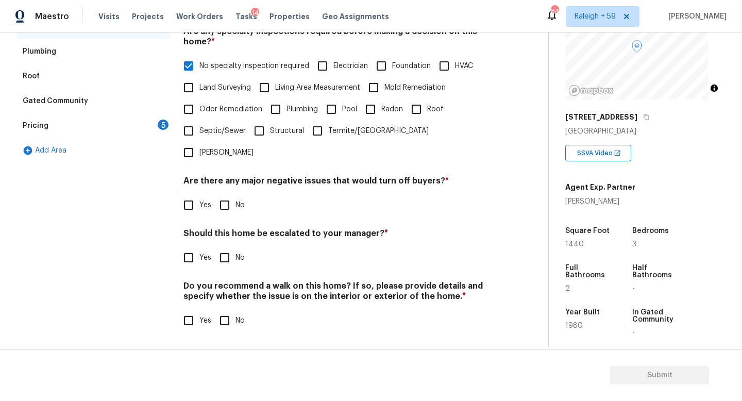
click at [227, 203] on input "No" at bounding box center [225, 205] width 22 height 22
checkbox input "true"
click at [192, 240] on div "Should this home be escalated to your manager? * Yes No" at bounding box center [336, 248] width 307 height 40
click at [193, 247] on input "Yes" at bounding box center [189, 258] width 22 height 22
checkbox input "true"
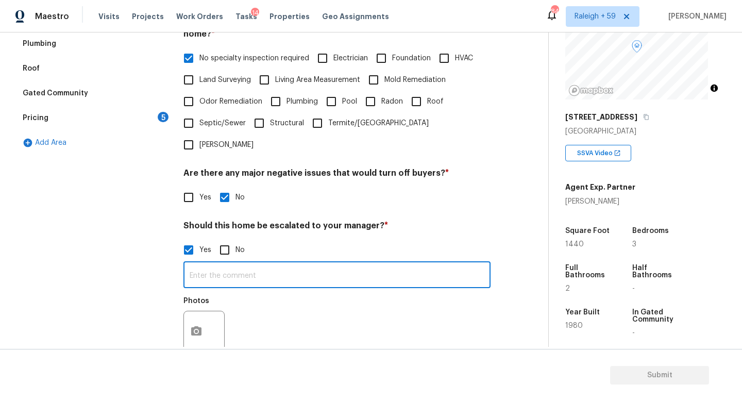
click at [249, 286] on input "text" at bounding box center [336, 276] width 307 height 24
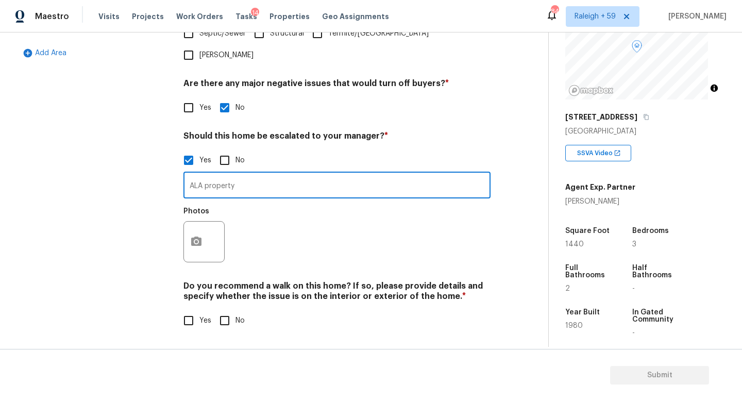
scroll to position [346, 0]
type input "ALA property"
click at [220, 310] on input "No" at bounding box center [225, 321] width 22 height 22
checkbox input "true"
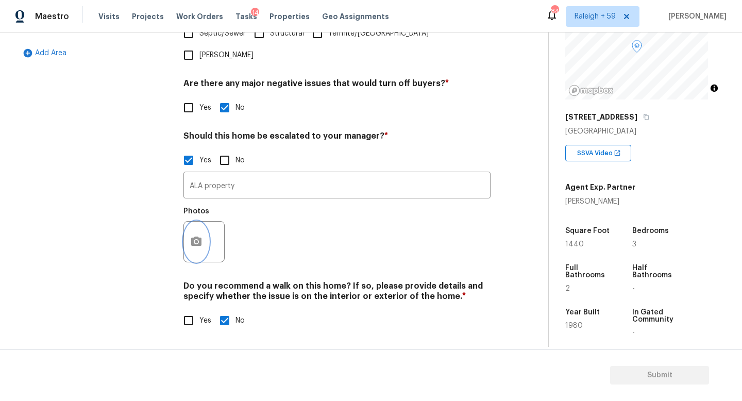
click at [190, 238] on icon "button" at bounding box center [196, 241] width 12 height 12
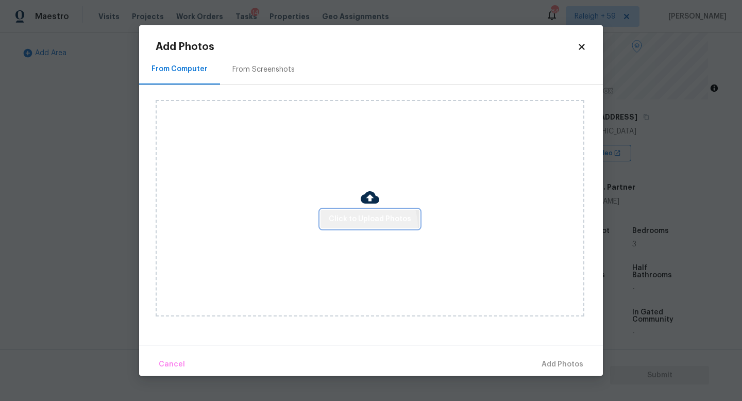
click at [362, 226] on button "Click to Upload Photos" at bounding box center [369, 219] width 99 height 19
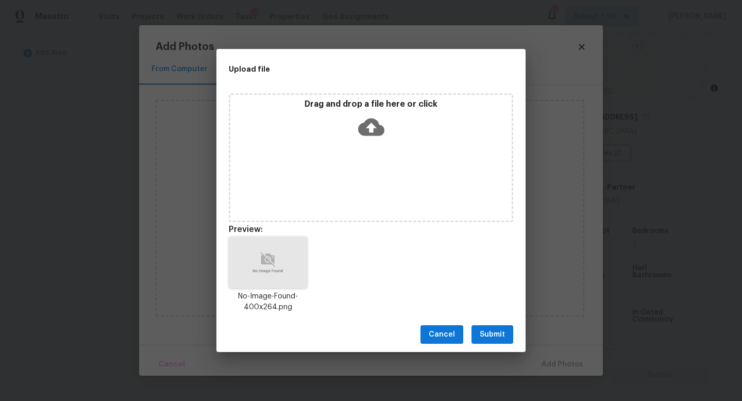
click at [498, 336] on span "Submit" at bounding box center [492, 334] width 25 height 13
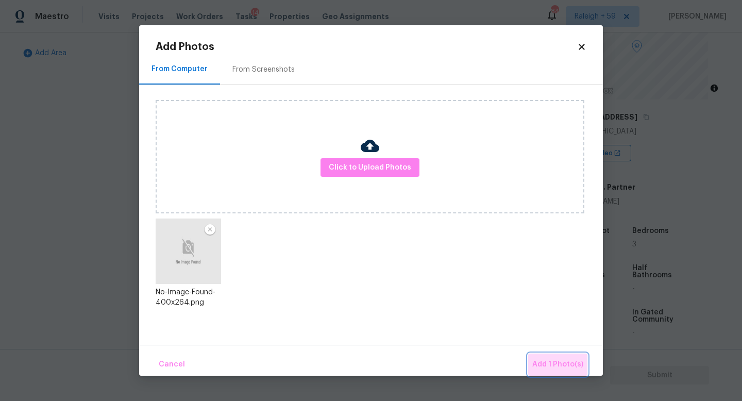
click at [564, 359] on span "Add 1 Photo(s)" at bounding box center [557, 364] width 51 height 13
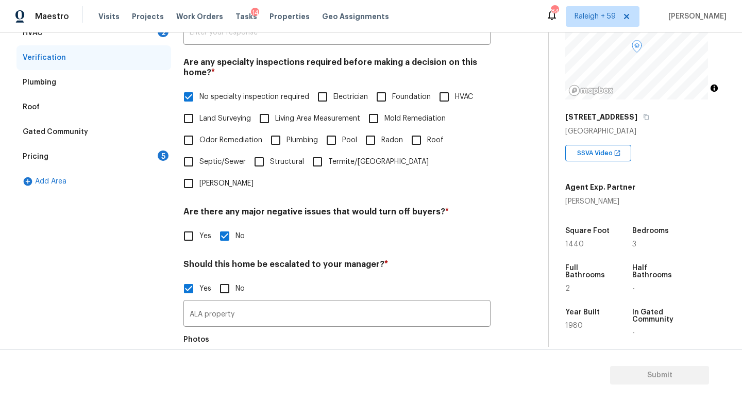
scroll to position [148, 0]
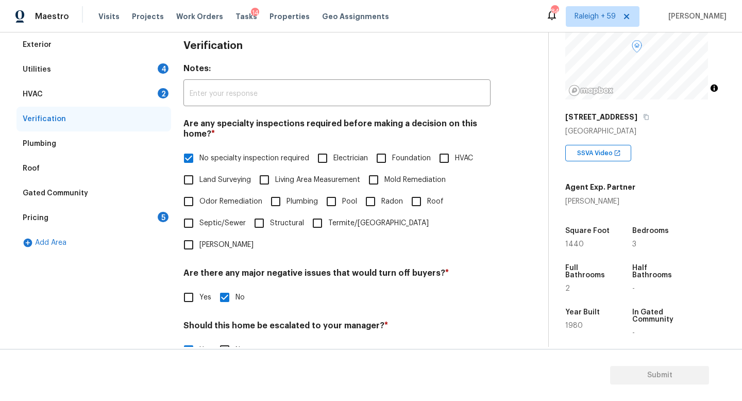
click at [143, 67] on div "Utilities 4" at bounding box center [93, 69] width 155 height 25
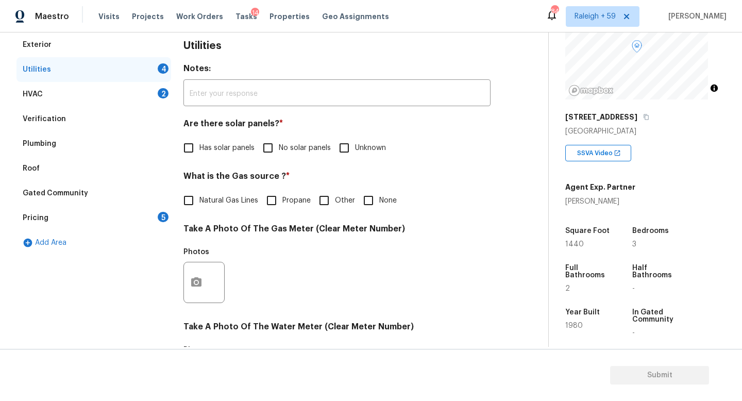
click at [302, 148] on span "No solar panels" at bounding box center [305, 148] width 52 height 11
click at [279, 148] on input "No solar panels" at bounding box center [268, 148] width 22 height 22
checkbox input "true"
click at [243, 197] on span "Natural Gas Lines" at bounding box center [228, 200] width 59 height 11
click at [199, 197] on input "Natural Gas Lines" at bounding box center [189, 201] width 22 height 22
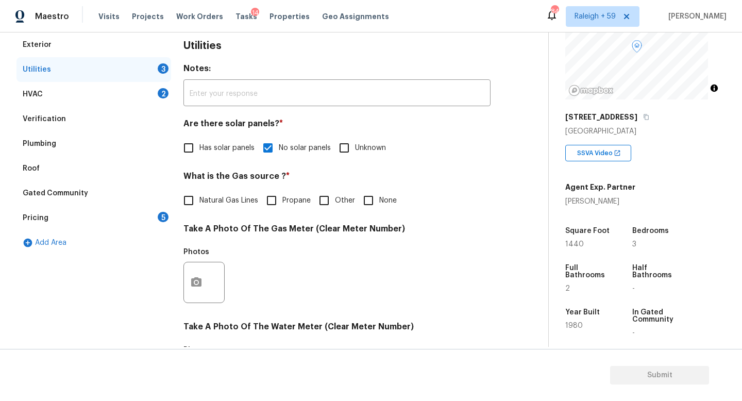
checkbox input "true"
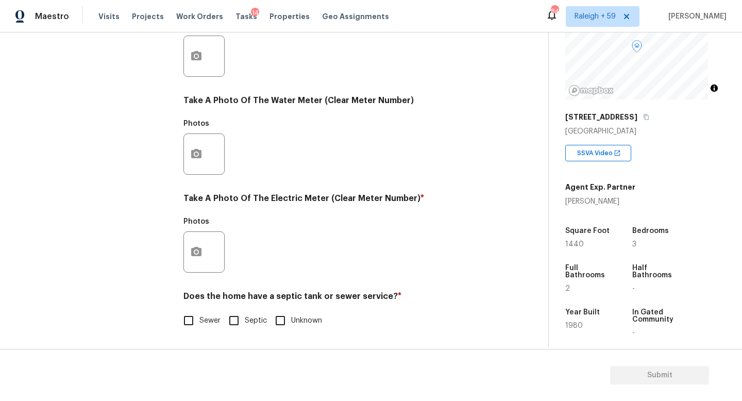
scroll to position [382, 0]
click at [205, 234] on button "button" at bounding box center [196, 252] width 25 height 40
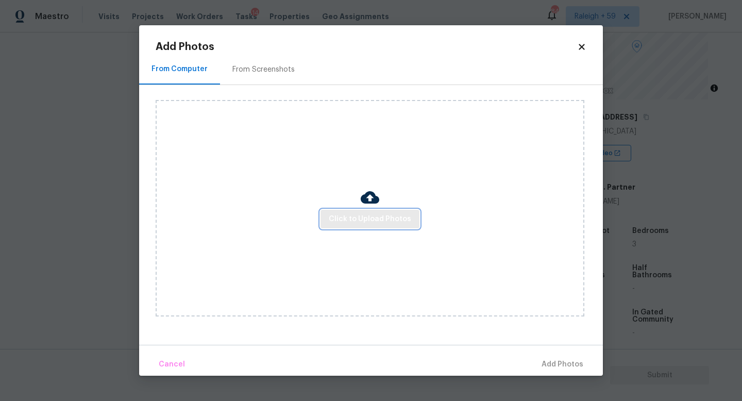
click at [375, 228] on button "Click to Upload Photos" at bounding box center [369, 219] width 99 height 19
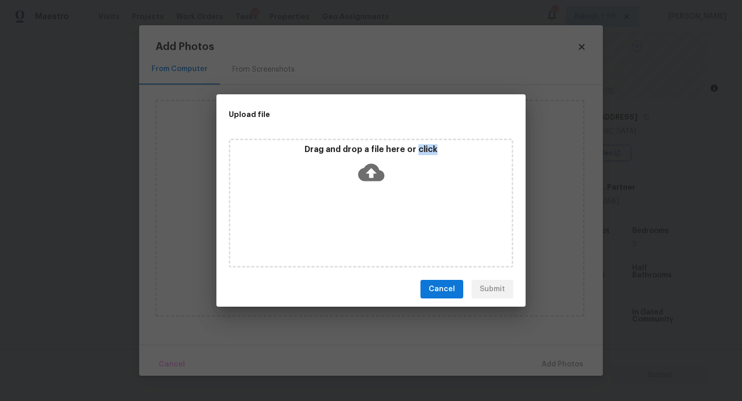
click at [375, 228] on div "Drag and drop a file here or click" at bounding box center [371, 203] width 284 height 129
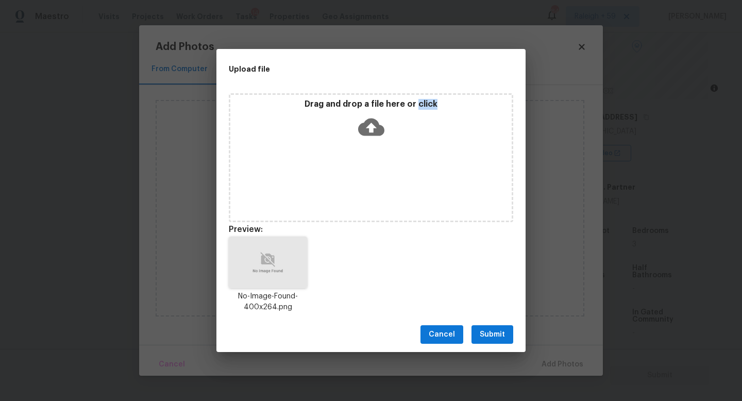
click at [503, 331] on span "Submit" at bounding box center [492, 334] width 25 height 13
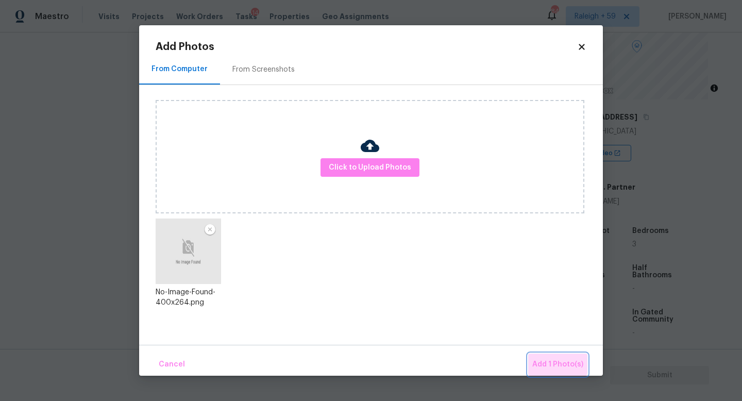
drag, startPoint x: 558, startPoint y: 363, endPoint x: 545, endPoint y: 361, distance: 12.5
click at [558, 363] on span "Add 1 Photo(s)" at bounding box center [557, 364] width 51 height 13
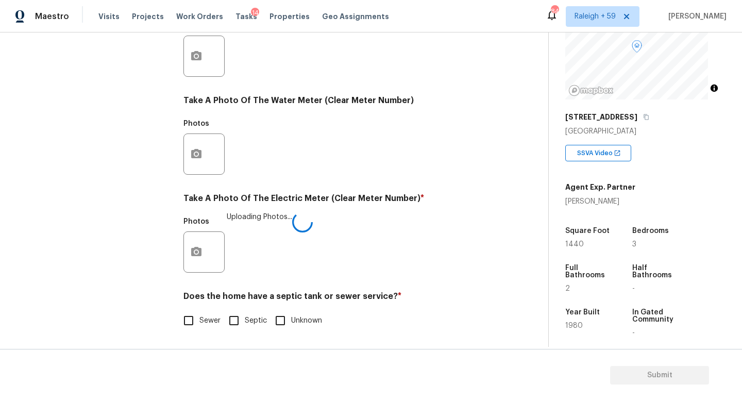
click at [203, 315] on span "Sewer" at bounding box center [209, 320] width 21 height 11
click at [199, 315] on input "Sewer" at bounding box center [189, 321] width 22 height 22
checkbox input "true"
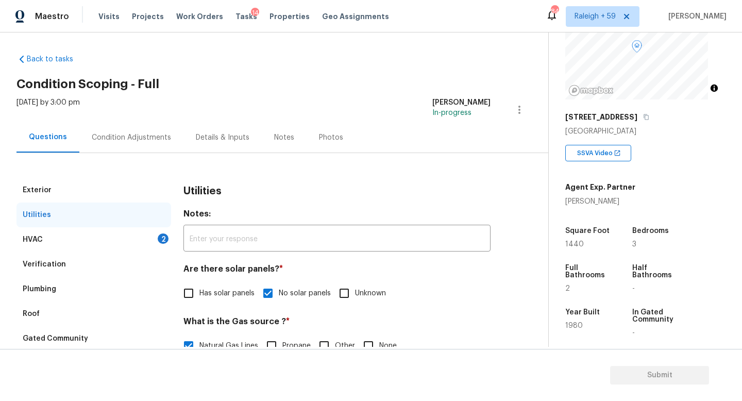
scroll to position [0, 0]
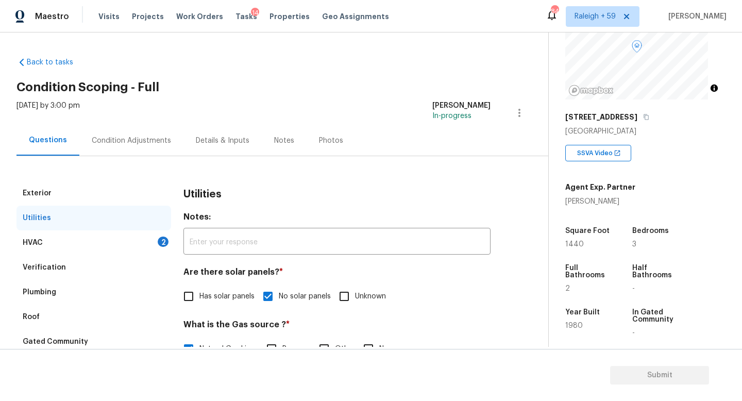
click at [215, 142] on div "Details & Inputs" at bounding box center [223, 140] width 54 height 10
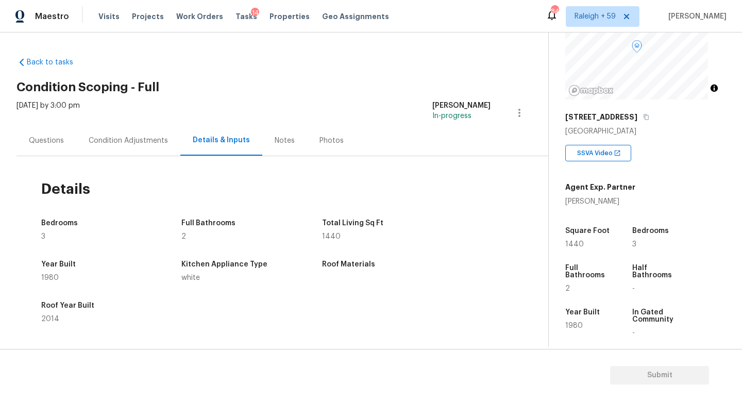
click at [54, 143] on div "Questions" at bounding box center [46, 140] width 35 height 10
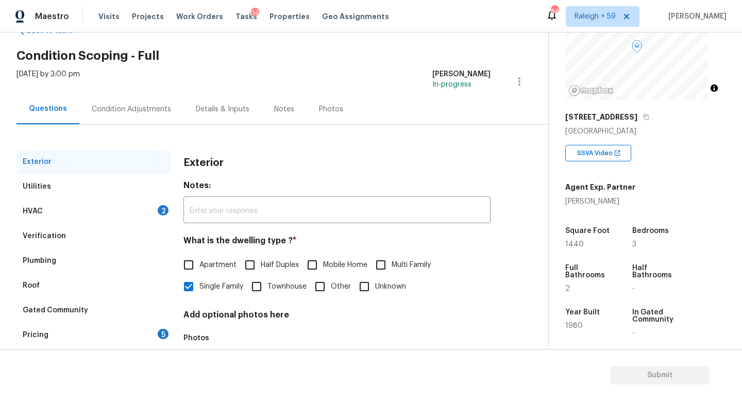
scroll to position [91, 0]
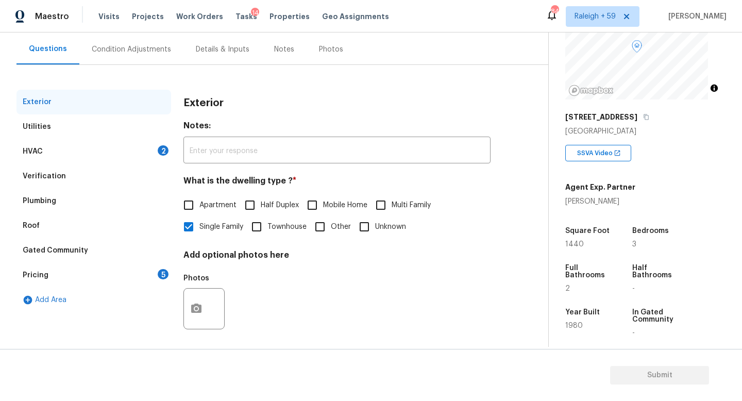
click at [113, 174] on div "Verification" at bounding box center [93, 176] width 155 height 25
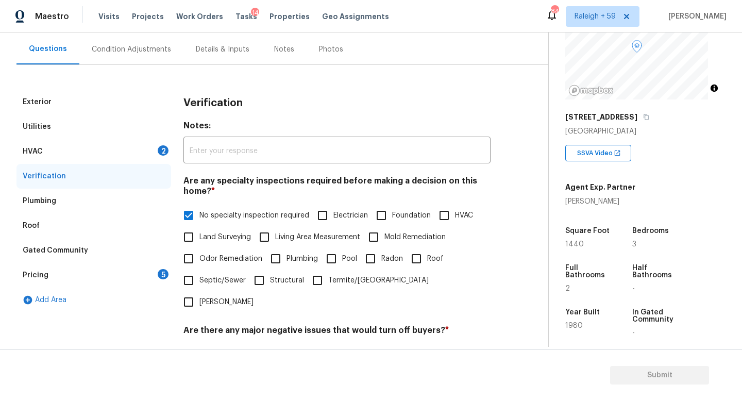
click at [455, 221] on span "HVAC" at bounding box center [464, 215] width 18 height 11
click at [433, 226] on input "HVAC" at bounding box center [444, 215] width 22 height 22
checkbox input "true"
click at [228, 218] on span "No specialty inspection required" at bounding box center [254, 216] width 110 height 11
click at [199, 218] on input "No specialty inspection required" at bounding box center [189, 217] width 22 height 22
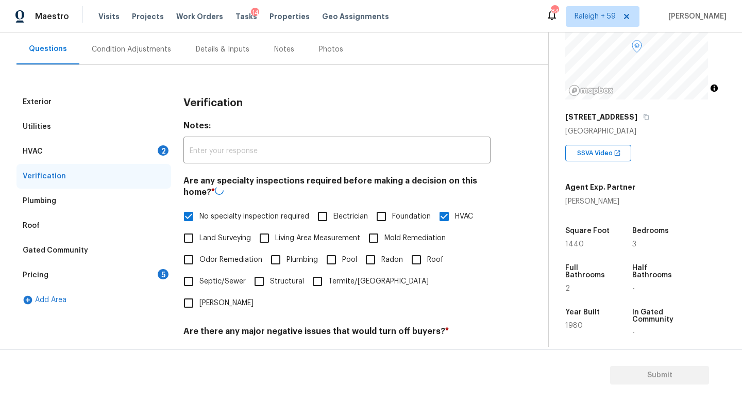
checkbox input "false"
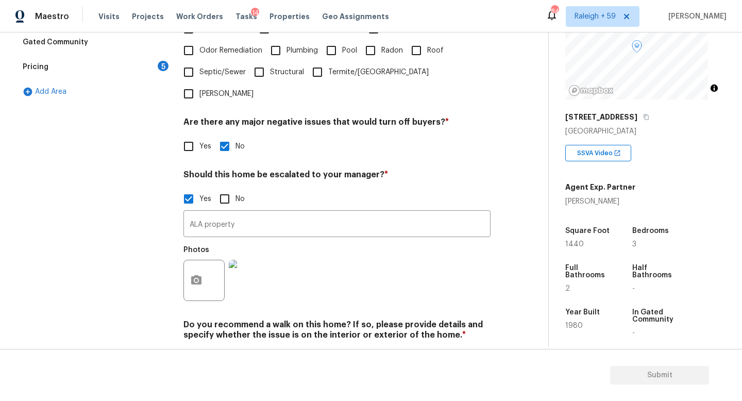
scroll to position [346, 0]
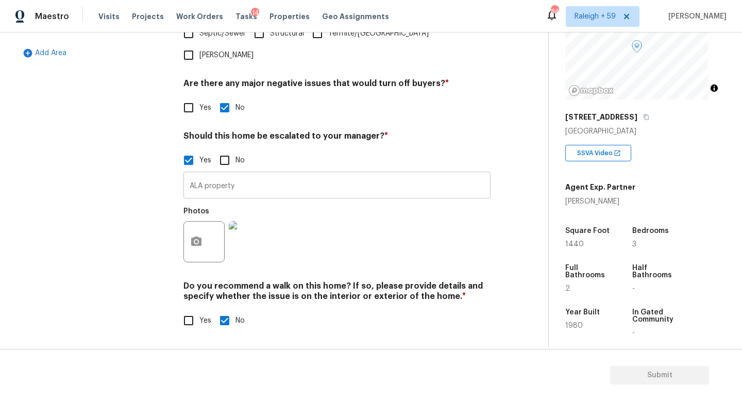
click at [257, 180] on input "ALA property" at bounding box center [336, 186] width 307 height 24
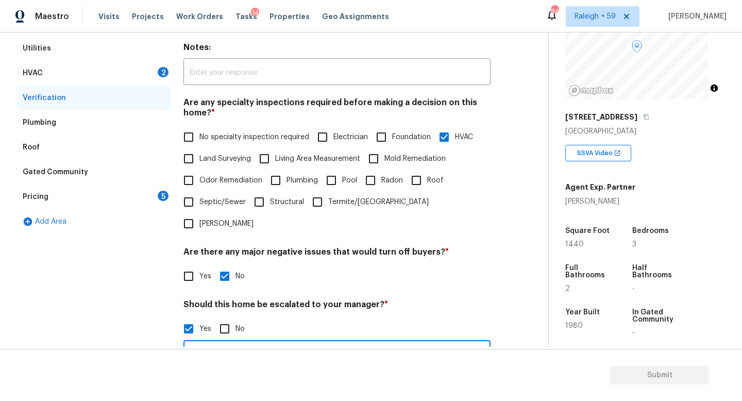
scroll to position [139, 0]
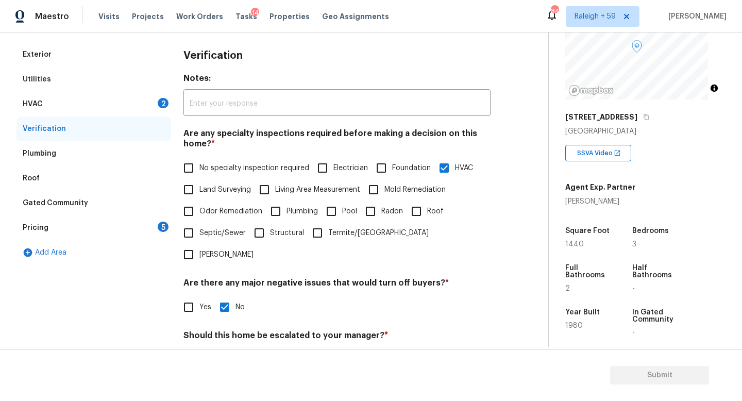
type input "ALA property. HVAC is non-functional"
click at [122, 102] on div "HVAC 2" at bounding box center [93, 104] width 155 height 25
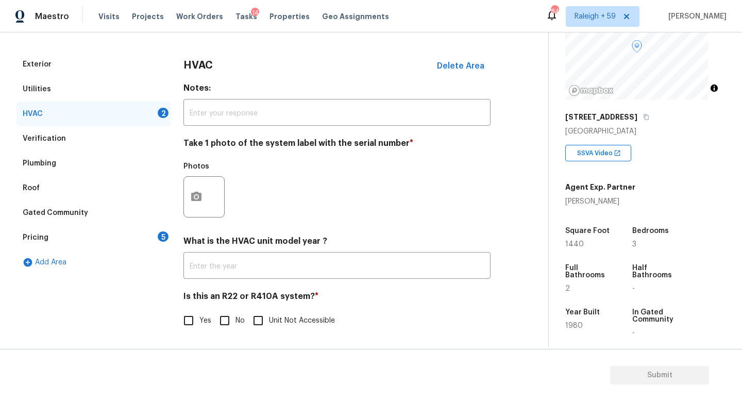
click at [126, 231] on div "Pricing 5" at bounding box center [93, 237] width 155 height 25
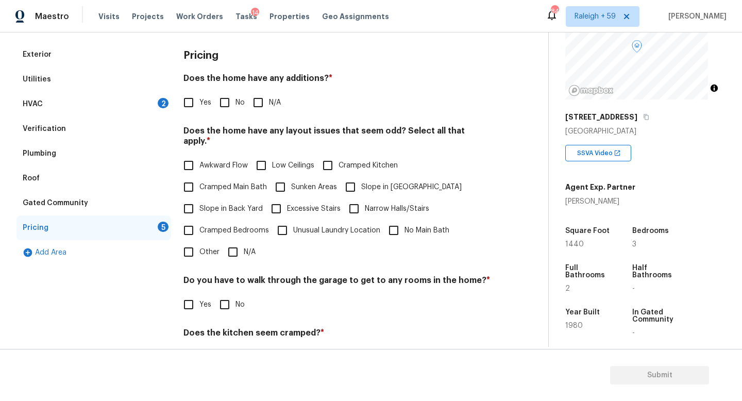
click at [152, 109] on div "HVAC 2" at bounding box center [93, 104] width 155 height 25
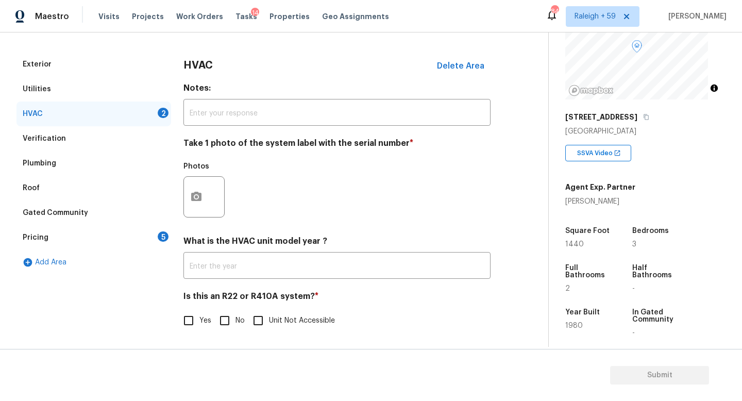
click at [148, 225] on div "Pricing 5" at bounding box center [93, 237] width 155 height 25
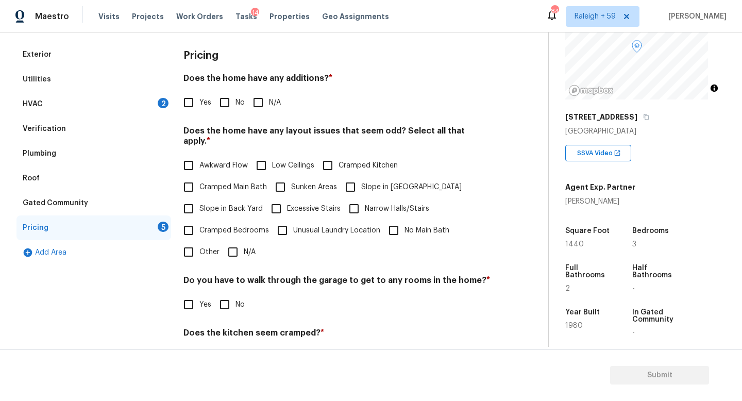
click at [233, 96] on input "No" at bounding box center [225, 103] width 22 height 22
checkbox input "true"
drag, startPoint x: 236, startPoint y: 254, endPoint x: 236, endPoint y: 285, distance: 30.4
click at [236, 254] on input "N/A" at bounding box center [233, 252] width 22 height 22
checkbox input "true"
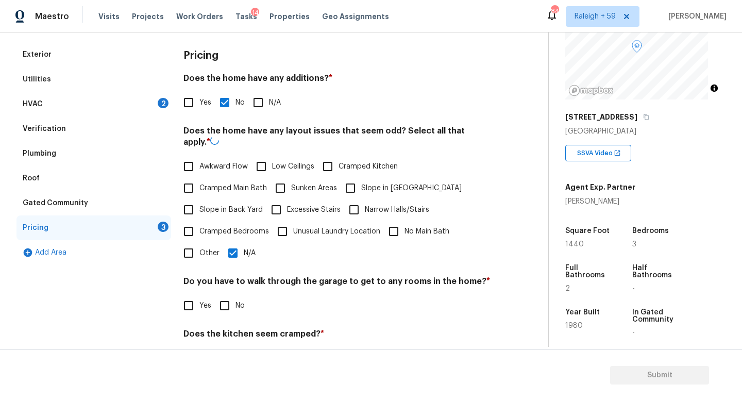
click at [232, 295] on input "No" at bounding box center [225, 306] width 22 height 22
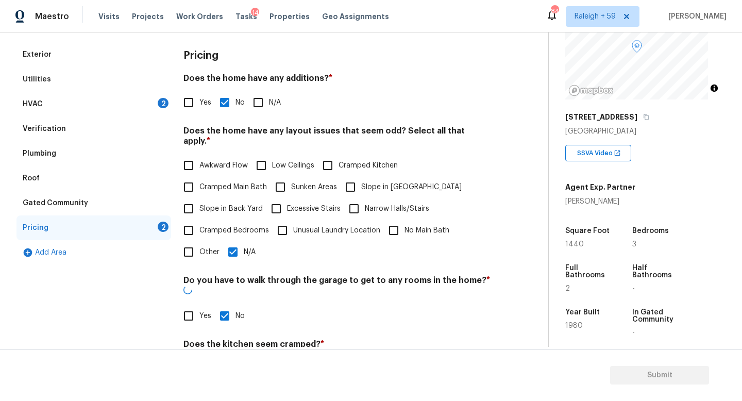
click at [231, 305] on input "No" at bounding box center [225, 316] width 22 height 22
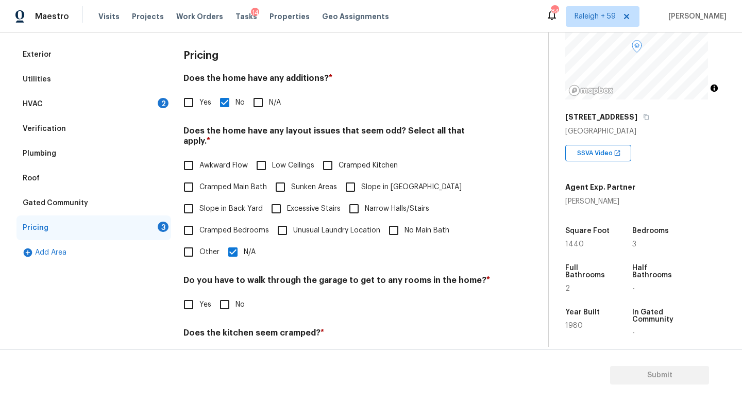
click at [231, 304] on input "No" at bounding box center [225, 305] width 22 height 22
checkbox input "true"
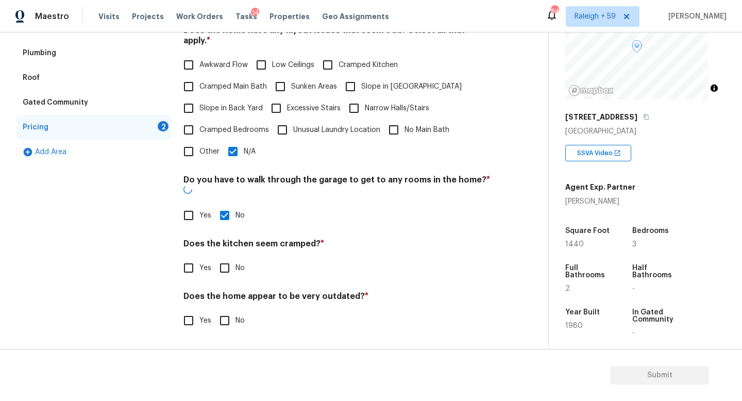
scroll to position [235, 0]
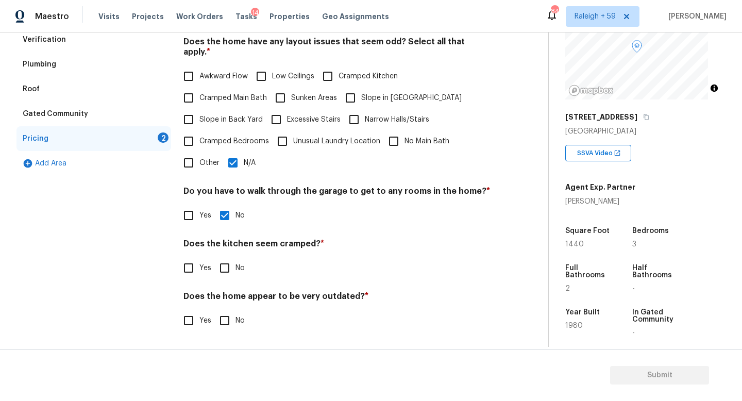
click at [232, 258] on input "No" at bounding box center [225, 268] width 22 height 22
checkbox input "true"
click at [235, 310] on input "No" at bounding box center [225, 321] width 22 height 22
checkbox input "true"
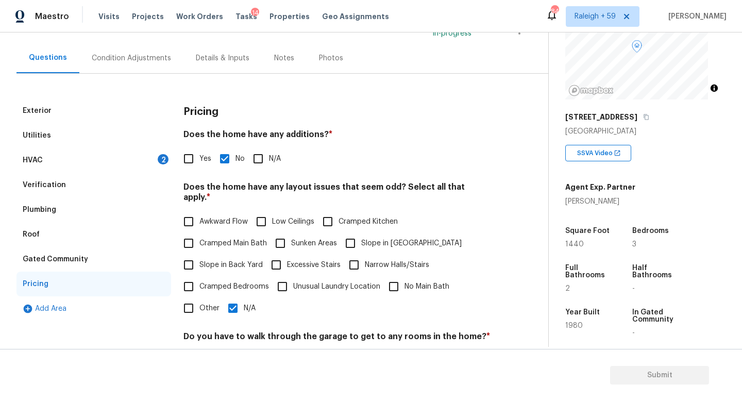
scroll to position [0, 0]
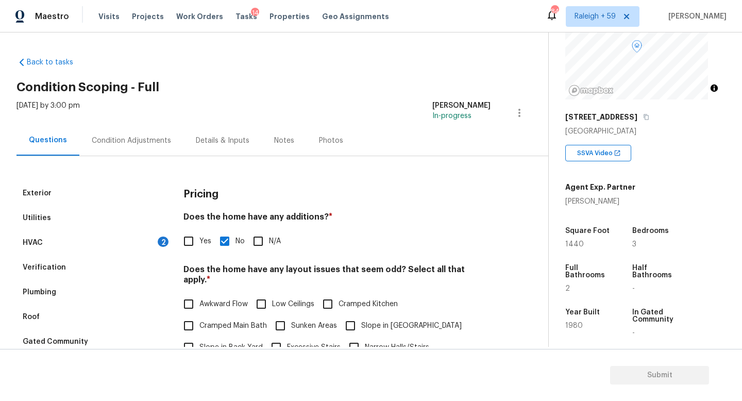
click at [133, 138] on div "Condition Adjustments" at bounding box center [131, 140] width 79 height 10
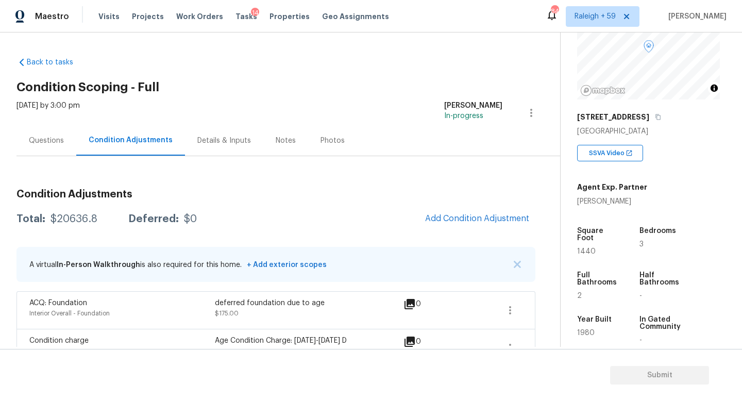
click at [42, 144] on div "Questions" at bounding box center [46, 140] width 35 height 10
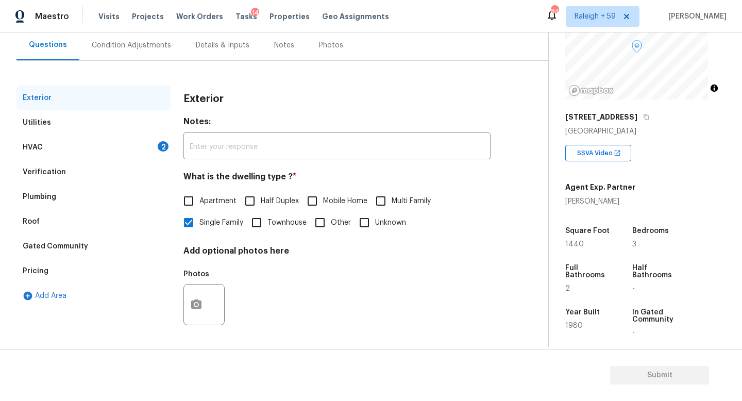
click at [113, 164] on div "Verification" at bounding box center [93, 172] width 155 height 25
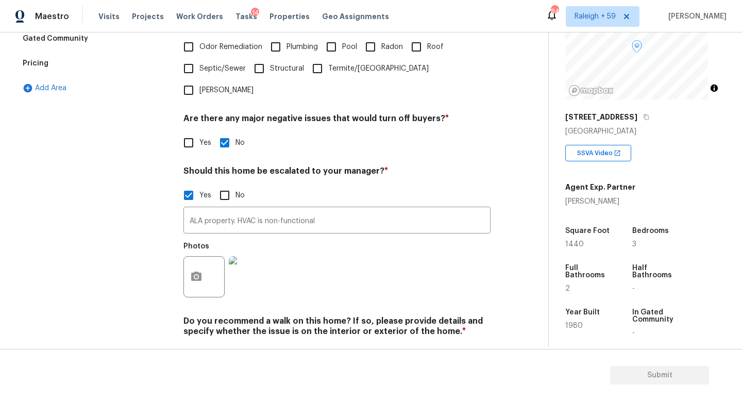
scroll to position [346, 0]
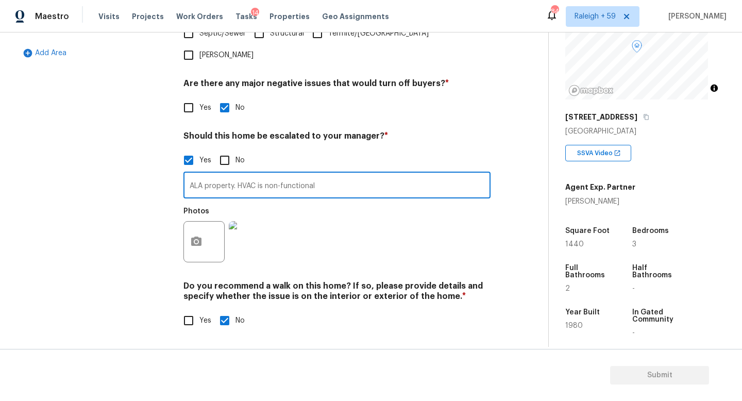
click at [238, 179] on input "ALA property. HVAC is non-functional" at bounding box center [336, 186] width 307 height 24
type input "ALA property. Please remove previously scoped conditions. HVAC is non-functional"
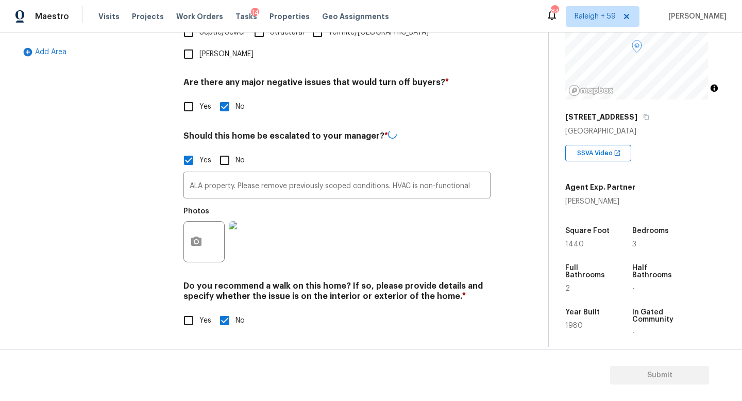
click at [92, 228] on div "Exterior Utilities HVAC 2 Verification Plumbing Roof Gated Community Pricing Ad…" at bounding box center [93, 93] width 155 height 502
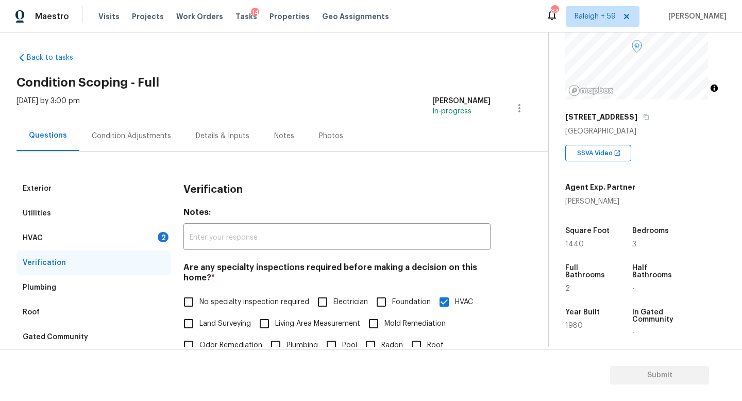
scroll to position [0, 0]
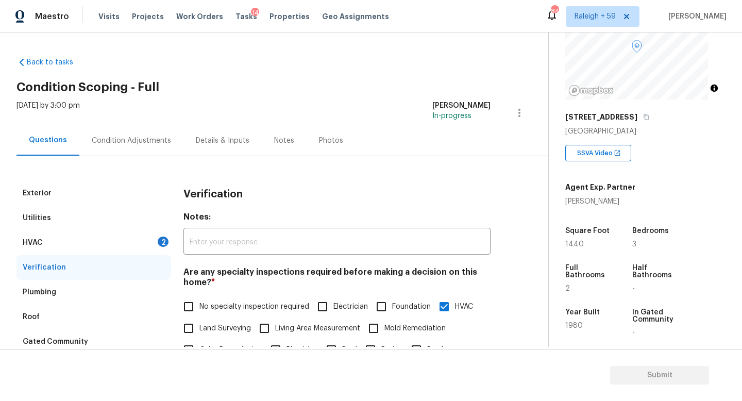
click at [129, 142] on div "Condition Adjustments" at bounding box center [131, 140] width 79 height 10
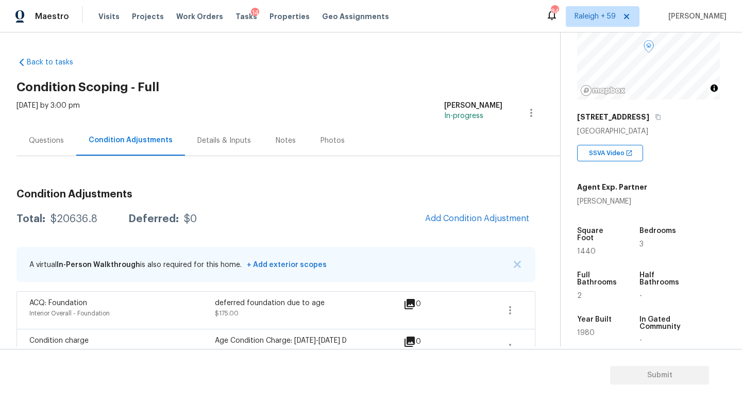
click at [218, 128] on div "Details & Inputs" at bounding box center [224, 140] width 78 height 30
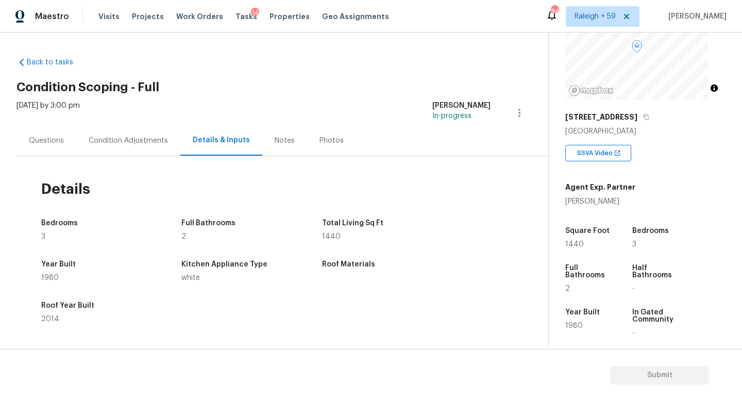
click at [80, 143] on div "Condition Adjustments" at bounding box center [128, 140] width 104 height 30
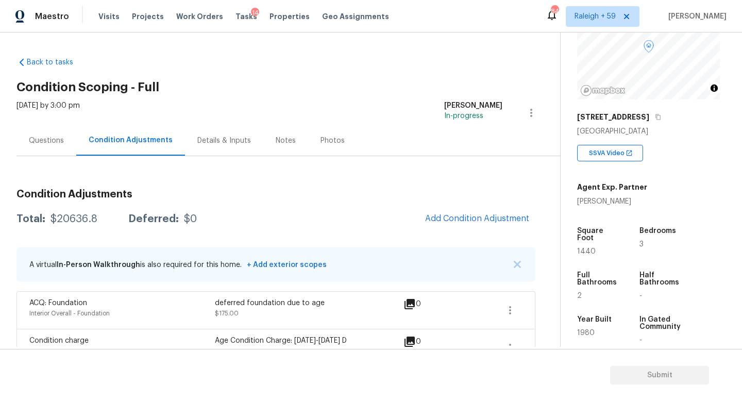
click at [52, 155] on div "Questions" at bounding box center [46, 140] width 60 height 30
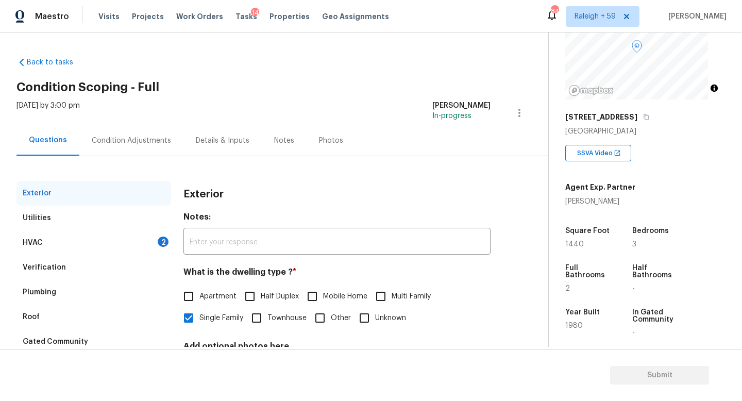
click at [107, 145] on div "Condition Adjustments" at bounding box center [131, 140] width 79 height 10
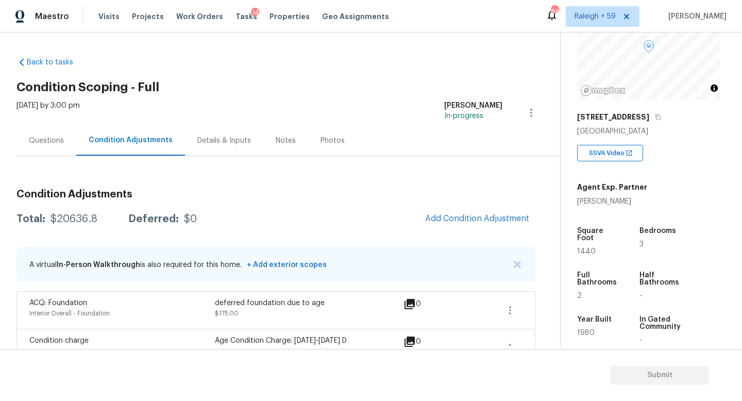
click at [59, 134] on div "Questions" at bounding box center [46, 140] width 60 height 30
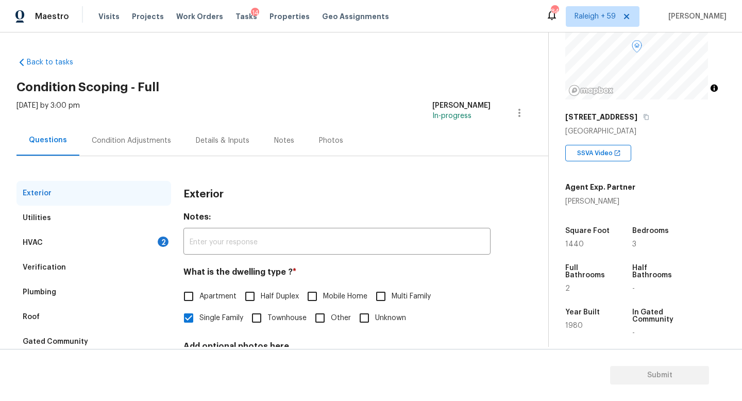
click at [132, 142] on div "Condition Adjustments" at bounding box center [131, 140] width 79 height 10
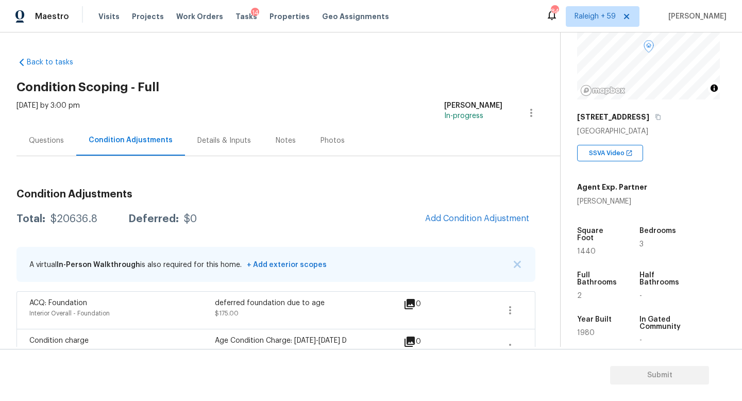
click at [56, 145] on div "Questions" at bounding box center [46, 140] width 35 height 10
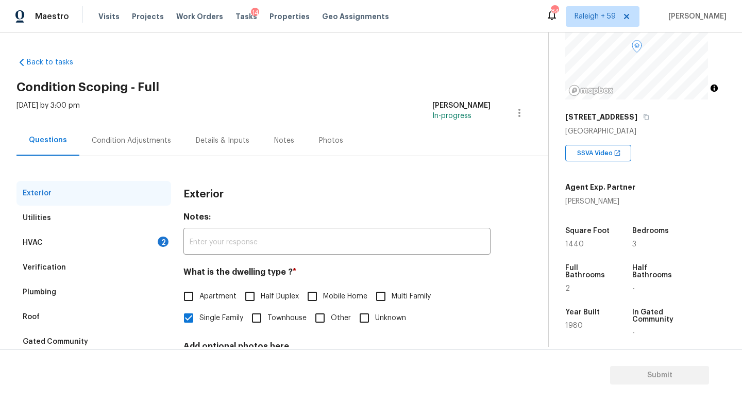
click at [113, 136] on div "Condition Adjustments" at bounding box center [131, 140] width 79 height 10
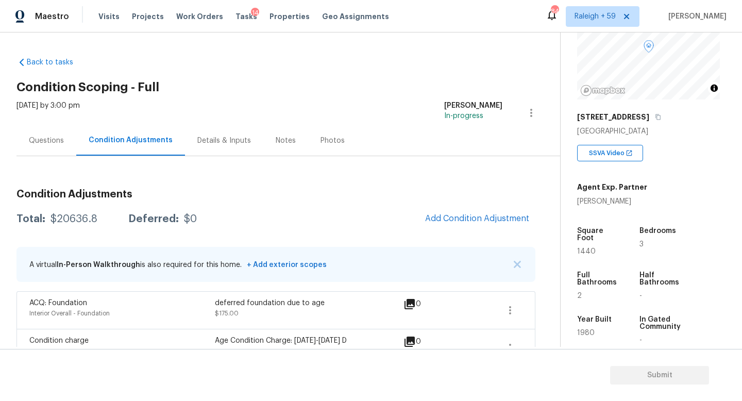
click at [59, 143] on div "Questions" at bounding box center [46, 140] width 35 height 10
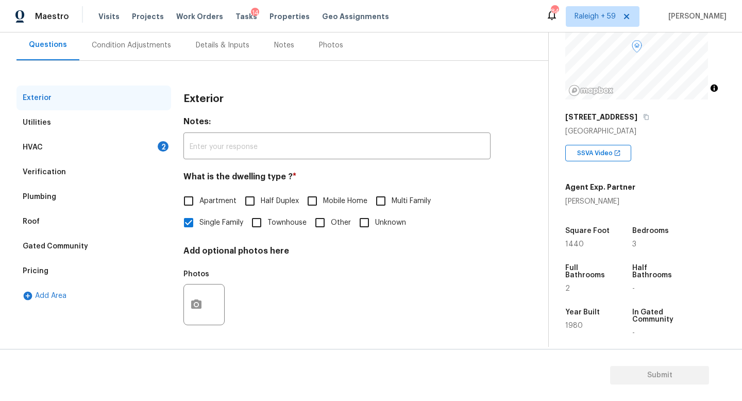
scroll to position [87, 0]
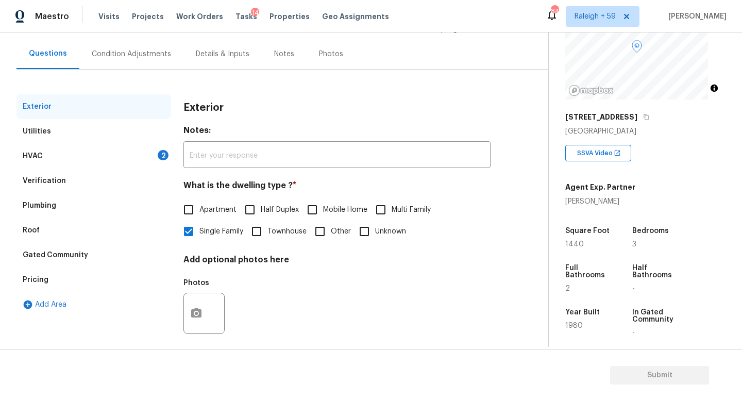
click at [141, 66] on div "Condition Adjustments" at bounding box center [131, 54] width 104 height 30
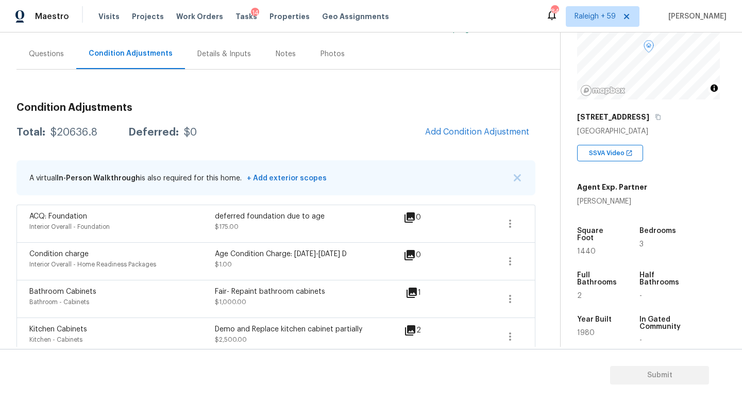
click at [224, 56] on div "Details & Inputs" at bounding box center [224, 54] width 54 height 10
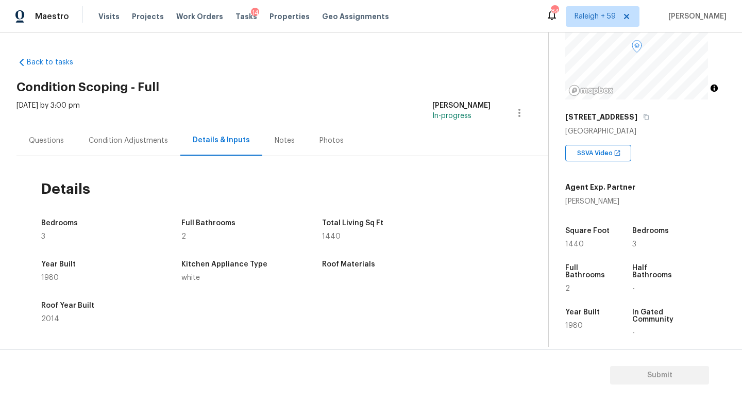
click at [132, 135] on div "Condition Adjustments" at bounding box center [128, 140] width 79 height 10
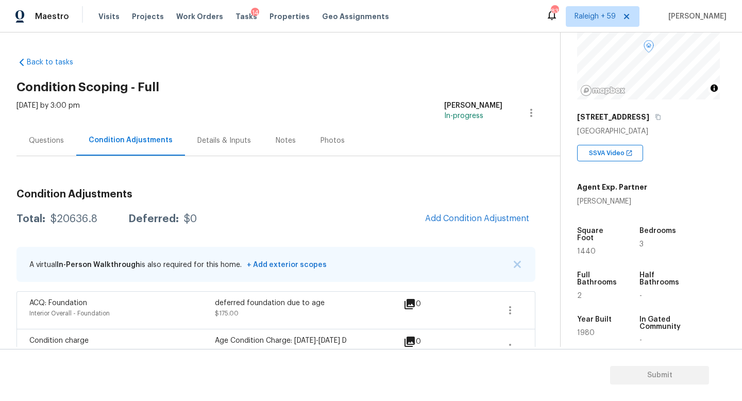
click at [54, 144] on div "Questions" at bounding box center [46, 140] width 35 height 10
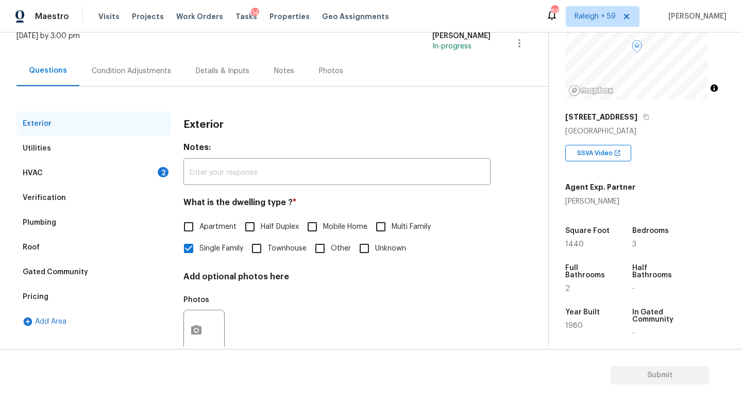
click at [156, 174] on div "HVAC 2" at bounding box center [93, 173] width 155 height 25
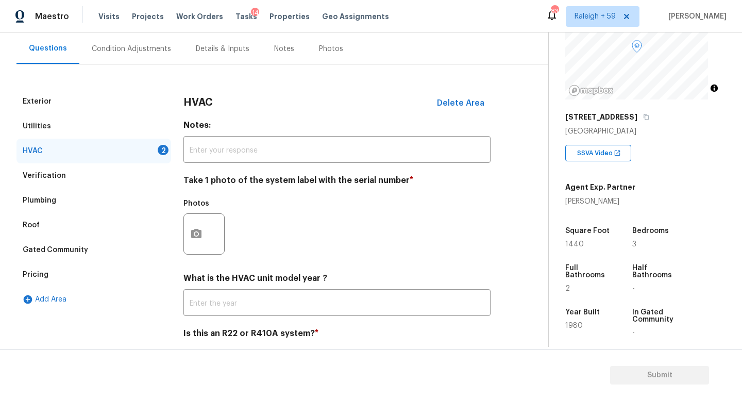
scroll to position [137, 0]
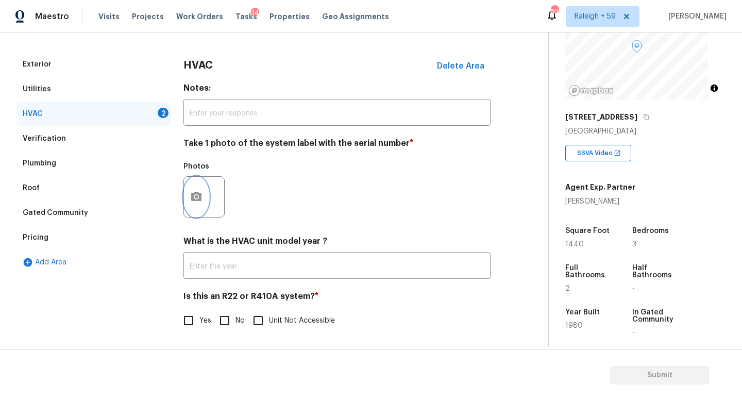
click at [203, 186] on button "button" at bounding box center [196, 197] width 25 height 40
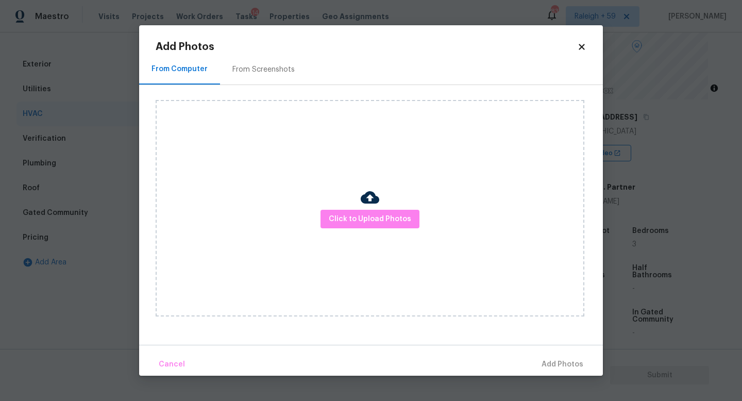
click at [375, 233] on div "Click to Upload Photos" at bounding box center [370, 208] width 429 height 216
click at [376, 225] on span "Click to Upload Photos" at bounding box center [370, 219] width 82 height 13
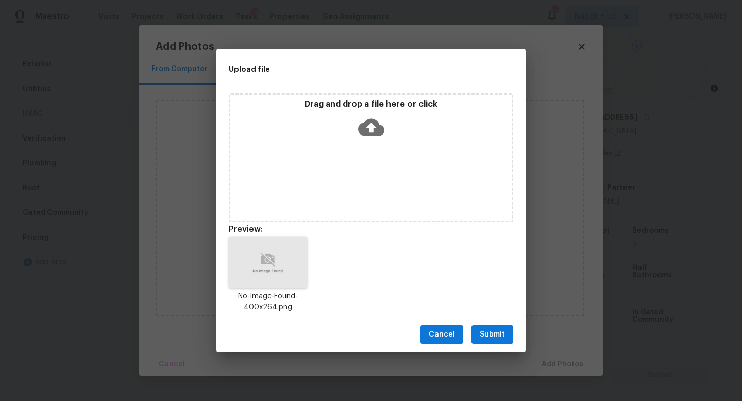
click at [499, 325] on button "Submit" at bounding box center [492, 334] width 42 height 19
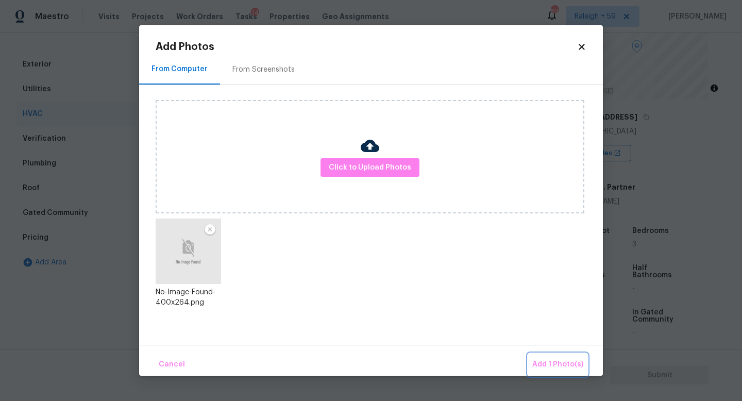
click at [560, 361] on span "Add 1 Photo(s)" at bounding box center [557, 364] width 51 height 13
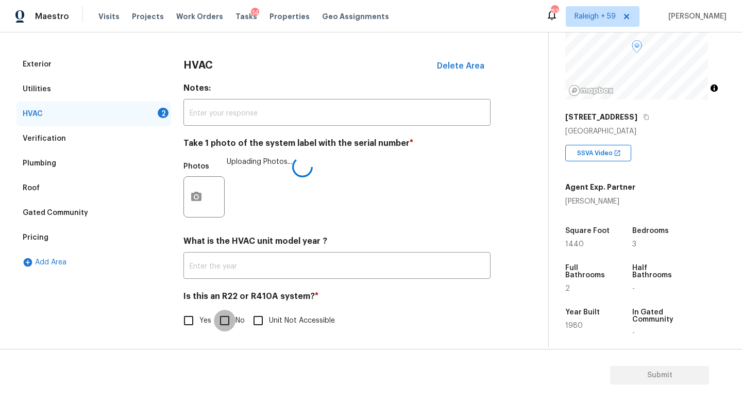
click at [224, 310] on input "No" at bounding box center [225, 321] width 22 height 22
checkbox input "true"
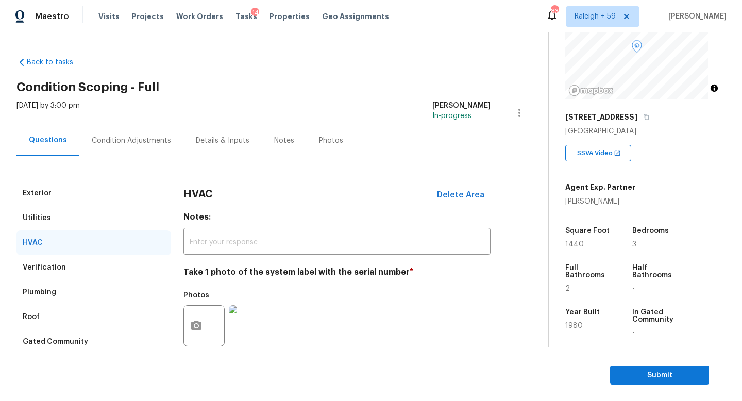
click at [143, 139] on div "Condition Adjustments" at bounding box center [131, 140] width 79 height 10
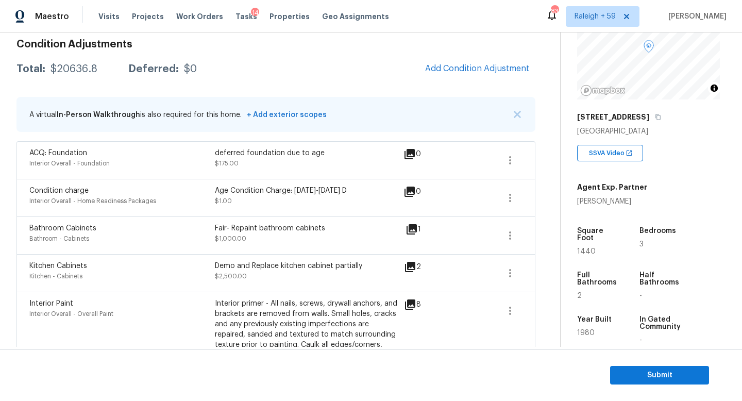
scroll to position [1, 0]
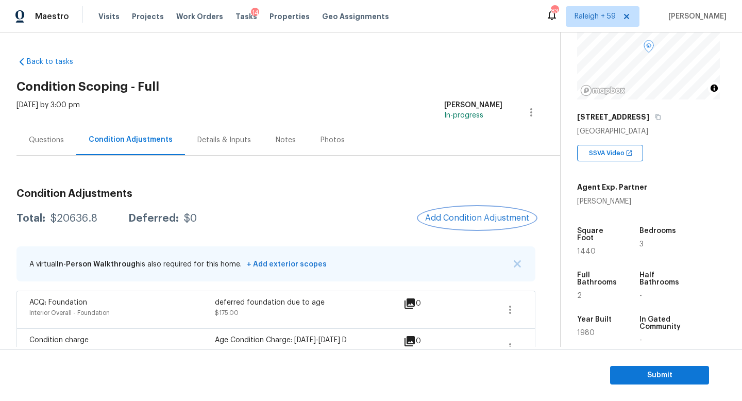
click at [458, 226] on button "Add Condition Adjustment" at bounding box center [477, 218] width 116 height 22
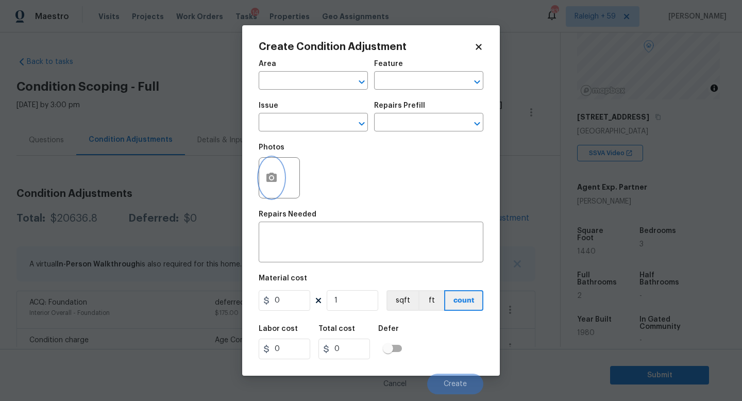
click at [263, 171] on button "button" at bounding box center [271, 178] width 25 height 40
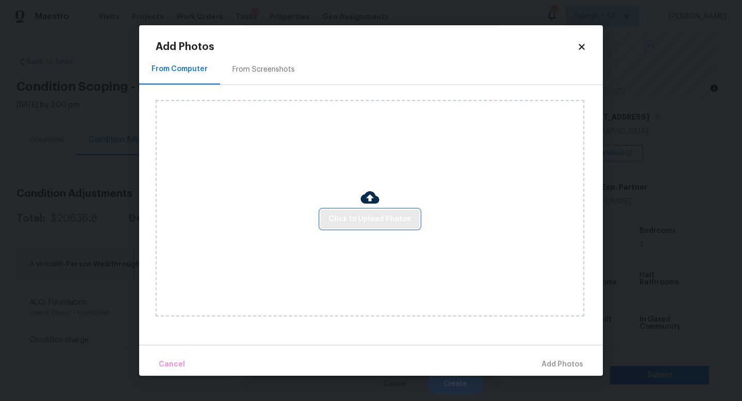
click at [357, 210] on button "Click to Upload Photos" at bounding box center [369, 219] width 99 height 19
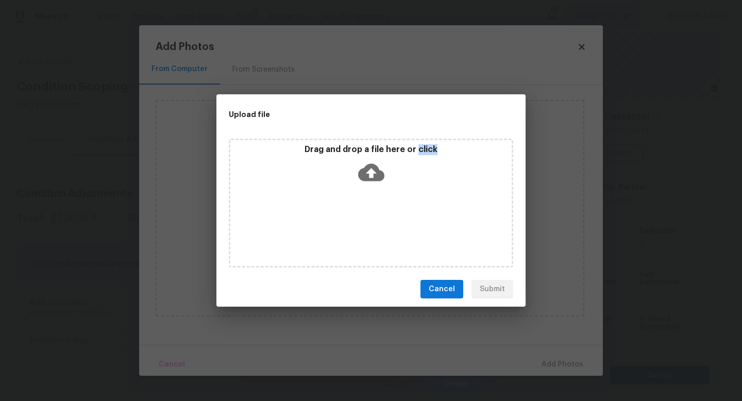
click at [357, 210] on div "Drag and drop a file here or click" at bounding box center [371, 203] width 284 height 129
